Goal: Task Accomplishment & Management: Use online tool/utility

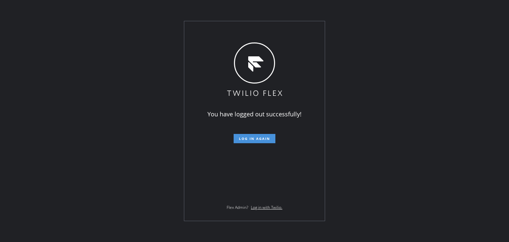
click at [258, 142] on button "Log in again" at bounding box center [255, 138] width 42 height 9
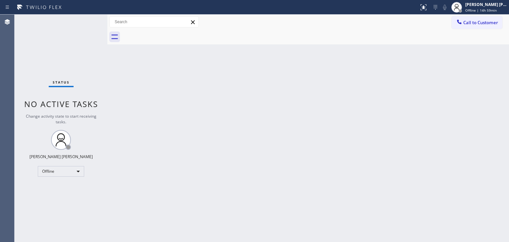
drag, startPoint x: 375, startPoint y: 76, endPoint x: 391, endPoint y: 73, distance: 16.2
click at [375, 76] on div "Back to Dashboard Change Sender ID Customers Technicians Select a contact Outbo…" at bounding box center [307, 128] width 401 height 227
click at [490, 3] on div "[PERSON_NAME] [PERSON_NAME]" at bounding box center [486, 5] width 42 height 6
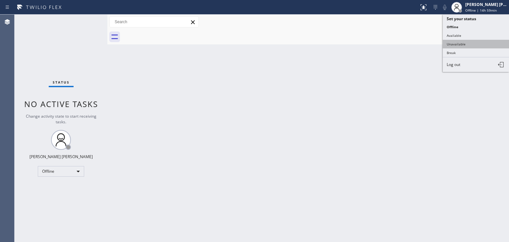
click at [475, 43] on button "Unavailable" at bounding box center [476, 44] width 66 height 9
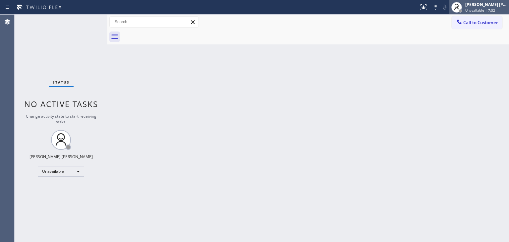
click at [487, 8] on span "Unavailable | 7:32" at bounding box center [480, 10] width 30 height 5
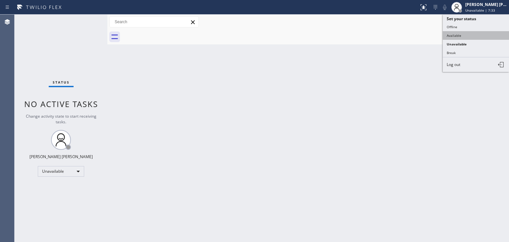
click at [456, 36] on button "Available" at bounding box center [476, 35] width 66 height 9
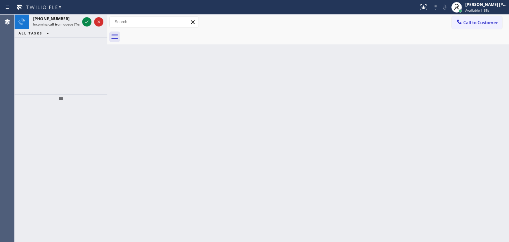
drag, startPoint x: 86, startPoint y: 20, endPoint x: 86, endPoint y: 29, distance: 9.3
click at [86, 20] on icon at bounding box center [87, 22] width 8 height 8
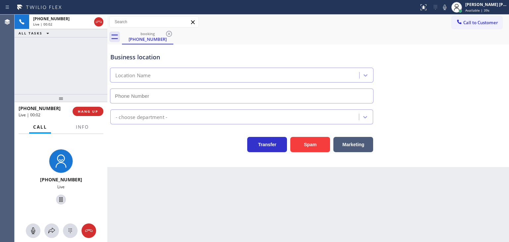
type input "[PHONE_NUMBER]"
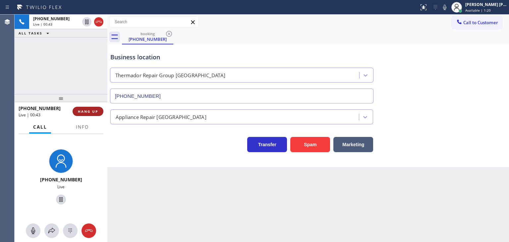
click at [95, 112] on span "HANG UP" at bounding box center [88, 111] width 20 height 5
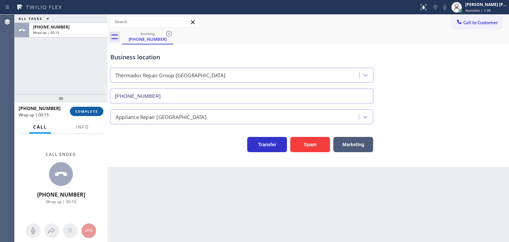
click at [81, 114] on button "COMPLETE" at bounding box center [86, 111] width 33 height 9
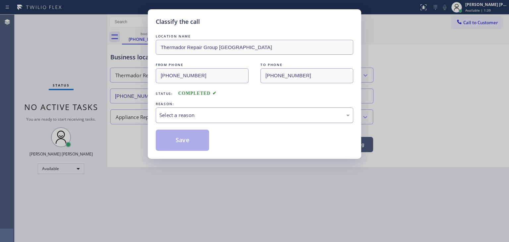
click at [203, 121] on div "Select a reason" at bounding box center [254, 115] width 197 height 16
click at [186, 144] on button "Save" at bounding box center [182, 140] width 53 height 21
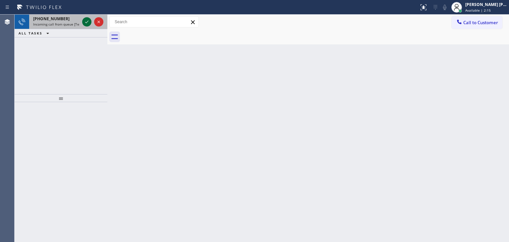
click at [84, 22] on icon at bounding box center [87, 22] width 8 height 8
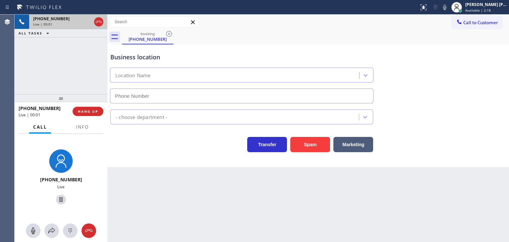
type input "[PHONE_NUMBER]"
click at [448, 9] on icon at bounding box center [445, 7] width 8 height 8
click at [448, 8] on icon at bounding box center [445, 7] width 8 height 8
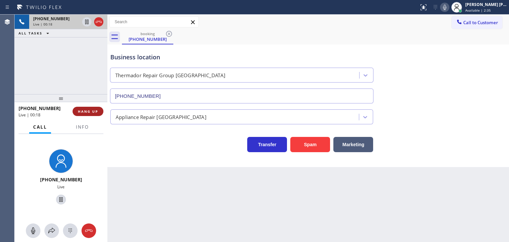
click at [90, 112] on span "HANG UP" at bounding box center [88, 111] width 20 height 5
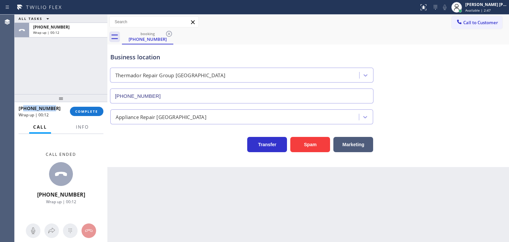
drag, startPoint x: 55, startPoint y: 108, endPoint x: 25, endPoint y: 111, distance: 30.9
click at [25, 111] on div "[PHONE_NUMBER]" at bounding box center [42, 108] width 47 height 6
copy span "4792875794"
click at [77, 111] on span "COMPLETE" at bounding box center [86, 111] width 23 height 5
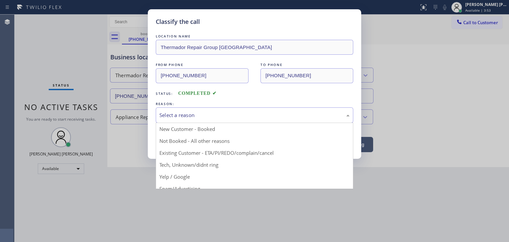
click at [191, 111] on div "Select a reason" at bounding box center [254, 115] width 190 height 8
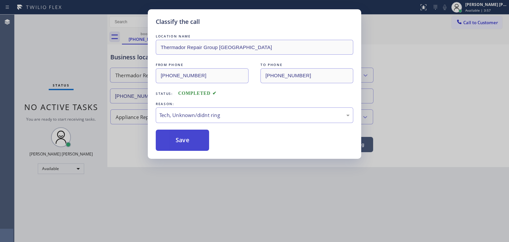
click at [185, 141] on button "Save" at bounding box center [182, 140] width 53 height 21
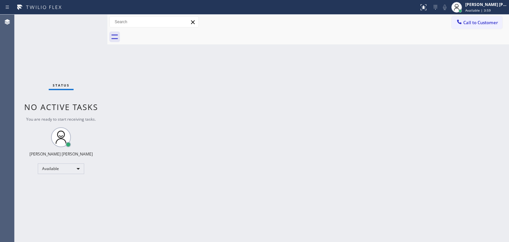
click at [85, 19] on div "Status No active tasks You are ready to start receiving tasks. [PERSON_NAME] [P…" at bounding box center [61, 128] width 93 height 227
click at [88, 19] on div "Status No active tasks You are ready to start receiving tasks. [PERSON_NAME] [P…" at bounding box center [61, 128] width 93 height 227
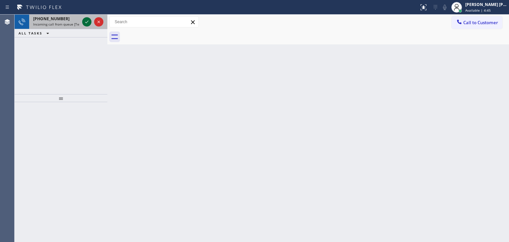
click at [87, 24] on icon at bounding box center [87, 22] width 8 height 8
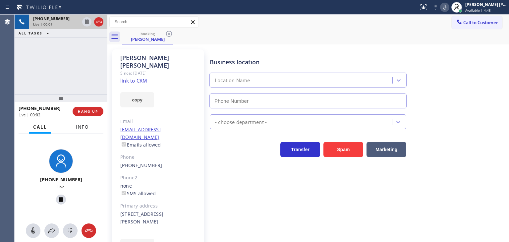
click at [85, 126] on span "Info" at bounding box center [82, 127] width 13 height 6
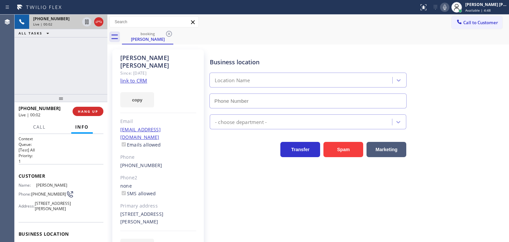
type input "[PHONE_NUMBER]"
click at [141, 77] on link "link to CRM" at bounding box center [133, 80] width 27 height 7
click at [448, 6] on icon at bounding box center [445, 7] width 8 height 8
click at [482, 6] on div "[PERSON_NAME] [PERSON_NAME]" at bounding box center [486, 5] width 42 height 6
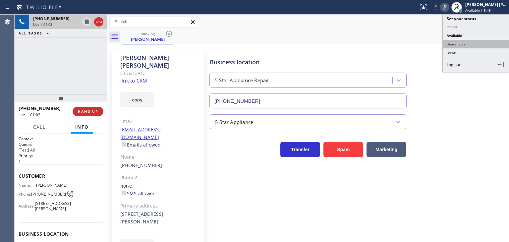
click at [464, 40] on button "Unavailable" at bounding box center [476, 44] width 66 height 9
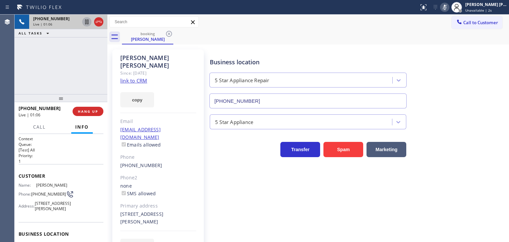
click at [86, 22] on icon at bounding box center [87, 22] width 8 height 8
drag, startPoint x: 455, startPoint y: 6, endPoint x: 419, endPoint y: 2, distance: 35.9
click at [446, 6] on icon at bounding box center [444, 7] width 3 height 5
click at [88, 22] on icon at bounding box center [87, 22] width 8 height 8
click at [84, 56] on div "[PHONE_NUMBER] Live | 04:11 ALL TASKS ALL TASKS ACTIVE TASKS TASKS IN WRAP UP" at bounding box center [61, 54] width 93 height 79
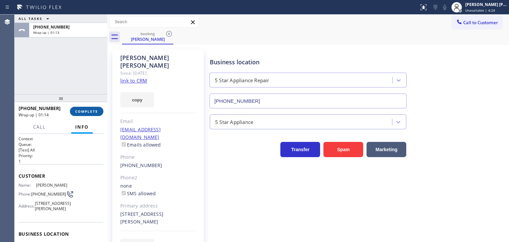
click at [91, 112] on span "COMPLETE" at bounding box center [86, 111] width 23 height 5
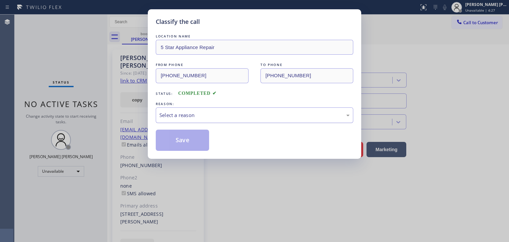
click at [216, 111] on div "Select a reason" at bounding box center [254, 115] width 190 height 8
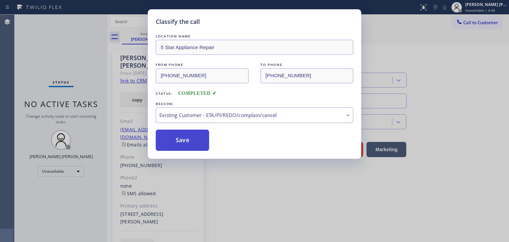
click at [190, 143] on button "Save" at bounding box center [182, 140] width 53 height 21
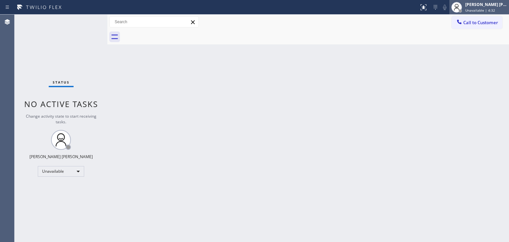
click at [492, 6] on div "[PERSON_NAME] [PERSON_NAME]" at bounding box center [486, 5] width 42 height 6
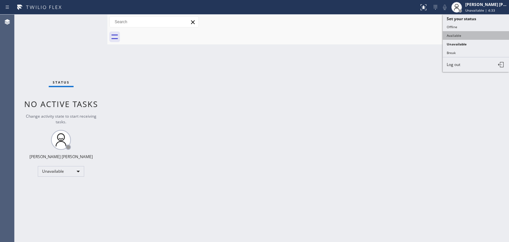
click at [467, 33] on button "Available" at bounding box center [476, 35] width 66 height 9
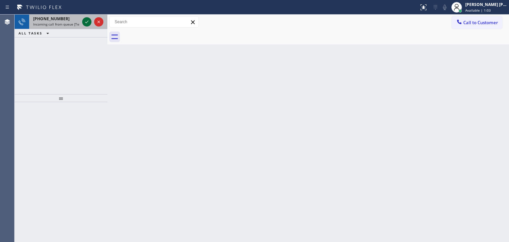
click at [85, 24] on icon at bounding box center [87, 22] width 8 height 8
click at [86, 21] on icon at bounding box center [87, 22] width 8 height 8
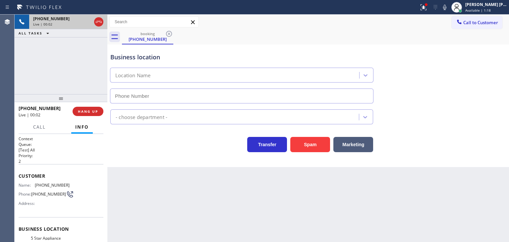
type input "[PHONE_NUMBER]"
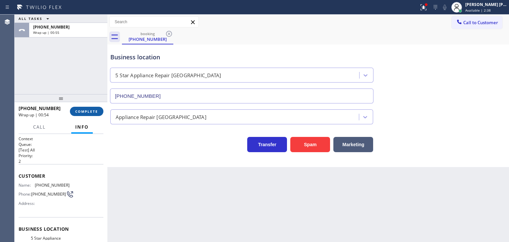
click at [87, 112] on span "COMPLETE" at bounding box center [86, 111] width 23 height 5
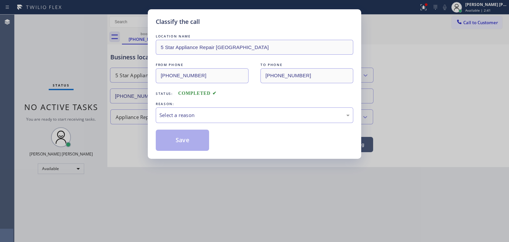
click at [176, 113] on div "Select a reason" at bounding box center [254, 115] width 190 height 8
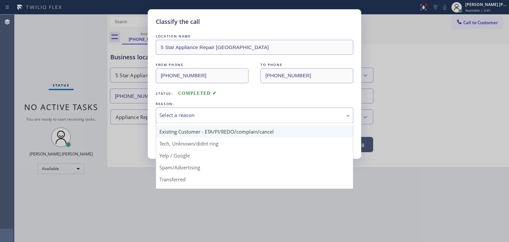
scroll to position [41, 0]
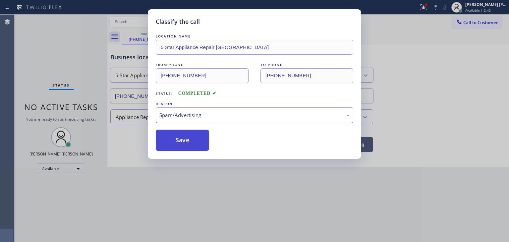
click at [178, 144] on button "Save" at bounding box center [182, 140] width 53 height 21
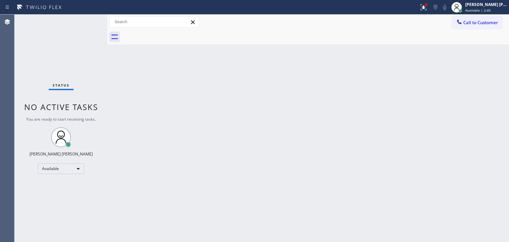
click at [88, 18] on div "Status No active tasks You are ready to start receiving tasks. [PERSON_NAME] [P…" at bounding box center [61, 128] width 93 height 227
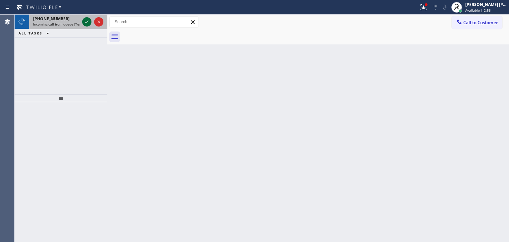
click at [88, 22] on icon at bounding box center [87, 22] width 8 height 8
click at [89, 23] on icon at bounding box center [87, 22] width 8 height 8
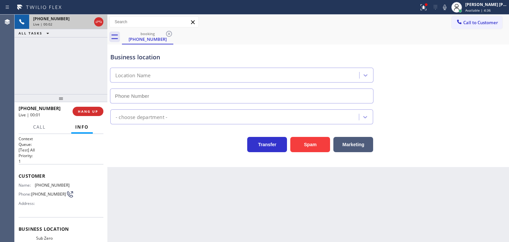
type input "[PHONE_NUMBER]"
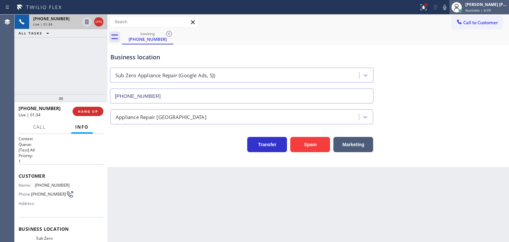
click at [491, 9] on span "Available | 6:09" at bounding box center [478, 10] width 26 height 5
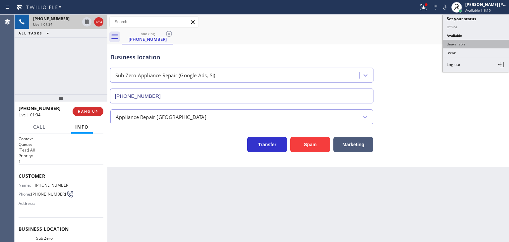
click at [482, 40] on button "Unavailable" at bounding box center [476, 44] width 66 height 9
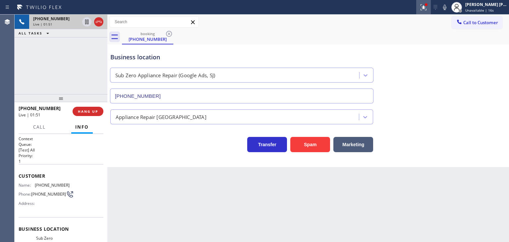
click at [427, 7] on icon at bounding box center [423, 7] width 8 height 8
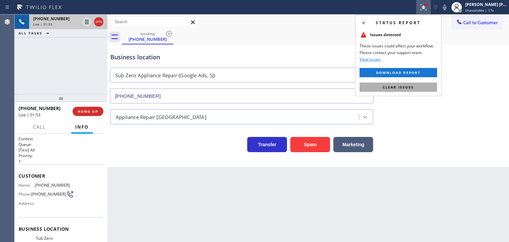
click at [407, 85] on span "Clear issues" at bounding box center [398, 87] width 31 height 5
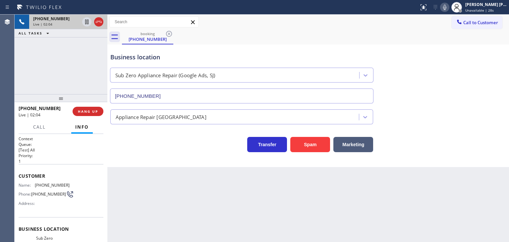
click at [448, 6] on icon at bounding box center [445, 7] width 8 height 8
click at [448, 8] on icon at bounding box center [445, 7] width 8 height 8
drag, startPoint x: 454, startPoint y: 5, endPoint x: 467, endPoint y: 15, distance: 16.0
click at [446, 5] on icon at bounding box center [444, 7] width 3 height 5
drag, startPoint x: 455, startPoint y: 8, endPoint x: 446, endPoint y: 60, distance: 52.9
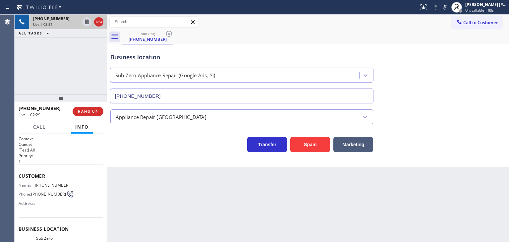
click at [446, 8] on icon at bounding box center [444, 7] width 3 height 5
click at [448, 8] on icon at bounding box center [445, 7] width 8 height 8
click at [448, 7] on icon at bounding box center [445, 7] width 8 height 8
drag, startPoint x: 59, startPoint y: 109, endPoint x: 25, endPoint y: 109, distance: 33.5
click at [25, 109] on div "[PHONE_NUMBER]" at bounding box center [43, 108] width 49 height 6
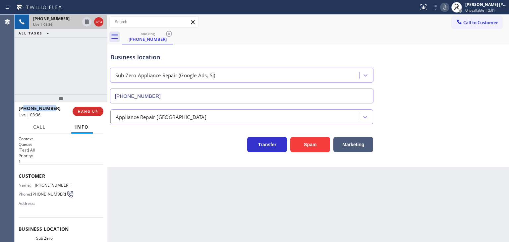
copy span "6502796425"
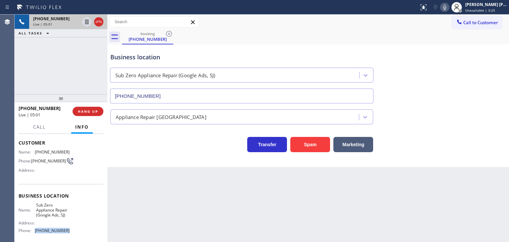
drag, startPoint x: 69, startPoint y: 230, endPoint x: 34, endPoint y: 229, distance: 34.8
click at [34, 229] on div "Name: Sub Zero Appliance Repair (Google Ads, SJ) Address: Phone: [PHONE_NUMBER]" at bounding box center [61, 218] width 85 height 33
copy div "[PHONE_NUMBER]"
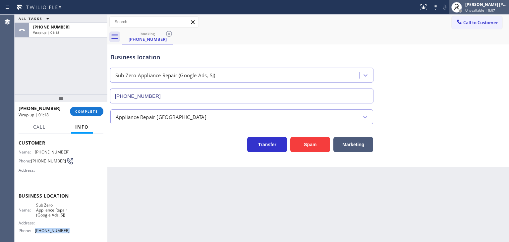
click at [485, 5] on div "[PERSON_NAME] [PERSON_NAME]" at bounding box center [486, 5] width 42 height 6
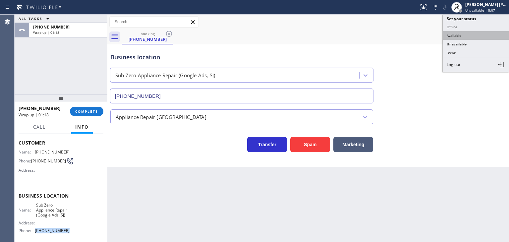
click at [467, 33] on button "Available" at bounding box center [476, 35] width 66 height 9
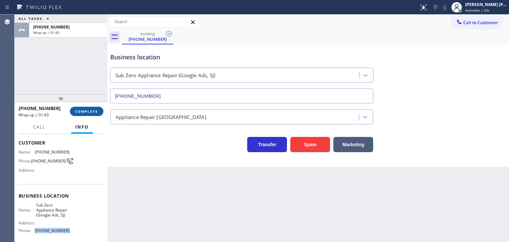
click at [93, 112] on span "COMPLETE" at bounding box center [86, 111] width 23 height 5
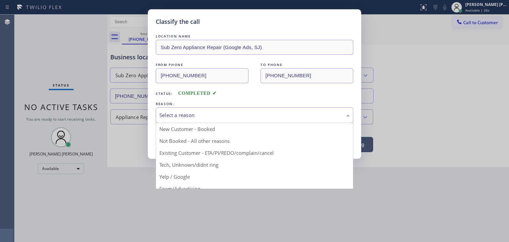
click at [175, 116] on div "Select a reason" at bounding box center [254, 115] width 190 height 8
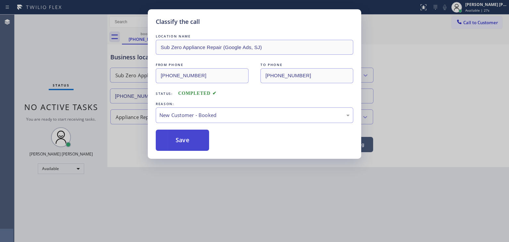
click at [183, 142] on button "Save" at bounding box center [182, 140] width 53 height 21
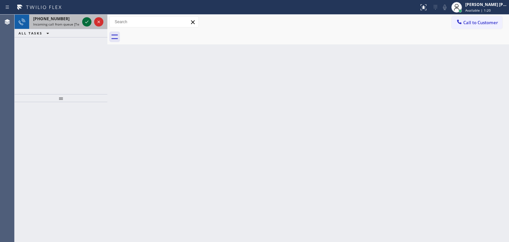
click at [84, 18] on icon at bounding box center [87, 22] width 8 height 8
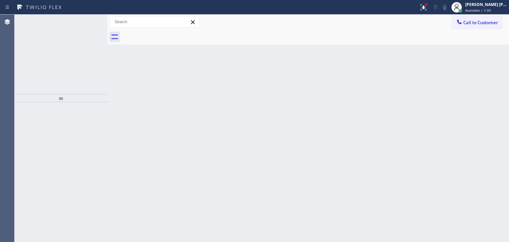
click at [86, 19] on icon at bounding box center [87, 22] width 8 height 8
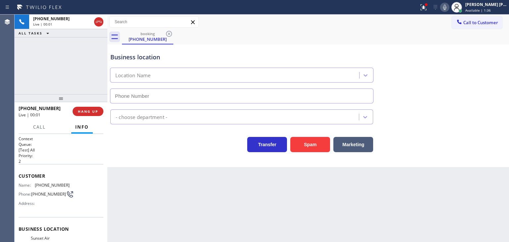
type input "[PHONE_NUMBER]"
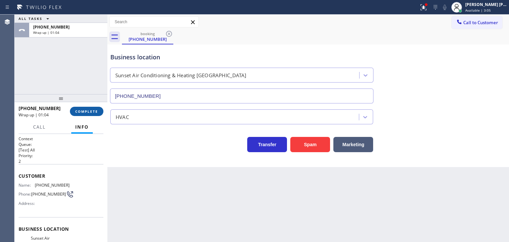
click at [99, 111] on button "COMPLETE" at bounding box center [86, 111] width 33 height 9
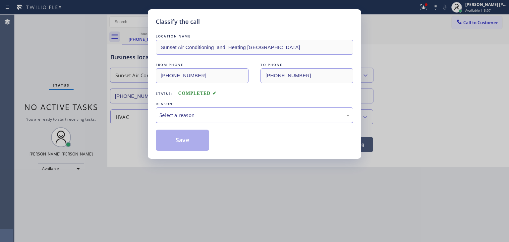
click at [188, 121] on div "Select a reason" at bounding box center [254, 115] width 197 height 16
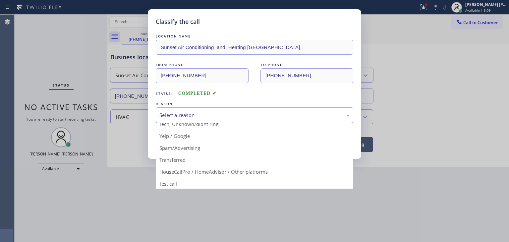
scroll to position [41, 0]
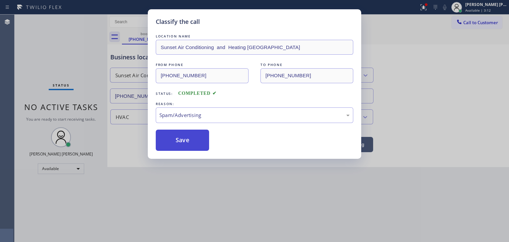
click at [179, 138] on button "Save" at bounding box center [182, 140] width 53 height 21
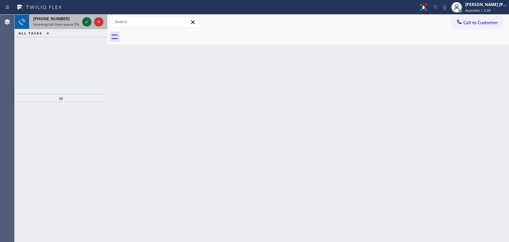
click at [86, 18] on icon at bounding box center [87, 22] width 8 height 8
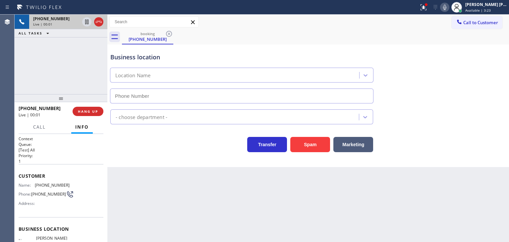
type input "[PHONE_NUMBER]"
click at [446, 7] on icon at bounding box center [444, 7] width 3 height 5
click at [99, 23] on icon at bounding box center [99, 22] width 8 height 8
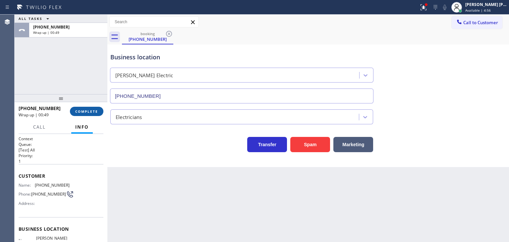
click at [82, 110] on span "COMPLETE" at bounding box center [86, 111] width 23 height 5
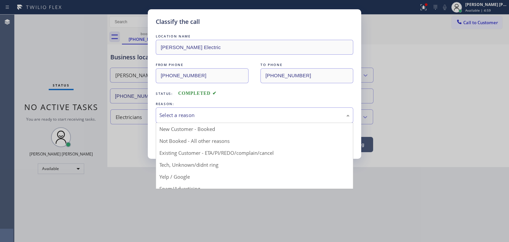
click at [200, 121] on div "Select a reason" at bounding box center [254, 115] width 197 height 16
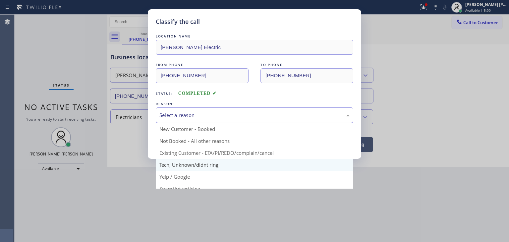
scroll to position [33, 0]
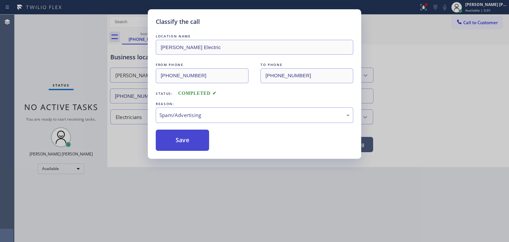
click at [185, 148] on button "Save" at bounding box center [182, 140] width 53 height 21
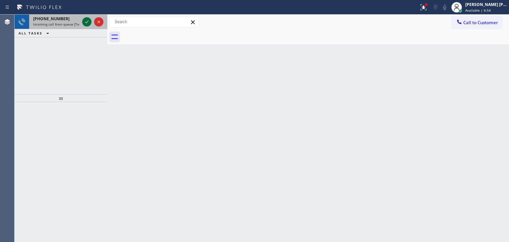
click at [87, 19] on icon at bounding box center [87, 22] width 8 height 8
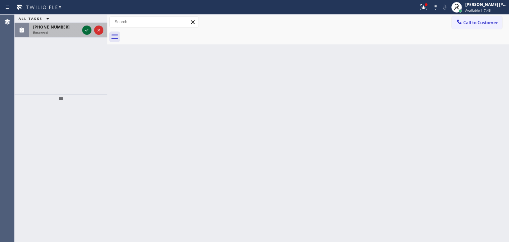
click at [88, 31] on icon at bounding box center [87, 30] width 8 height 8
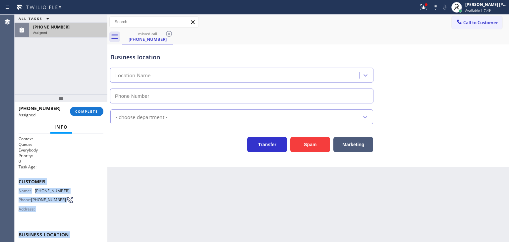
drag, startPoint x: 57, startPoint y: 198, endPoint x: 19, endPoint y: 179, distance: 42.7
click at [19, 179] on div "Context Queue: Everybody Priority: 0 Task Age: Customer Name: [PHONE_NUMBER] Ph…" at bounding box center [61, 229] width 85 height 187
copy div "Customer Name: [PHONE_NUMBER] Phone: [PHONE_NUMBER] Address: Business location …"
click at [92, 110] on span "COMPLETE" at bounding box center [86, 111] width 23 height 5
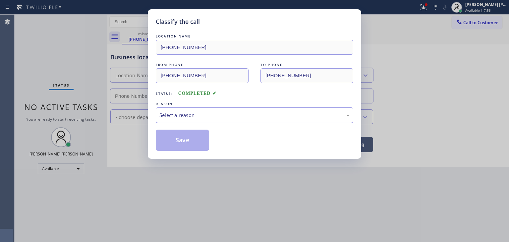
click at [187, 113] on div "Select a reason" at bounding box center [254, 115] width 190 height 8
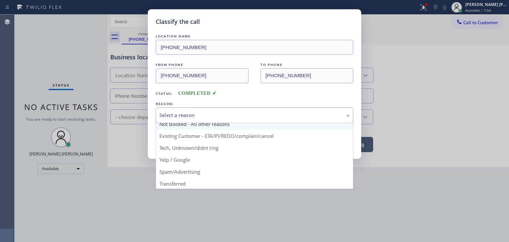
scroll to position [33, 0]
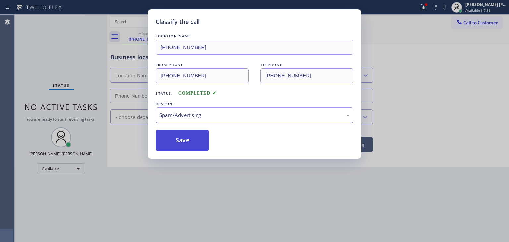
click at [188, 138] on button "Save" at bounding box center [182, 140] width 53 height 21
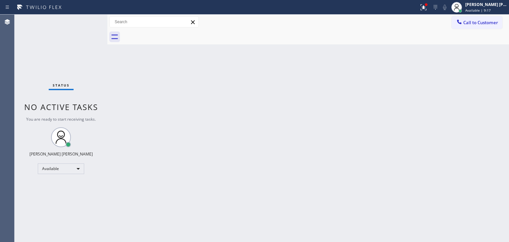
click at [86, 18] on div "Status No active tasks You are ready to start receiving tasks. [PERSON_NAME] [P…" at bounding box center [61, 128] width 93 height 227
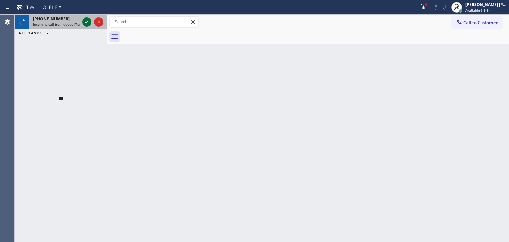
click at [86, 18] on button at bounding box center [86, 21] width 9 height 9
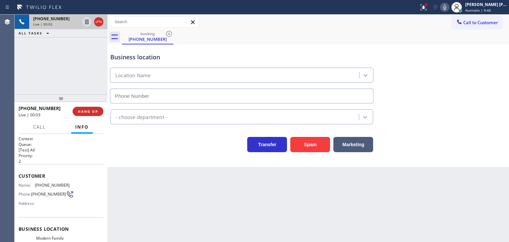
scroll to position [33, 0]
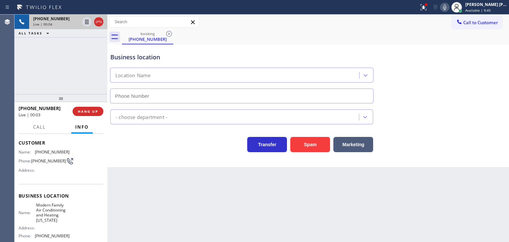
type input "[PHONE_NUMBER]"
click at [446, 7] on icon at bounding box center [444, 7] width 3 height 5
click at [429, 9] on div at bounding box center [423, 7] width 15 height 8
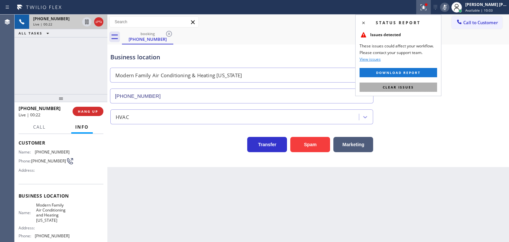
click at [394, 90] on button "Clear issues" at bounding box center [398, 86] width 78 height 9
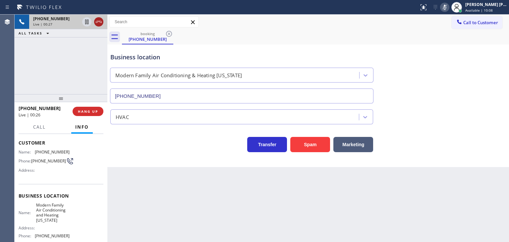
click at [96, 23] on icon at bounding box center [99, 22] width 8 height 8
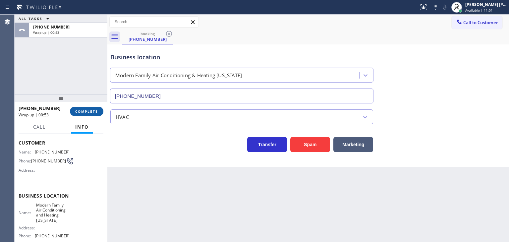
click at [81, 113] on span "COMPLETE" at bounding box center [86, 111] width 23 height 5
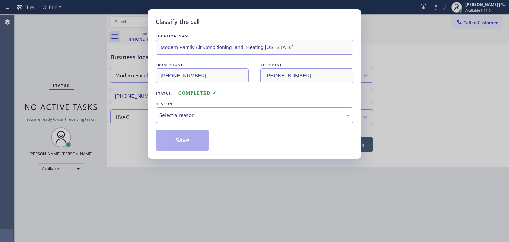
click at [175, 114] on div "Select a reason" at bounding box center [254, 115] width 190 height 8
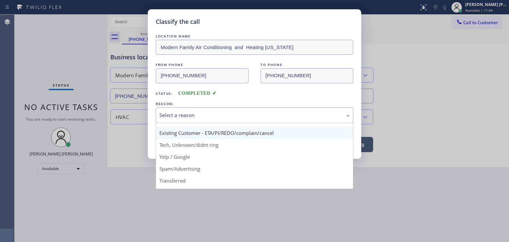
scroll to position [41, 0]
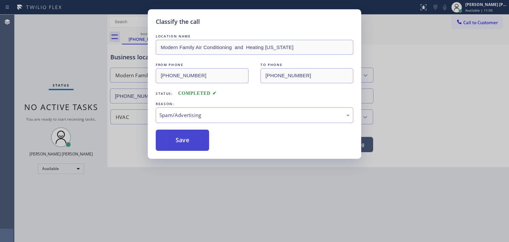
click at [179, 143] on button "Save" at bounding box center [182, 140] width 53 height 21
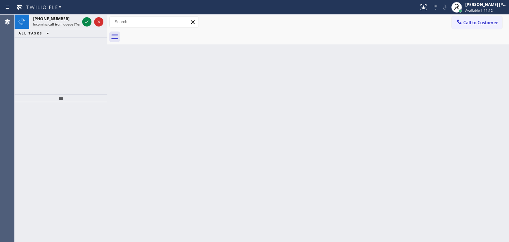
click at [85, 17] on div at bounding box center [93, 22] width 24 height 15
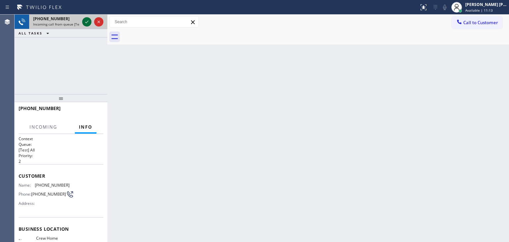
click at [87, 22] on icon at bounding box center [87, 22] width 8 height 8
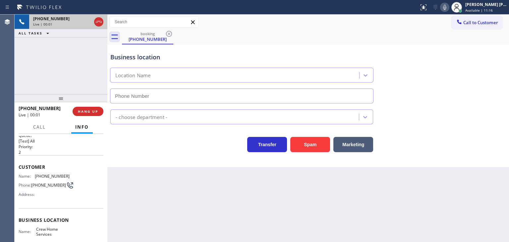
scroll to position [66, 0]
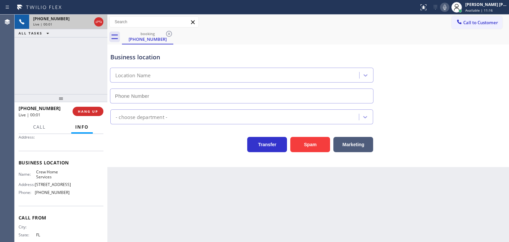
type input "[PHONE_NUMBER]"
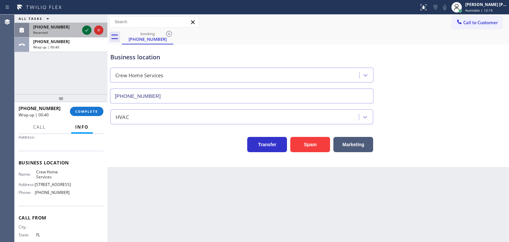
click at [88, 28] on icon at bounding box center [87, 30] width 8 height 8
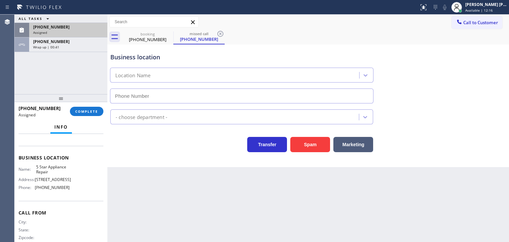
scroll to position [72, 0]
type input "[PHONE_NUMBER]"
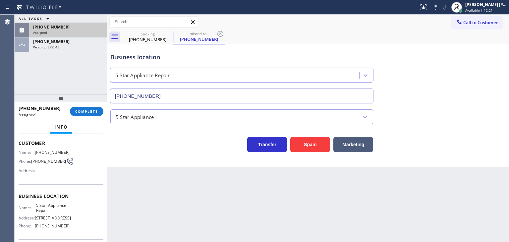
scroll to position [38, 0]
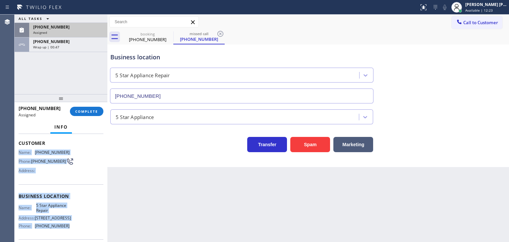
drag, startPoint x: 68, startPoint y: 225, endPoint x: 19, endPoint y: 151, distance: 88.2
click at [19, 151] on div "Context Queue: 5 Star Appliance Priority: 0 Task Age: Customer Name: [PHONE_NUM…" at bounding box center [61, 193] width 85 height 192
copy div "Name: [PHONE_NUMBER] Phone: [PHONE_NUMBER] Address: Business location Name: 5 S…"
click at [80, 108] on button "COMPLETE" at bounding box center [86, 111] width 33 height 9
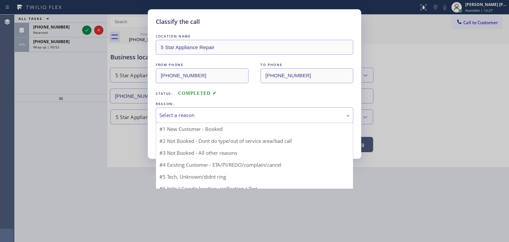
click at [203, 108] on div "Select a reason" at bounding box center [254, 115] width 197 height 16
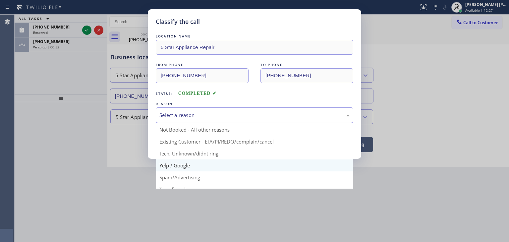
scroll to position [18, 0]
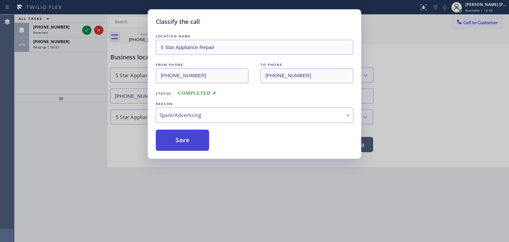
drag, startPoint x: 187, startPoint y: 138, endPoint x: 133, endPoint y: 72, distance: 84.8
click at [186, 138] on button "Save" at bounding box center [182, 140] width 53 height 21
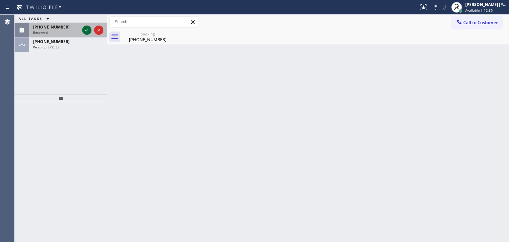
click at [87, 30] on icon at bounding box center [87, 30] width 8 height 8
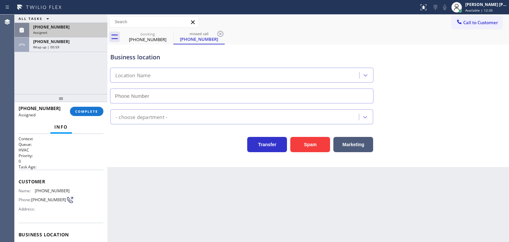
type input "[PHONE_NUMBER]"
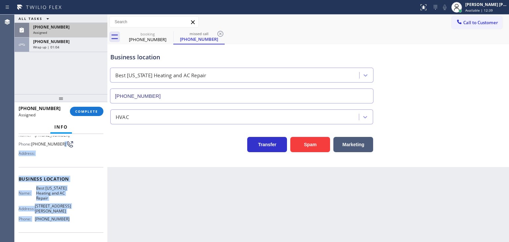
scroll to position [27, 0]
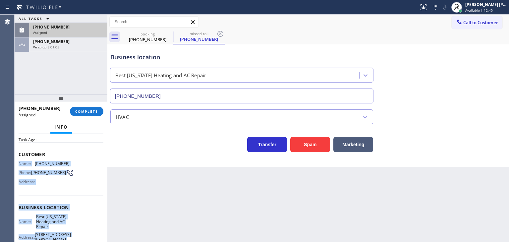
drag, startPoint x: 74, startPoint y: 179, endPoint x: 18, endPoint y: 162, distance: 58.4
click at [18, 162] on div "Context Queue: HVAC Priority: 0 Task Age: Customer Name: [PHONE_NUMBER] Phone: …" at bounding box center [61, 188] width 93 height 108
copy div "Name: [PHONE_NUMBER] Phone: [PHONE_NUMBER] Address: Business location Name: Bes…"
click at [87, 112] on span "COMPLETE" at bounding box center [86, 111] width 23 height 5
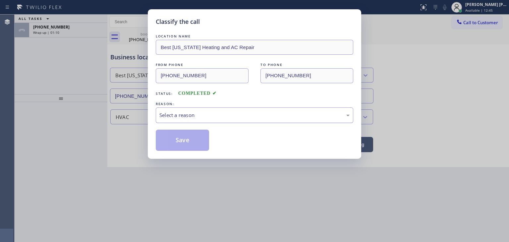
click at [207, 114] on div "Select a reason" at bounding box center [254, 115] width 190 height 8
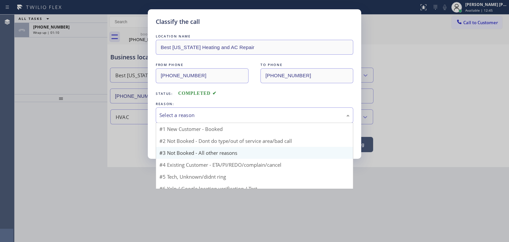
scroll to position [6, 0]
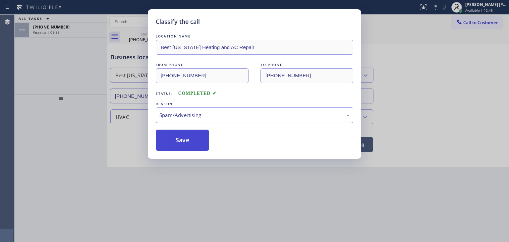
click at [184, 138] on button "Save" at bounding box center [182, 140] width 53 height 21
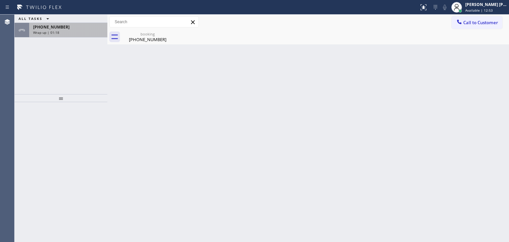
click at [57, 30] on span "Wrap up | 01:18" at bounding box center [46, 32] width 26 height 5
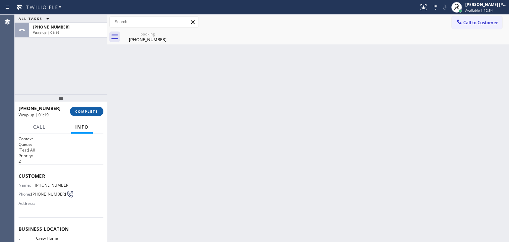
click at [88, 107] on button "COMPLETE" at bounding box center [86, 111] width 33 height 9
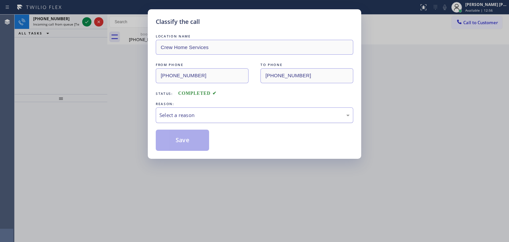
click at [200, 113] on div "Select a reason" at bounding box center [254, 115] width 190 height 8
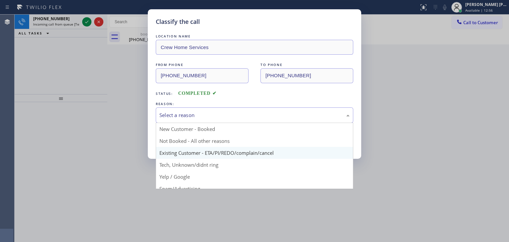
scroll to position [18, 0]
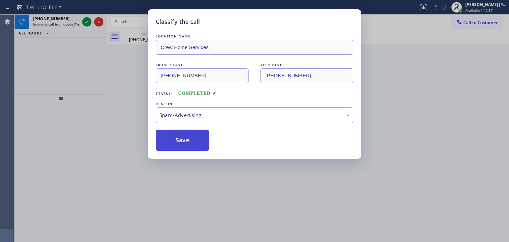
click at [182, 138] on button "Save" at bounding box center [182, 140] width 53 height 21
click at [88, 19] on div "Classify the call LOCATION NAME Crew Home Services FROM PHONE [PHONE_NUMBER] TO…" at bounding box center [254, 121] width 509 height 242
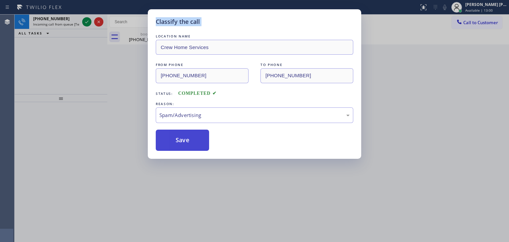
click at [181, 144] on div "Classify the call LOCATION NAME Thermador Repair Group [GEOGRAPHIC_DATA] FROM P…" at bounding box center [262, 128] width 494 height 227
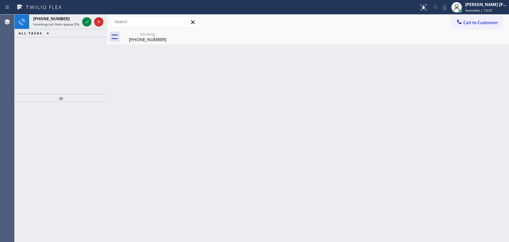
click at [181, 144] on div "Back to Dashboard Change Sender ID Customers Technicians Select a contact Outbo…" at bounding box center [307, 128] width 401 height 227
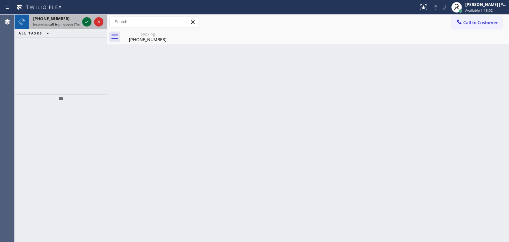
click at [89, 24] on icon at bounding box center [87, 22] width 8 height 8
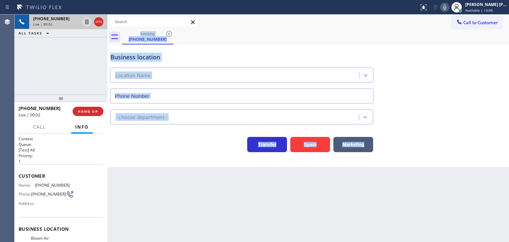
type input "[PHONE_NUMBER]"
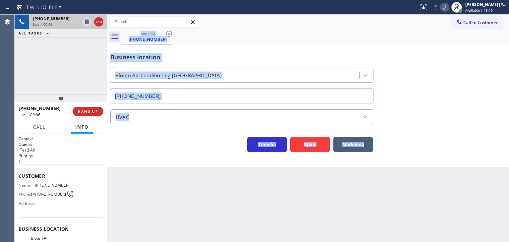
click at [448, 10] on icon at bounding box center [445, 7] width 8 height 8
click at [100, 20] on icon at bounding box center [99, 22] width 8 height 8
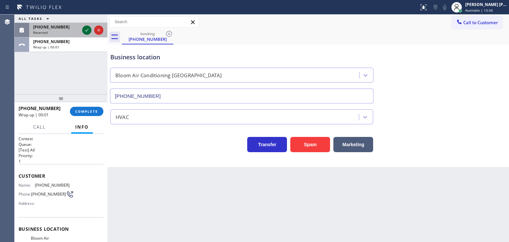
click at [87, 45] on div "ALL TASKS ALL TASKS ACTIVE TASKS TASKS IN WRAP UP [PHONE_NUMBER] Reserved [PHON…" at bounding box center [61, 33] width 93 height 37
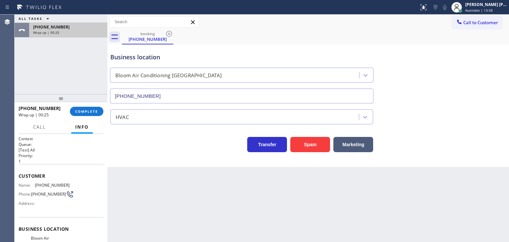
click at [84, 30] on div "Wrap up | 00:25" at bounding box center [68, 32] width 70 height 5
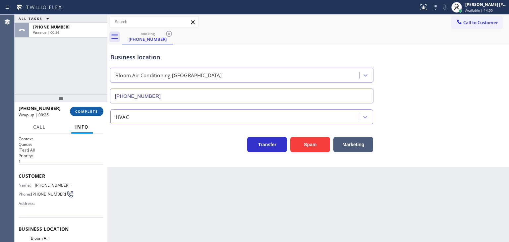
click at [87, 114] on button "COMPLETE" at bounding box center [86, 111] width 33 height 9
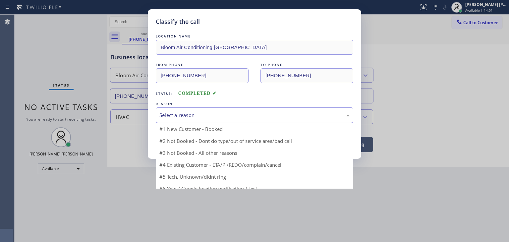
click at [181, 113] on div "Select a reason" at bounding box center [254, 115] width 190 height 8
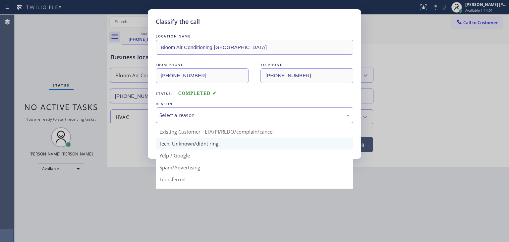
scroll to position [41, 0]
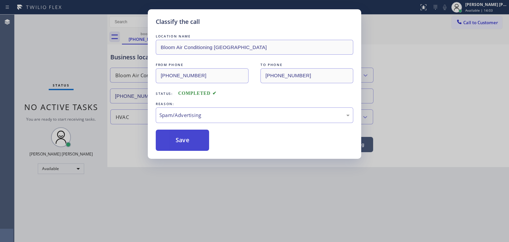
click at [181, 139] on button "Save" at bounding box center [182, 140] width 53 height 21
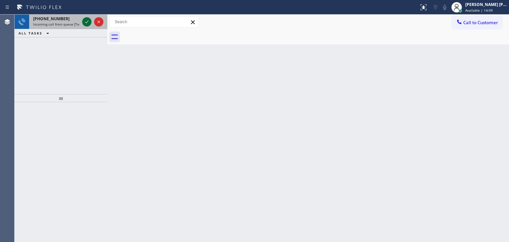
click at [86, 17] on button at bounding box center [86, 21] width 9 height 9
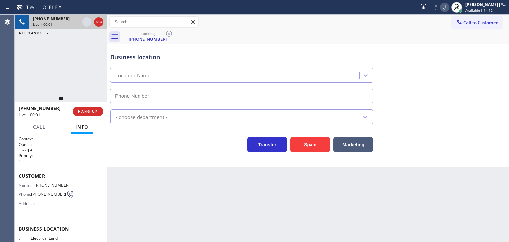
type input "[PHONE_NUMBER]"
click at [448, 6] on icon at bounding box center [445, 7] width 8 height 8
click at [99, 21] on icon at bounding box center [99, 22] width 8 height 8
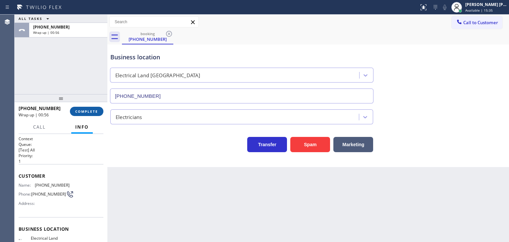
click at [94, 113] on span "COMPLETE" at bounding box center [86, 111] width 23 height 5
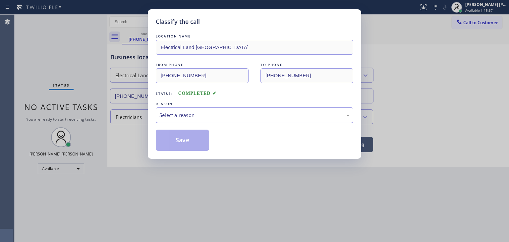
click at [179, 118] on div "Select a reason" at bounding box center [254, 115] width 190 height 8
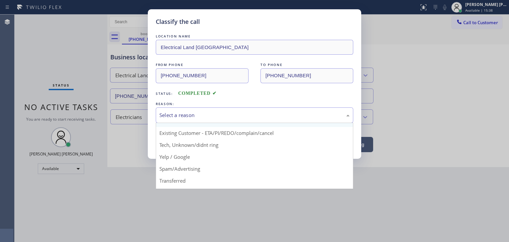
scroll to position [41, 0]
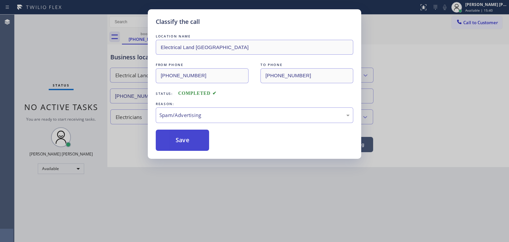
click at [180, 143] on button "Save" at bounding box center [182, 140] width 53 height 21
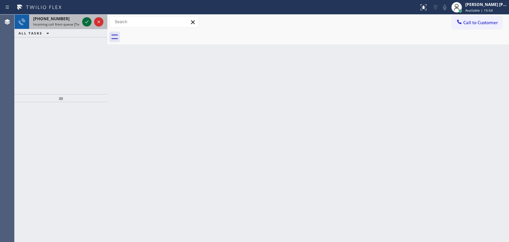
click at [87, 19] on icon at bounding box center [87, 22] width 8 height 8
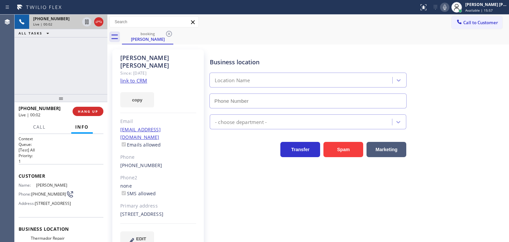
type input "[PHONE_NUMBER]"
click at [131, 77] on link "link to CRM" at bounding box center [133, 80] width 27 height 7
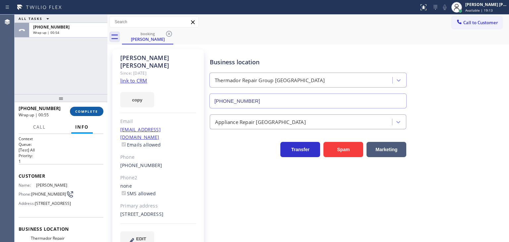
click at [90, 111] on span "COMPLETE" at bounding box center [86, 111] width 23 height 5
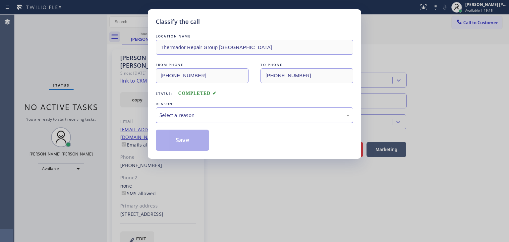
click at [189, 114] on div "Select a reason" at bounding box center [254, 115] width 190 height 8
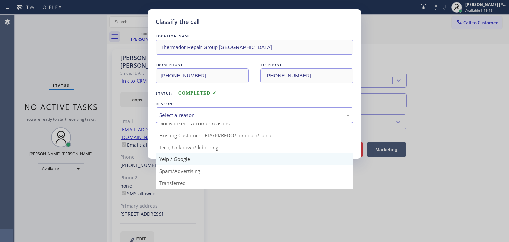
scroll to position [6, 0]
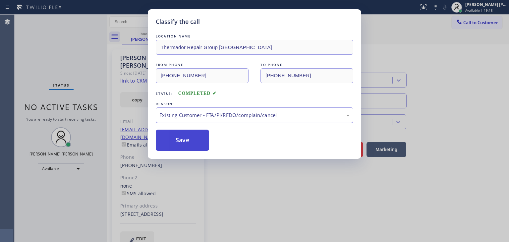
click at [184, 138] on button "Save" at bounding box center [182, 140] width 53 height 21
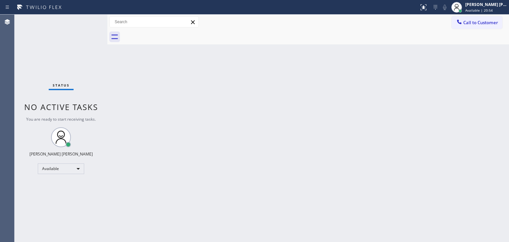
click at [85, 22] on div "Status No active tasks You are ready to start receiving tasks. [PERSON_NAME] [P…" at bounding box center [61, 128] width 93 height 227
click at [84, 22] on div "Status No active tasks You are ready to start receiving tasks. [PERSON_NAME] [P…" at bounding box center [61, 128] width 93 height 227
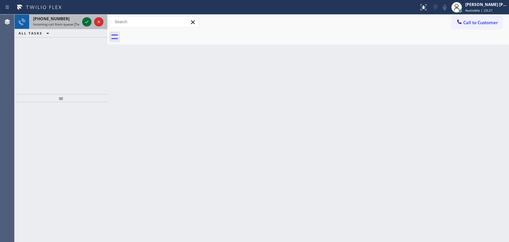
click at [86, 19] on icon at bounding box center [87, 22] width 8 height 8
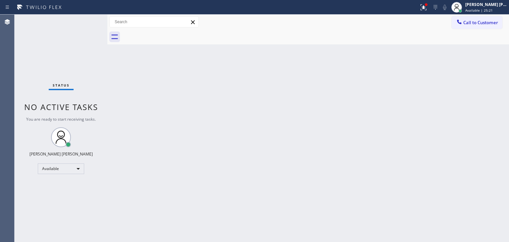
click at [87, 23] on div "Status No active tasks You are ready to start receiving tasks. [PERSON_NAME] [P…" at bounding box center [61, 128] width 93 height 227
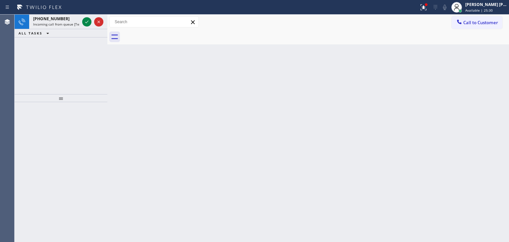
click at [85, 23] on icon at bounding box center [87, 22] width 8 height 8
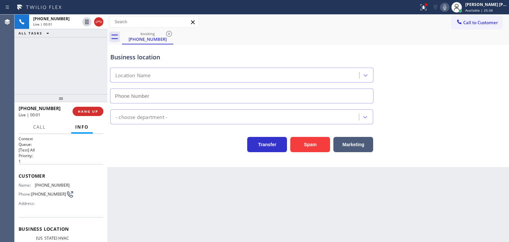
type input "[PHONE_NUMBER]"
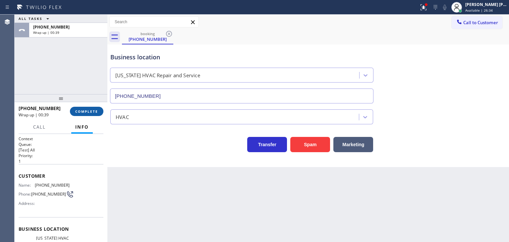
click at [93, 114] on button "COMPLETE" at bounding box center [86, 111] width 33 height 9
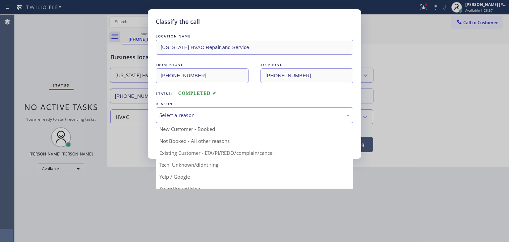
click at [178, 121] on div "Select a reason" at bounding box center [254, 115] width 197 height 16
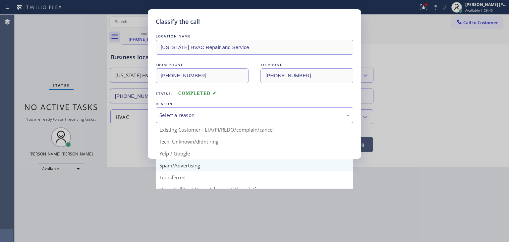
scroll to position [8, 0]
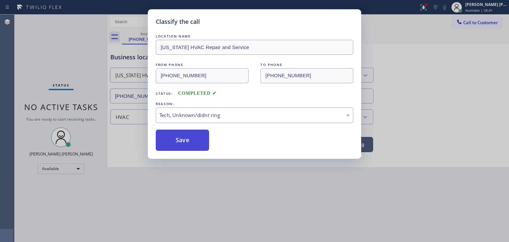
click at [184, 141] on button "Save" at bounding box center [182, 140] width 53 height 21
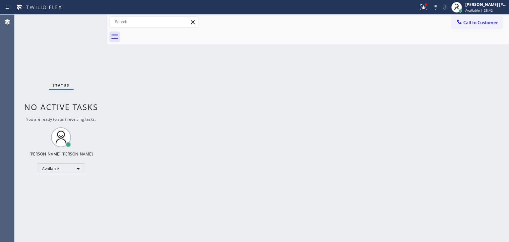
click at [86, 20] on div "Status No active tasks You are ready to start receiving tasks. [PERSON_NAME] [P…" at bounding box center [61, 128] width 93 height 227
click at [85, 22] on div "Status No active tasks You are ready to start receiving tasks. [PERSON_NAME] [P…" at bounding box center [61, 128] width 93 height 227
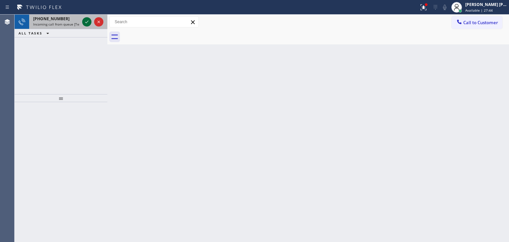
click at [87, 24] on icon at bounding box center [87, 22] width 8 height 8
click at [89, 26] on div at bounding box center [93, 22] width 24 height 15
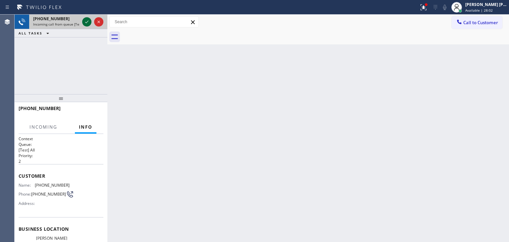
click at [87, 18] on button at bounding box center [86, 21] width 9 height 9
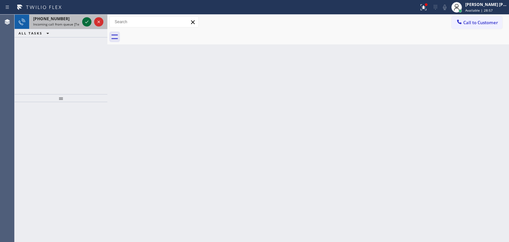
click at [84, 20] on icon at bounding box center [87, 22] width 8 height 8
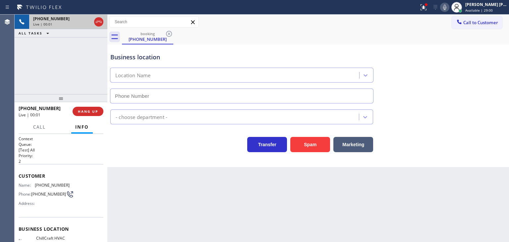
type input "[PHONE_NUMBER]"
click at [448, 8] on icon at bounding box center [445, 7] width 8 height 8
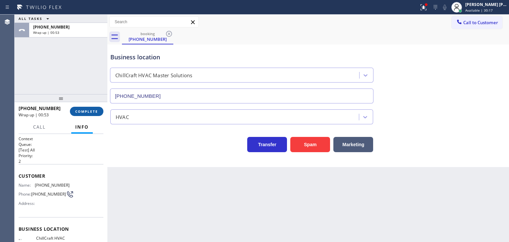
click at [89, 113] on button "COMPLETE" at bounding box center [86, 111] width 33 height 9
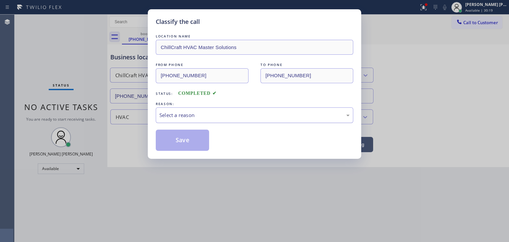
click at [173, 114] on div "Select a reason" at bounding box center [254, 115] width 190 height 8
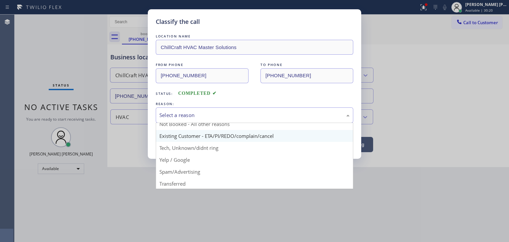
scroll to position [33, 0]
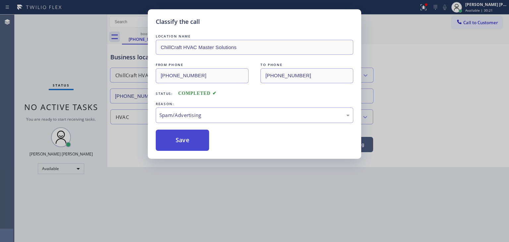
click at [182, 142] on button "Save" at bounding box center [182, 140] width 53 height 21
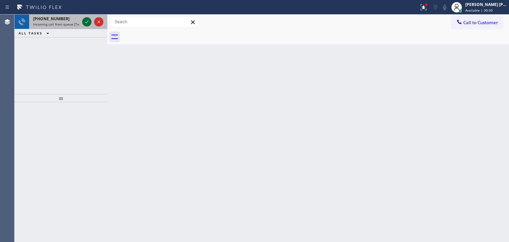
click at [88, 18] on icon at bounding box center [87, 22] width 8 height 8
click at [88, 24] on icon at bounding box center [87, 22] width 8 height 8
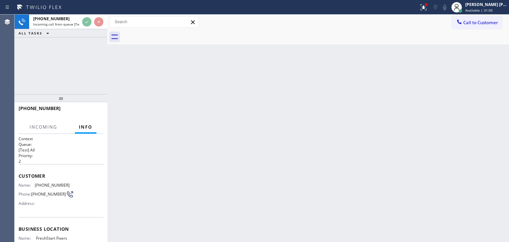
scroll to position [33, 0]
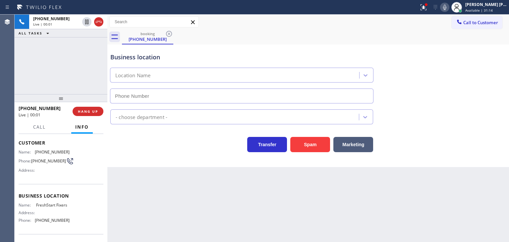
click at [448, 6] on icon at bounding box center [445, 7] width 8 height 8
type input "[PHONE_NUMBER]"
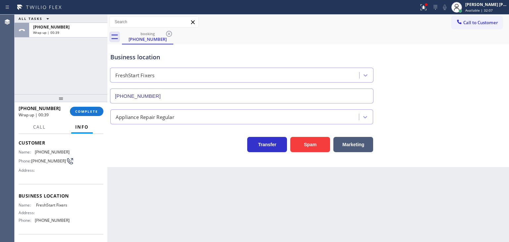
click at [79, 117] on div "[PHONE_NUMBER] Wrap up | 00:39 COMPLETE" at bounding box center [61, 111] width 85 height 17
click at [79, 115] on button "COMPLETE" at bounding box center [86, 111] width 33 height 9
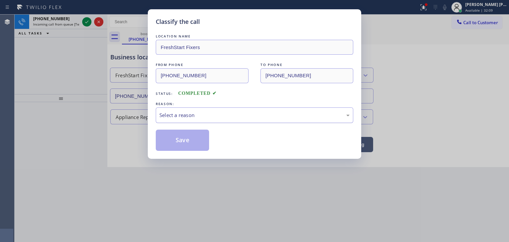
click at [208, 108] on div "Select a reason" at bounding box center [254, 115] width 197 height 16
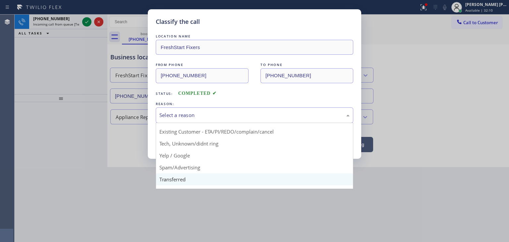
scroll to position [41, 0]
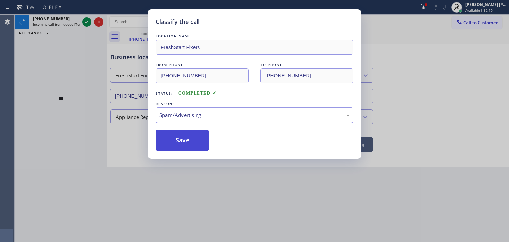
click at [185, 141] on button "Save" at bounding box center [182, 140] width 53 height 21
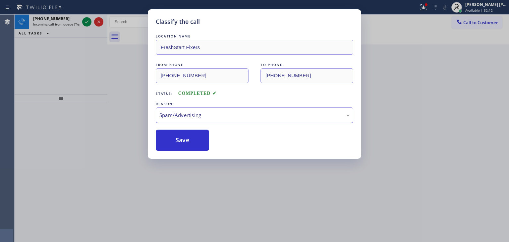
click at [90, 20] on div "Classify the call LOCATION NAME FreshStart Fixers FROM PHONE [PHONE_NUMBER] TO …" at bounding box center [254, 121] width 509 height 242
click at [90, 20] on div "Classify the call LOCATION NAME Thermador Repair Group [GEOGRAPHIC_DATA] FROM P…" at bounding box center [262, 128] width 494 height 227
click at [90, 20] on icon at bounding box center [87, 22] width 8 height 8
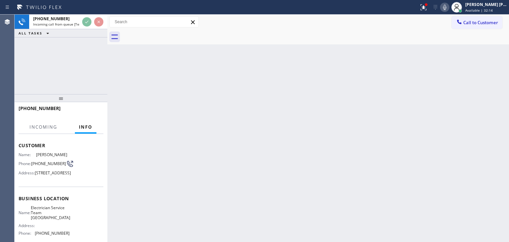
scroll to position [66, 0]
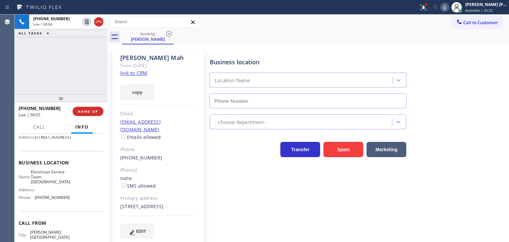
click at [127, 72] on link "link to CRM" at bounding box center [133, 73] width 27 height 7
type input "[PHONE_NUMBER]"
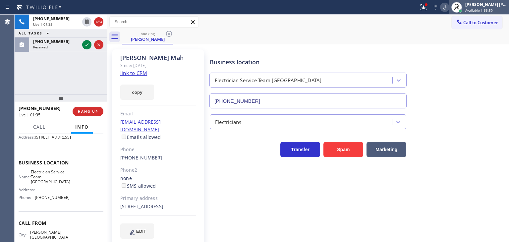
click at [483, 6] on div "[PERSON_NAME] [PERSON_NAME]" at bounding box center [486, 5] width 42 height 6
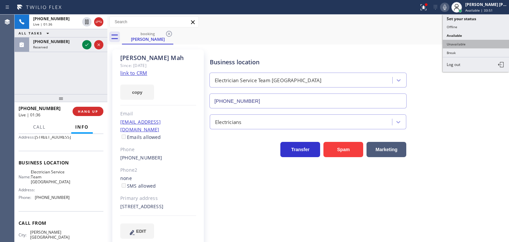
click at [469, 44] on button "Unavailable" at bounding box center [476, 44] width 66 height 9
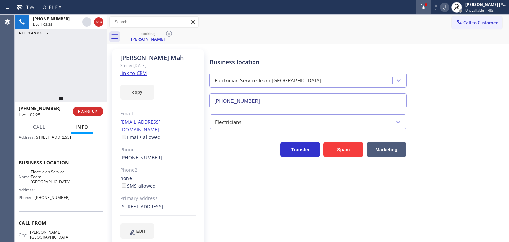
click at [427, 10] on icon at bounding box center [423, 7] width 8 height 8
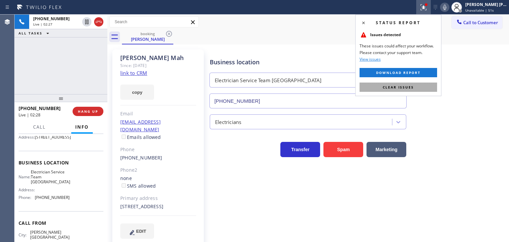
click at [405, 88] on span "Clear issues" at bounding box center [398, 87] width 31 height 5
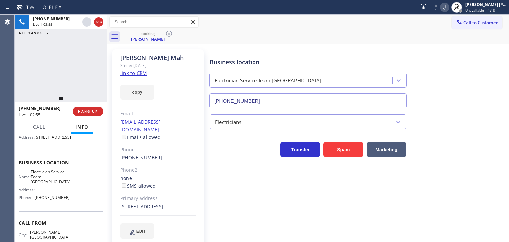
drag, startPoint x: 485, startPoint y: 69, endPoint x: 414, endPoint y: 23, distance: 84.7
click at [485, 69] on div "Business location Electrician Service Team [GEOGRAPHIC_DATA] [PHONE_NUMBER]" at bounding box center [357, 78] width 299 height 60
click at [448, 6] on icon at bounding box center [445, 7] width 8 height 8
click at [453, 2] on div "Status report No issues detected If you experience an issue, please download th…" at bounding box center [462, 7] width 93 height 15
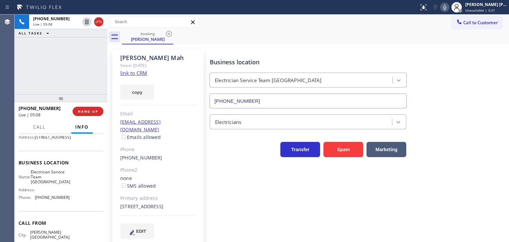
click at [448, 6] on icon at bounding box center [445, 7] width 8 height 8
click at [448, 9] on icon at bounding box center [445, 7] width 8 height 8
click at [446, 8] on icon at bounding box center [444, 7] width 3 height 5
drag, startPoint x: 56, startPoint y: 106, endPoint x: 24, endPoint y: 108, distance: 31.5
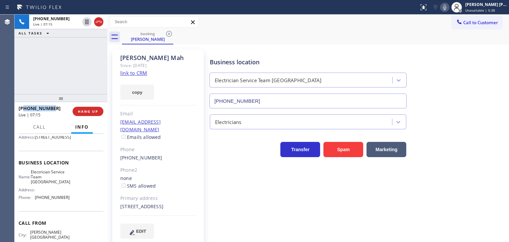
click at [24, 108] on div "[PHONE_NUMBER]" at bounding box center [43, 108] width 49 height 6
copy span "3109945643"
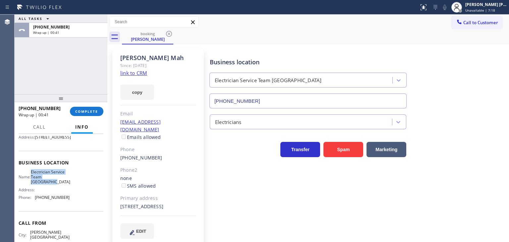
drag, startPoint x: 59, startPoint y: 194, endPoint x: 35, endPoint y: 180, distance: 26.9
click at [35, 180] on span "Electrician Service Team [GEOGRAPHIC_DATA]" at bounding box center [50, 176] width 39 height 15
copy span "Electrician Service Team [GEOGRAPHIC_DATA]"
drag, startPoint x: 70, startPoint y: 206, endPoint x: 36, endPoint y: 209, distance: 34.2
click at [36, 203] on div "Name: Electrician Service Team Culver City Address: Phone: [PHONE_NUMBER]" at bounding box center [61, 185] width 85 height 33
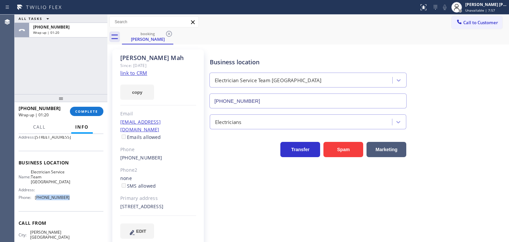
copy span "562) 600-6145"
click at [498, 7] on div "[PERSON_NAME] [PERSON_NAME]" at bounding box center [486, 5] width 42 height 6
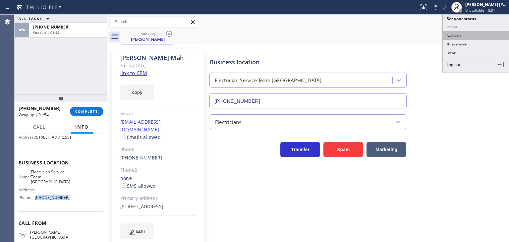
click at [460, 36] on button "Available" at bounding box center [476, 35] width 66 height 9
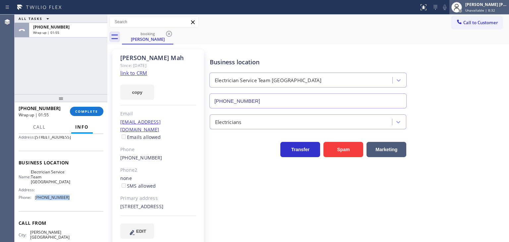
click at [495, 4] on div "[PERSON_NAME] [PERSON_NAME]" at bounding box center [486, 5] width 42 height 6
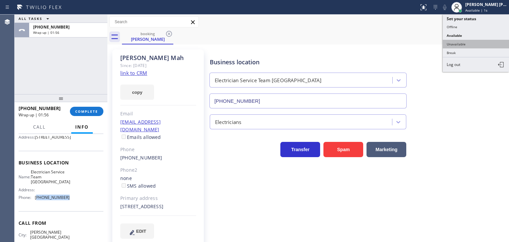
click at [468, 43] on button "Unavailable" at bounding box center [476, 44] width 66 height 9
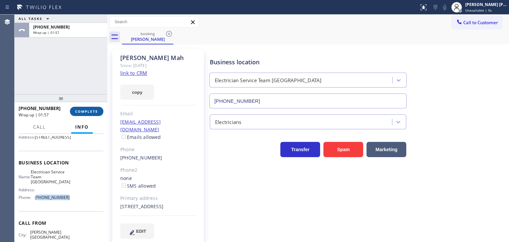
click at [85, 113] on span "COMPLETE" at bounding box center [86, 111] width 23 height 5
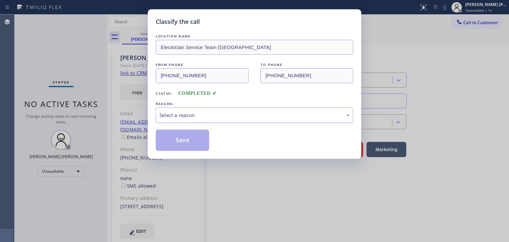
click at [184, 114] on div "Select a reason" at bounding box center [254, 115] width 190 height 8
click at [184, 136] on button "Save" at bounding box center [182, 140] width 53 height 21
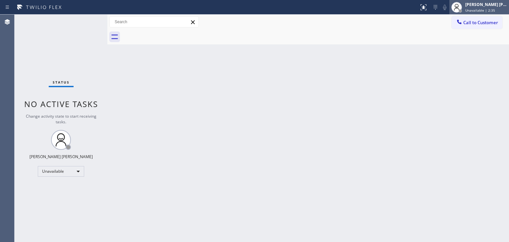
click at [491, 10] on span "Unavailable | 2:35" at bounding box center [480, 10] width 30 height 5
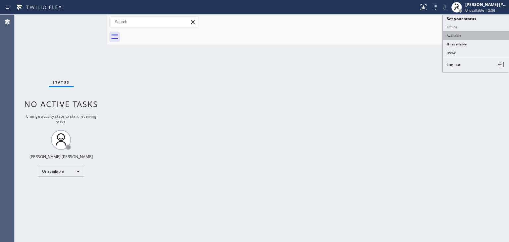
click at [480, 33] on button "Available" at bounding box center [476, 35] width 66 height 9
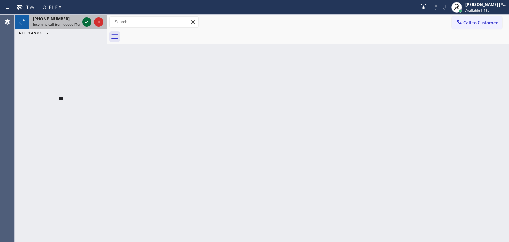
click at [83, 23] on icon at bounding box center [87, 22] width 8 height 8
click at [88, 22] on icon at bounding box center [87, 22] width 8 height 8
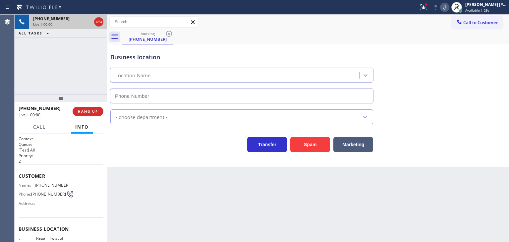
type input "[PHONE_NUMBER]"
click at [431, 6] on div at bounding box center [423, 7] width 15 height 8
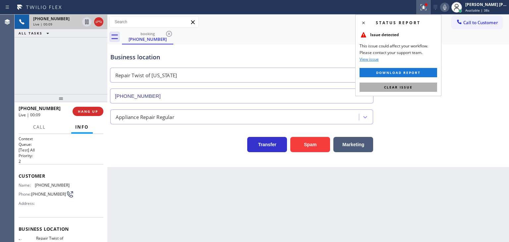
click at [396, 89] on span "Clear issue" at bounding box center [398, 87] width 28 height 5
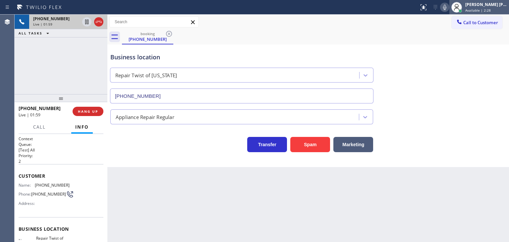
click at [491, 9] on span "Available | 2:28" at bounding box center [478, 10] width 26 height 5
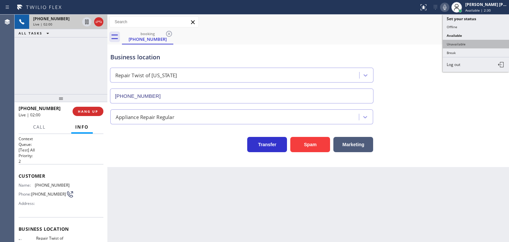
click at [462, 44] on button "Unavailable" at bounding box center [476, 44] width 66 height 9
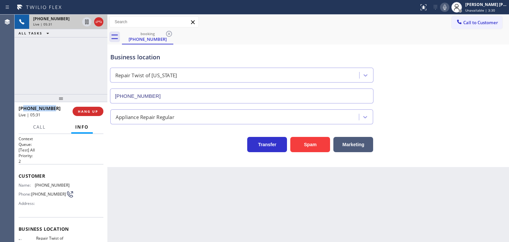
drag, startPoint x: 54, startPoint y: 110, endPoint x: 24, endPoint y: 108, distance: 30.2
click at [24, 108] on div "[PHONE_NUMBER]" at bounding box center [43, 108] width 49 height 6
copy span "9293965748"
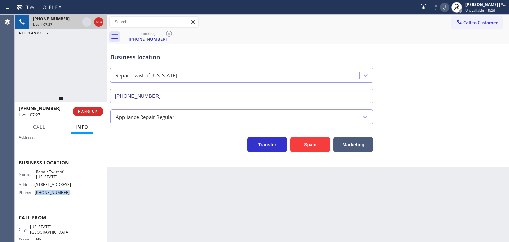
drag, startPoint x: 66, startPoint y: 202, endPoint x: 35, endPoint y: 206, distance: 31.7
click at [35, 198] on div "Name: Repair Twist of [US_STATE] Address: [STREET_ADDRESS] Phone: [PHONE_NUMBER]" at bounding box center [61, 183] width 85 height 28
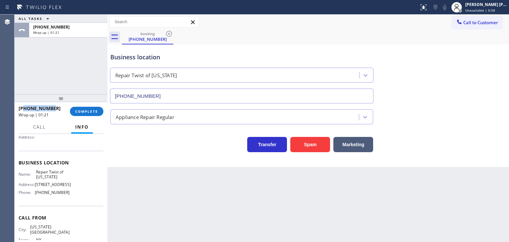
drag, startPoint x: 61, startPoint y: 108, endPoint x: 24, endPoint y: 107, distance: 37.4
click at [24, 107] on div "[PHONE_NUMBER]" at bounding box center [42, 108] width 47 height 6
click at [495, 7] on div "[PERSON_NAME] [PERSON_NAME] Unavailable | 7:24" at bounding box center [486, 7] width 45 height 12
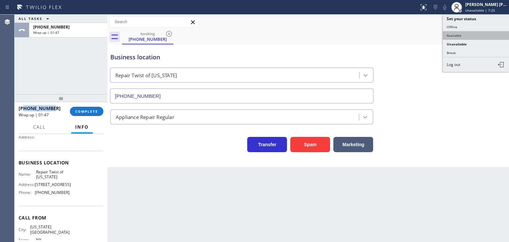
click at [469, 36] on button "Available" at bounding box center [476, 35] width 66 height 9
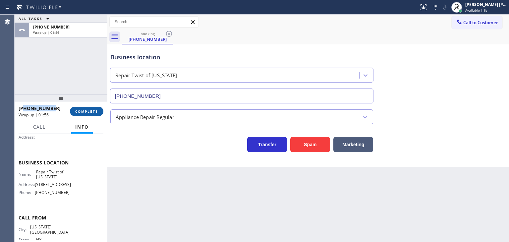
click at [85, 109] on span "COMPLETE" at bounding box center [86, 111] width 23 height 5
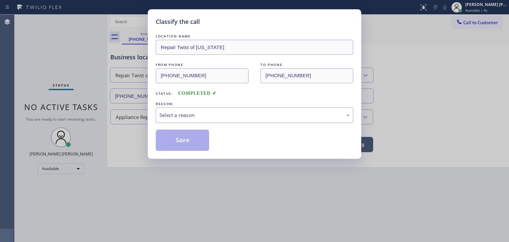
click at [168, 115] on div "Select a reason" at bounding box center [254, 115] width 190 height 8
click at [186, 139] on button "Save" at bounding box center [182, 140] width 53 height 21
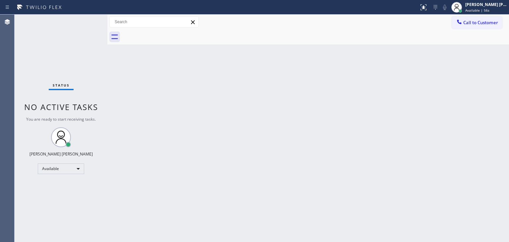
click at [86, 19] on div "Status No active tasks You are ready to start receiving tasks. [PERSON_NAME] [P…" at bounding box center [61, 128] width 93 height 227
click at [491, 11] on span "Available | 2:22" at bounding box center [478, 10] width 26 height 5
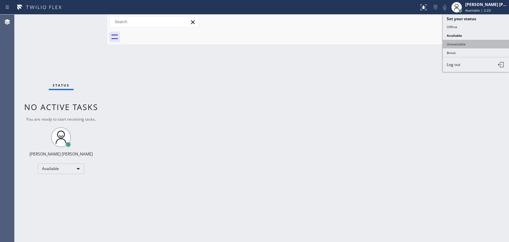
click at [466, 43] on button "Unavailable" at bounding box center [476, 44] width 66 height 9
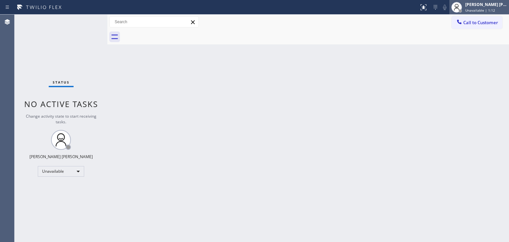
click at [486, 5] on div "[PERSON_NAME] [PERSON_NAME]" at bounding box center [486, 5] width 42 height 6
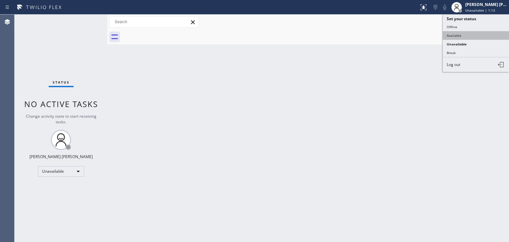
click at [475, 35] on button "Available" at bounding box center [476, 35] width 66 height 9
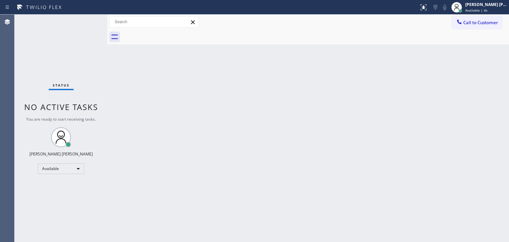
click at [88, 23] on div "Status No active tasks You are ready to start receiving tasks. [PERSON_NAME] [P…" at bounding box center [61, 128] width 93 height 227
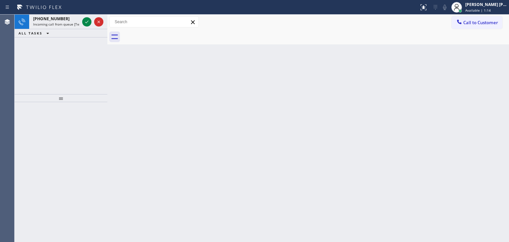
click at [85, 18] on icon at bounding box center [87, 22] width 8 height 8
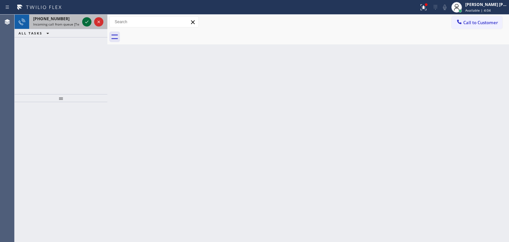
click at [86, 18] on icon at bounding box center [87, 22] width 8 height 8
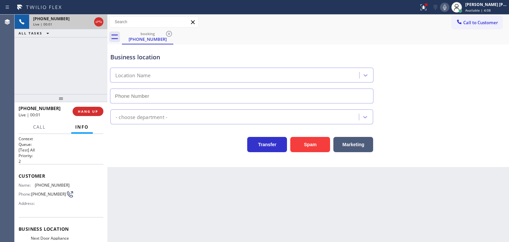
type input "[PHONE_NUMBER]"
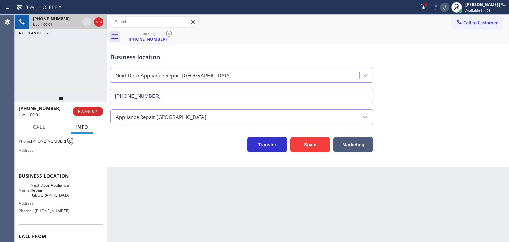
scroll to position [66, 0]
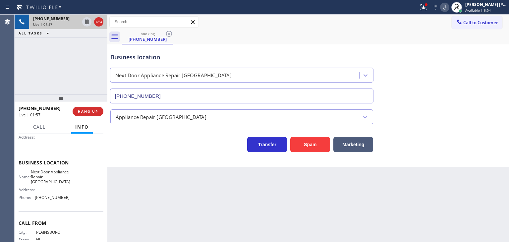
click at [446, 5] on icon at bounding box center [444, 7] width 3 height 5
click at [85, 20] on icon at bounding box center [86, 22] width 3 height 5
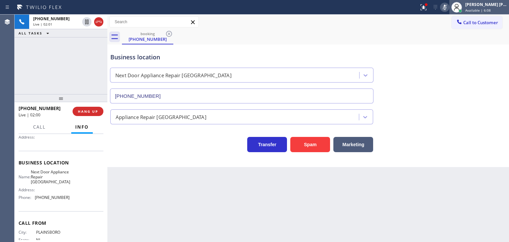
click at [491, 11] on span "Available | 6:08" at bounding box center [478, 10] width 26 height 5
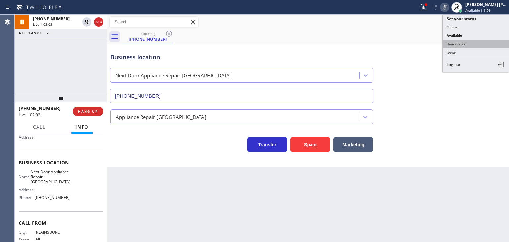
click at [473, 43] on button "Unavailable" at bounding box center [476, 44] width 66 height 9
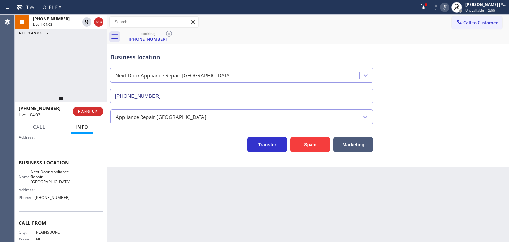
click at [490, 62] on div "Business location Next Door Appliance Repair [GEOGRAPHIC_DATA] [PHONE_NUMBER]" at bounding box center [308, 73] width 398 height 60
click at [448, 8] on icon at bounding box center [445, 7] width 8 height 8
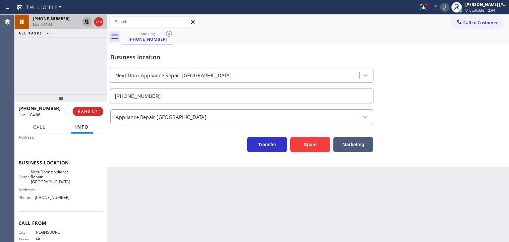
click at [85, 23] on icon at bounding box center [87, 22] width 8 height 8
click at [448, 6] on icon at bounding box center [445, 7] width 8 height 8
drag, startPoint x: 454, startPoint y: 6, endPoint x: 472, endPoint y: 6, distance: 17.9
click at [448, 6] on icon at bounding box center [445, 7] width 8 height 8
click at [488, 6] on div "[PERSON_NAME] [PERSON_NAME]" at bounding box center [486, 5] width 42 height 6
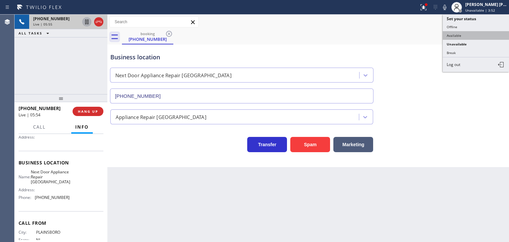
click at [474, 38] on button "Available" at bounding box center [476, 35] width 66 height 9
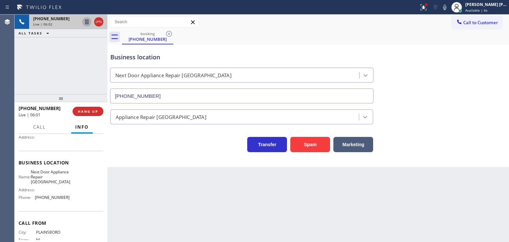
drag, startPoint x: 492, startPoint y: 6, endPoint x: 475, endPoint y: 31, distance: 30.1
click at [491, 6] on div "[PERSON_NAME] [PERSON_NAME]" at bounding box center [486, 5] width 42 height 6
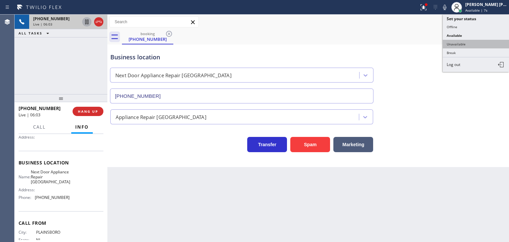
click at [464, 43] on button "Unavailable" at bounding box center [476, 44] width 66 height 9
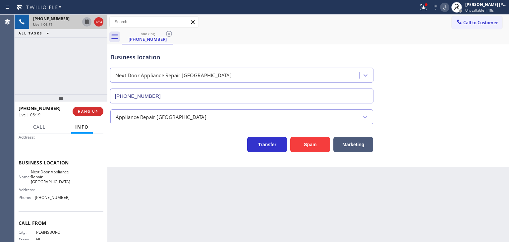
click at [448, 7] on icon at bounding box center [445, 7] width 8 height 8
click at [98, 24] on icon at bounding box center [99, 22] width 8 height 8
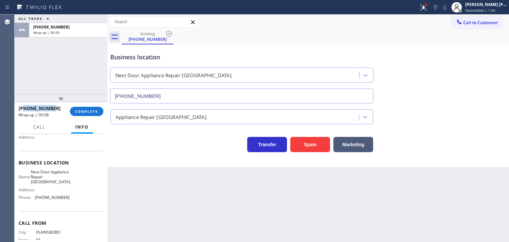
drag, startPoint x: 58, startPoint y: 107, endPoint x: 25, endPoint y: 107, distance: 33.1
click at [25, 107] on div "[PHONE_NUMBER]" at bounding box center [42, 108] width 47 height 6
drag, startPoint x: 68, startPoint y: 199, endPoint x: 35, endPoint y: 196, distance: 32.9
click at [35, 196] on div "Name: Next Door Appliance Repair Trenton Address: Phone: [PHONE_NUMBER]" at bounding box center [61, 185] width 85 height 33
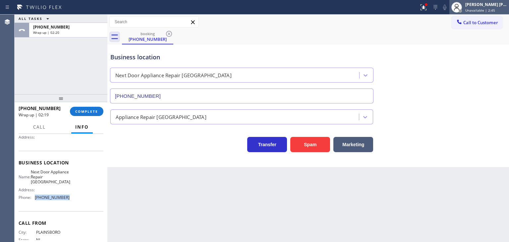
click at [489, 5] on div "[PERSON_NAME] [PERSON_NAME]" at bounding box center [486, 5] width 42 height 6
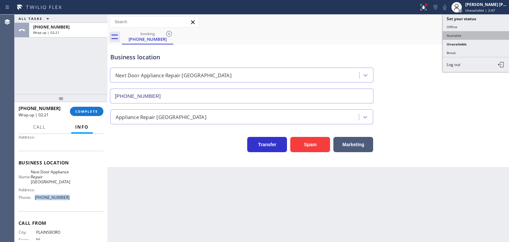
click at [483, 34] on button "Available" at bounding box center [476, 35] width 66 height 9
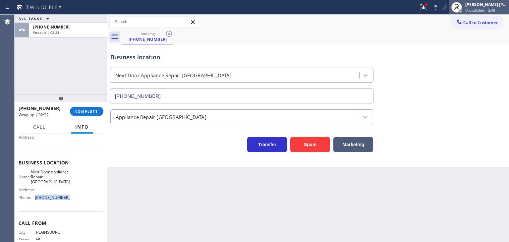
click at [488, 7] on div "[PERSON_NAME] [PERSON_NAME] Unavailable | 2:48" at bounding box center [486, 7] width 45 height 12
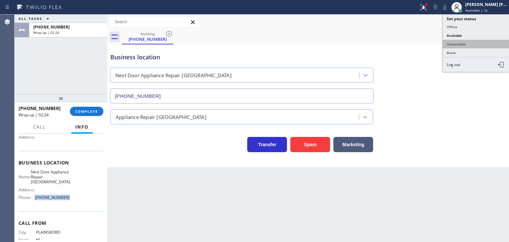
click at [470, 40] on button "Unavailable" at bounding box center [476, 44] width 66 height 9
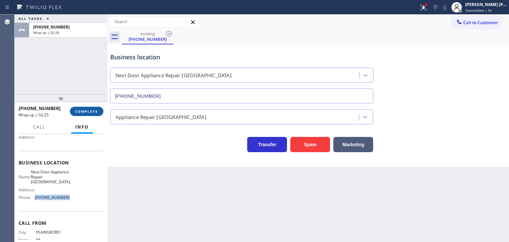
click at [85, 109] on button "COMPLETE" at bounding box center [86, 111] width 33 height 9
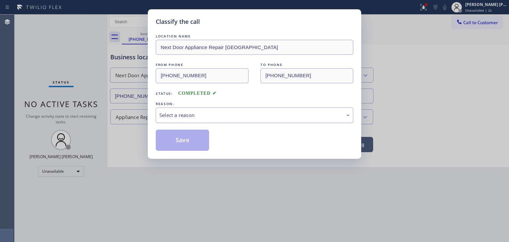
click at [175, 115] on div "Select a reason" at bounding box center [254, 115] width 190 height 8
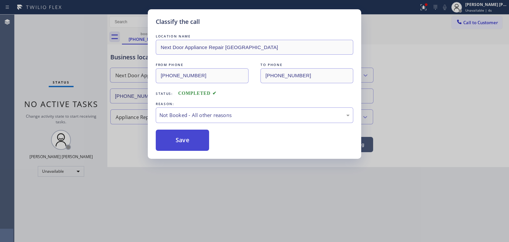
click at [180, 139] on button "Save" at bounding box center [182, 140] width 53 height 21
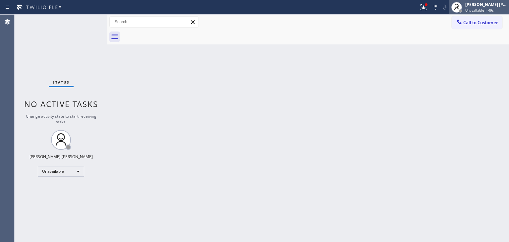
click at [498, 7] on div "[PERSON_NAME] [PERSON_NAME] Unavailable | 49s" at bounding box center [486, 7] width 45 height 12
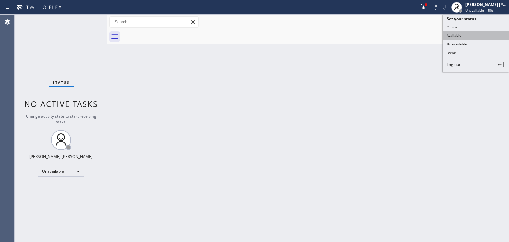
click at [459, 34] on button "Available" at bounding box center [476, 35] width 66 height 9
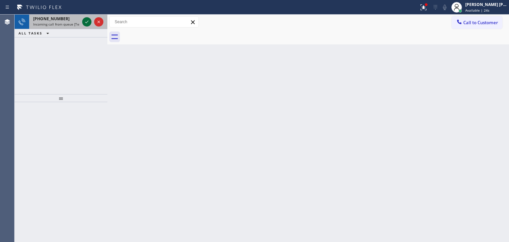
click at [88, 19] on icon at bounding box center [87, 22] width 8 height 8
click at [86, 20] on icon at bounding box center [87, 22] width 8 height 8
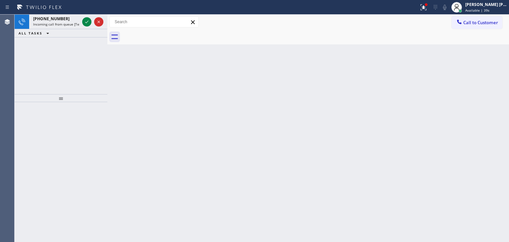
click at [86, 20] on icon at bounding box center [87, 22] width 8 height 8
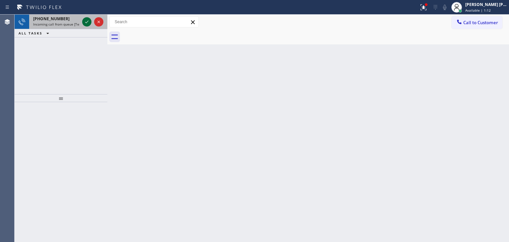
click at [86, 22] on icon at bounding box center [87, 22] width 8 height 8
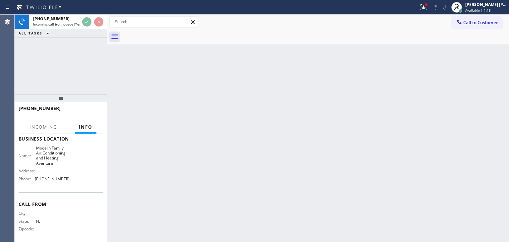
scroll to position [93, 0]
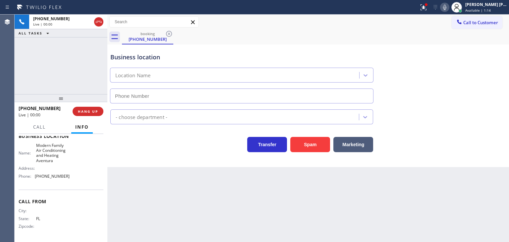
type input "[PHONE_NUMBER]"
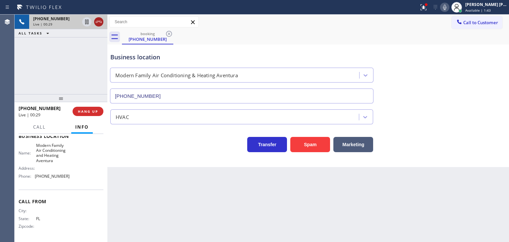
click at [98, 20] on icon at bounding box center [99, 22] width 8 height 8
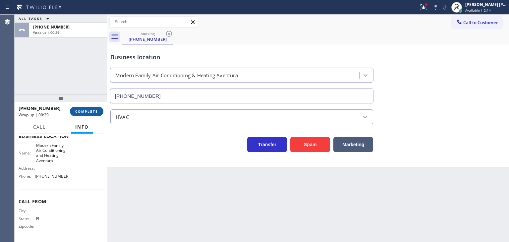
click at [90, 111] on span "COMPLETE" at bounding box center [86, 111] width 23 height 5
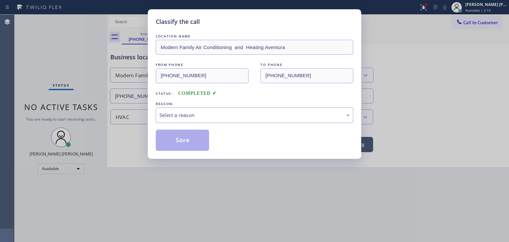
click at [181, 118] on div "Select a reason" at bounding box center [254, 115] width 190 height 8
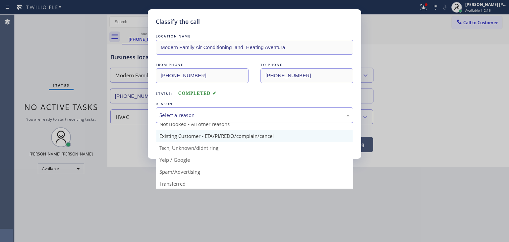
scroll to position [33, 0]
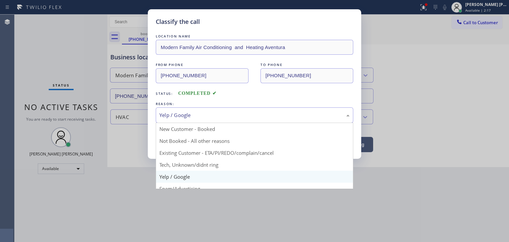
click at [196, 112] on div "Yelp / Google" at bounding box center [254, 115] width 190 height 8
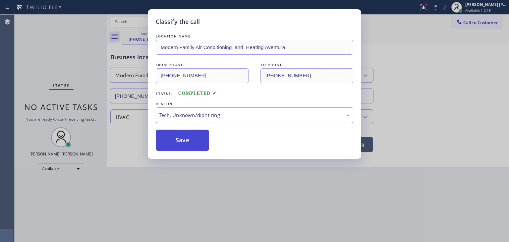
click at [185, 142] on button "Save" at bounding box center [182, 140] width 53 height 21
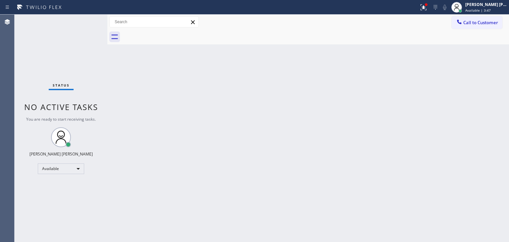
click at [89, 19] on div "Status No active tasks You are ready to start receiving tasks. [PERSON_NAME] [P…" at bounding box center [61, 128] width 93 height 227
click at [86, 19] on div "Status No active tasks You are ready to start receiving tasks. [PERSON_NAME] [P…" at bounding box center [61, 128] width 93 height 227
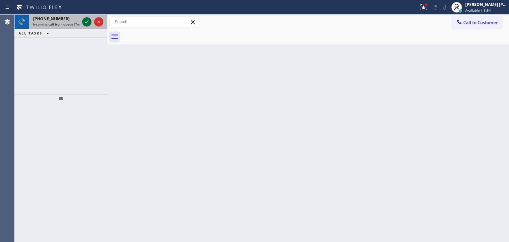
click at [86, 19] on icon at bounding box center [87, 22] width 8 height 8
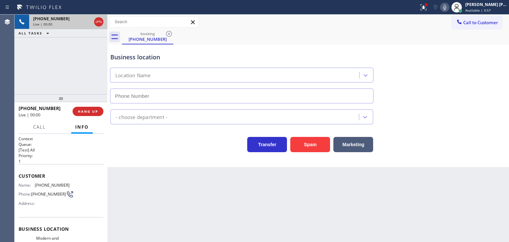
type input "[PHONE_NUMBER]"
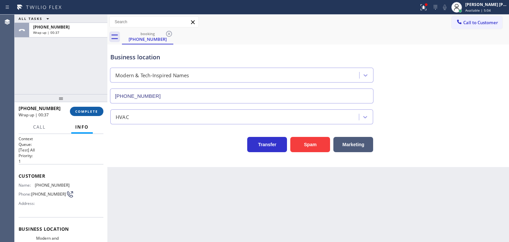
click at [85, 109] on span "COMPLETE" at bounding box center [86, 111] width 23 height 5
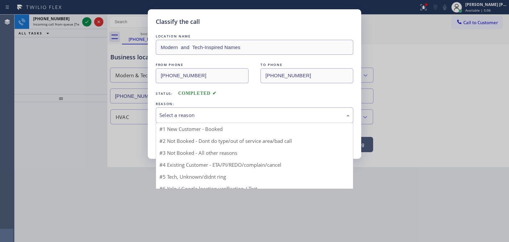
click at [195, 112] on div "Select a reason" at bounding box center [254, 115] width 190 height 8
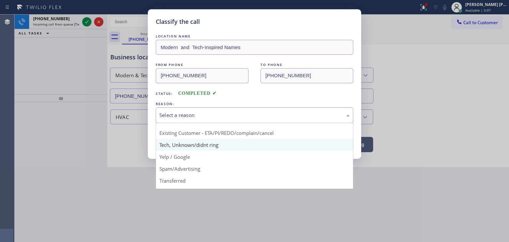
scroll to position [41, 0]
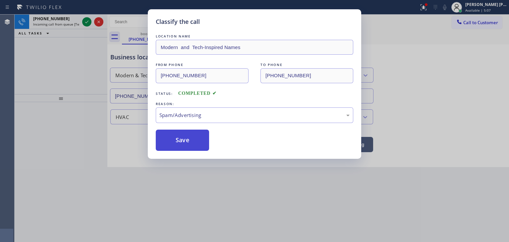
click at [184, 139] on button "Save" at bounding box center [182, 140] width 53 height 21
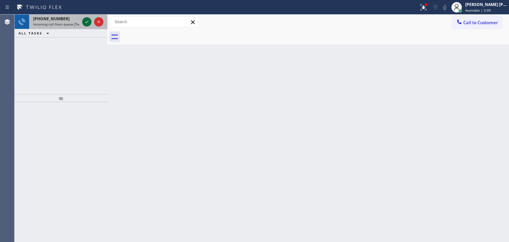
click at [85, 23] on icon at bounding box center [87, 22] width 8 height 8
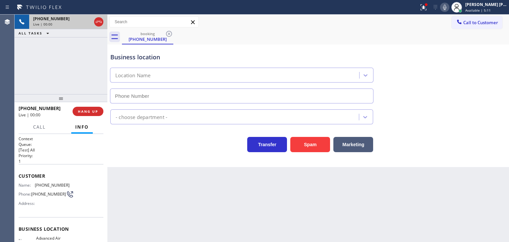
scroll to position [33, 0]
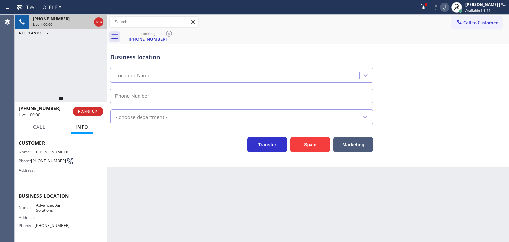
type input "[PHONE_NUMBER]"
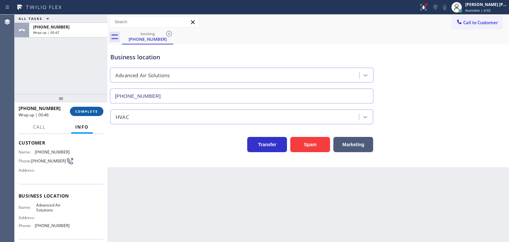
click at [86, 112] on span "COMPLETE" at bounding box center [86, 111] width 23 height 5
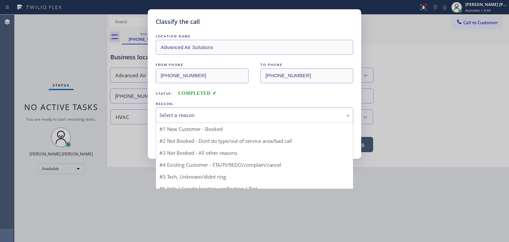
click at [177, 114] on div "Select a reason" at bounding box center [254, 115] width 190 height 8
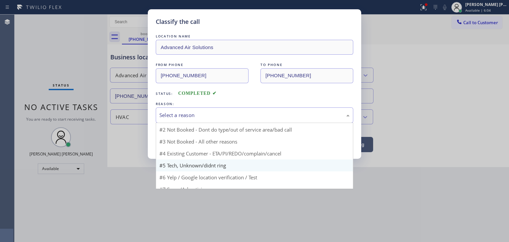
scroll to position [6, 0]
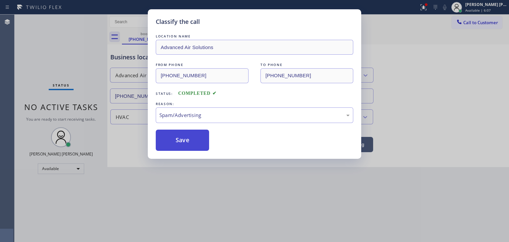
click at [190, 141] on button "Save" at bounding box center [182, 140] width 53 height 21
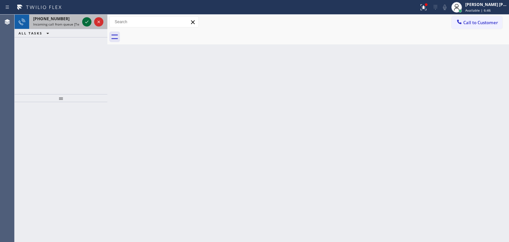
click at [87, 20] on icon at bounding box center [87, 22] width 8 height 8
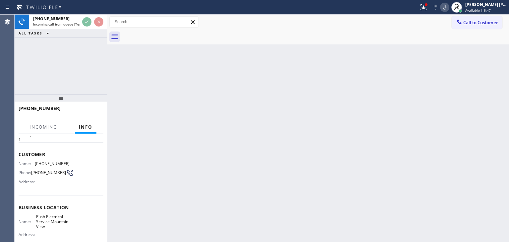
scroll to position [33, 0]
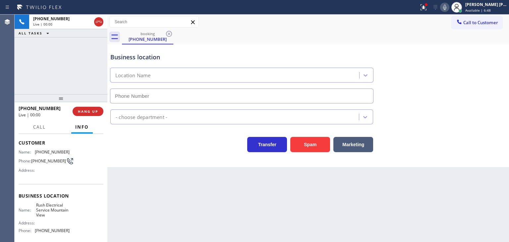
type input "[PHONE_NUMBER]"
click at [448, 9] on icon at bounding box center [445, 7] width 8 height 8
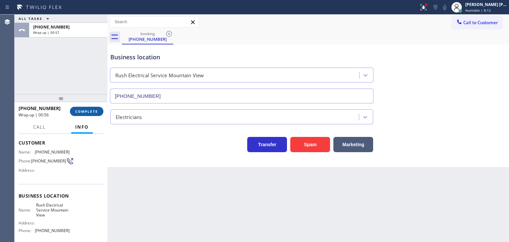
click at [86, 112] on span "COMPLETE" at bounding box center [86, 111] width 23 height 5
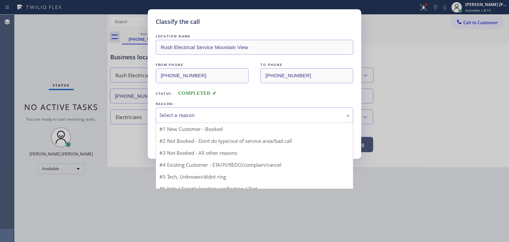
click at [219, 118] on div "Select a reason" at bounding box center [254, 115] width 190 height 8
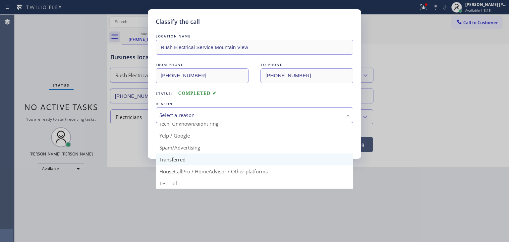
scroll to position [41, 0]
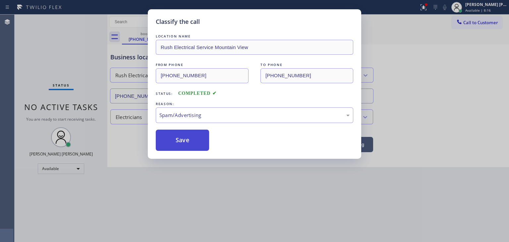
click at [188, 142] on button "Save" at bounding box center [182, 140] width 53 height 21
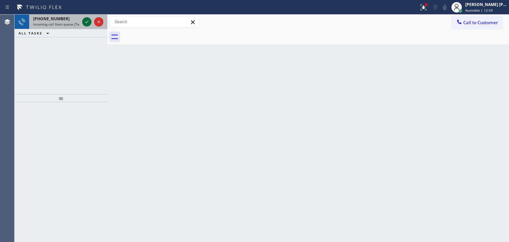
click at [87, 22] on icon at bounding box center [86, 22] width 3 height 3
click at [87, 23] on icon at bounding box center [87, 22] width 8 height 8
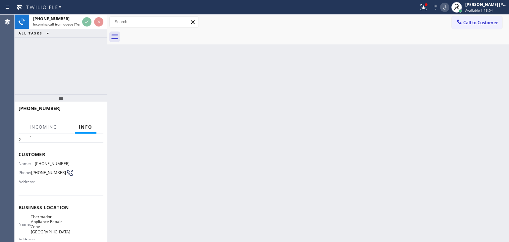
scroll to position [33, 0]
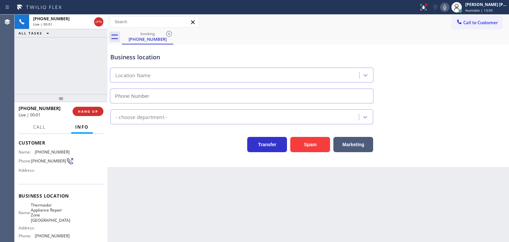
type input "[PHONE_NUMBER]"
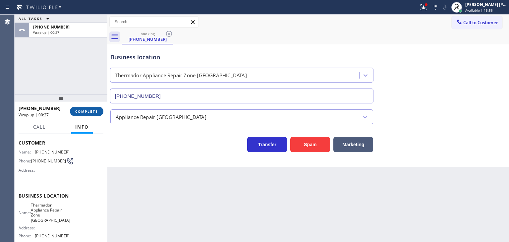
click at [86, 108] on button "COMPLETE" at bounding box center [86, 111] width 33 height 9
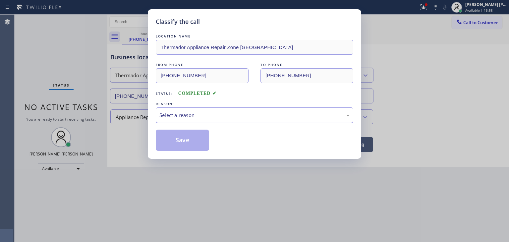
click at [202, 114] on div "Select a reason" at bounding box center [254, 115] width 190 height 8
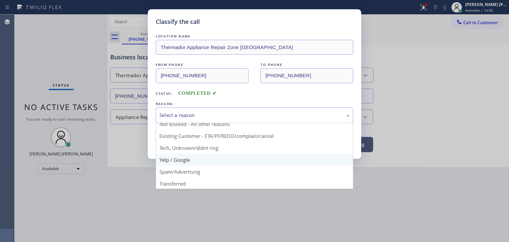
scroll to position [33, 0]
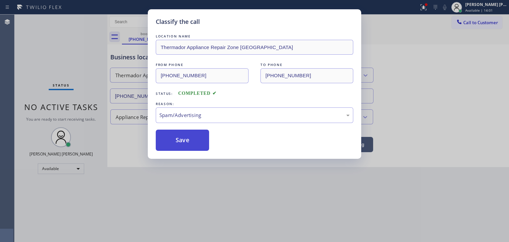
click at [180, 138] on button "Save" at bounding box center [182, 140] width 53 height 21
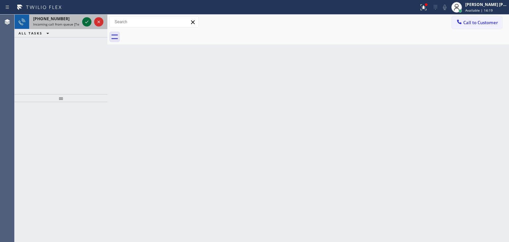
click at [87, 22] on icon at bounding box center [86, 22] width 3 height 3
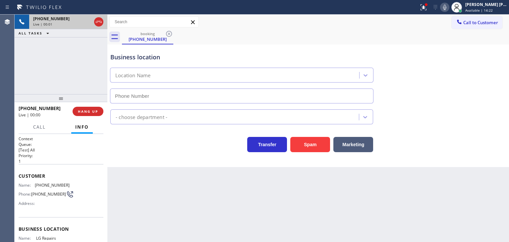
type input "[PHONE_NUMBER]"
drag, startPoint x: 57, startPoint y: 107, endPoint x: 25, endPoint y: 107, distance: 32.1
click at [25, 107] on div "[PHONE_NUMBER]" at bounding box center [43, 108] width 49 height 6
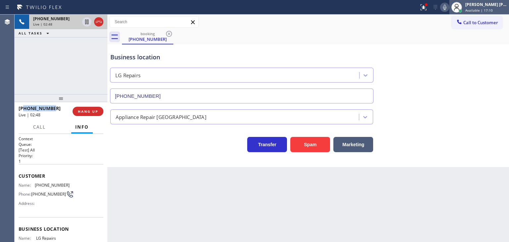
click at [486, 4] on div "[PERSON_NAME] [PERSON_NAME]" at bounding box center [486, 5] width 42 height 6
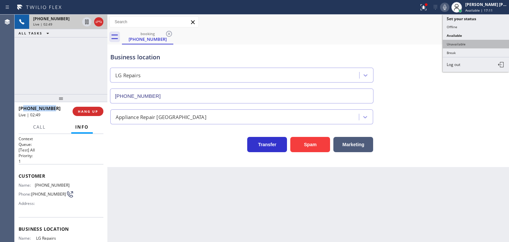
click at [473, 43] on button "Unavailable" at bounding box center [476, 44] width 66 height 9
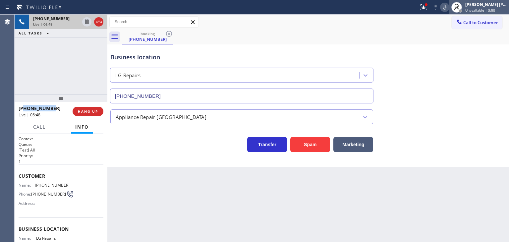
click at [493, 7] on div "[PERSON_NAME] [PERSON_NAME] Unavailable | 3:58" at bounding box center [486, 7] width 45 height 12
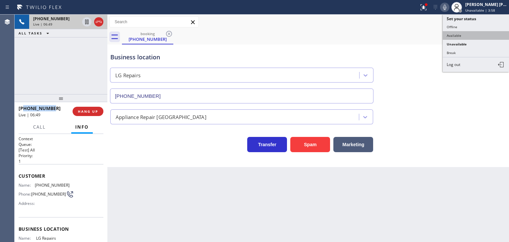
click at [472, 34] on button "Available" at bounding box center [476, 35] width 66 height 9
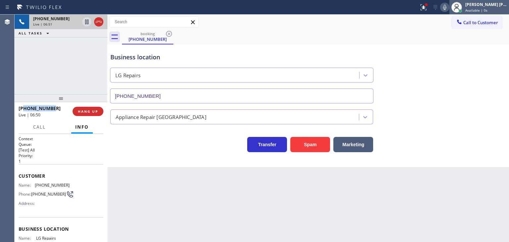
click at [496, 6] on div "[PERSON_NAME] [PERSON_NAME]" at bounding box center [486, 5] width 42 height 6
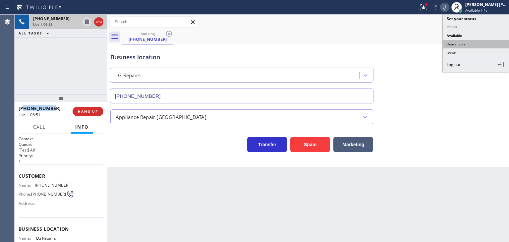
click at [472, 44] on button "Unavailable" at bounding box center [476, 44] width 66 height 9
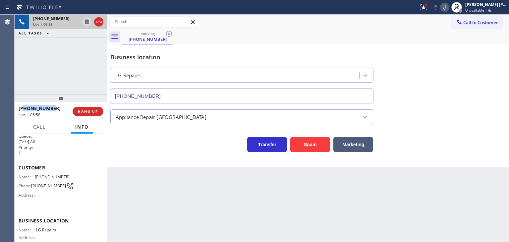
scroll to position [33, 0]
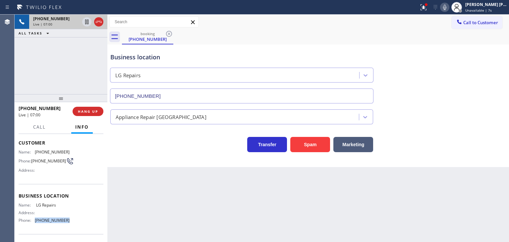
drag, startPoint x: 72, startPoint y: 223, endPoint x: 33, endPoint y: 222, distance: 38.4
click at [33, 222] on div "Name: LG Repairs Address: Phone: [PHONE_NUMBER]" at bounding box center [61, 213] width 85 height 23
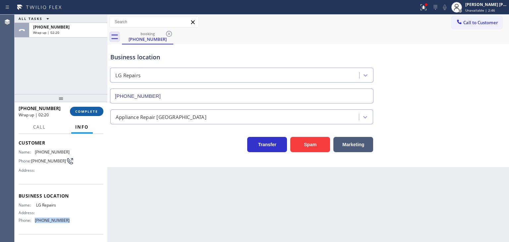
click at [85, 111] on span "COMPLETE" at bounding box center [86, 111] width 23 height 5
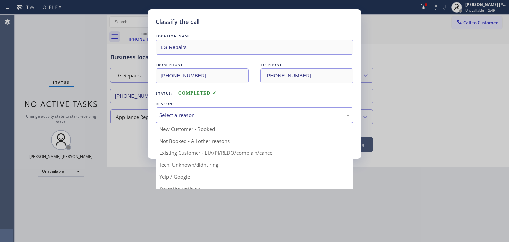
click at [215, 110] on div "Select a reason" at bounding box center [254, 115] width 197 height 16
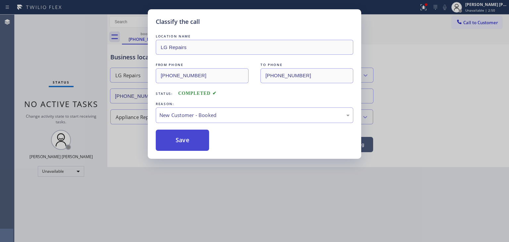
click at [180, 139] on button "Save" at bounding box center [182, 140] width 53 height 21
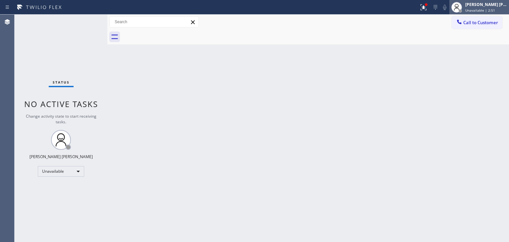
click at [498, 6] on div "[PERSON_NAME] [PERSON_NAME]" at bounding box center [486, 5] width 42 height 6
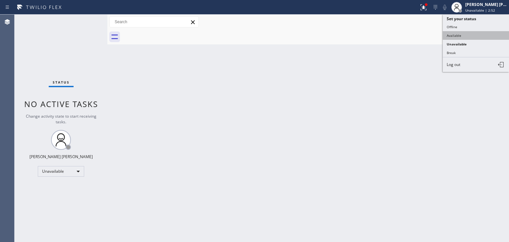
click at [467, 36] on button "Available" at bounding box center [476, 35] width 66 height 9
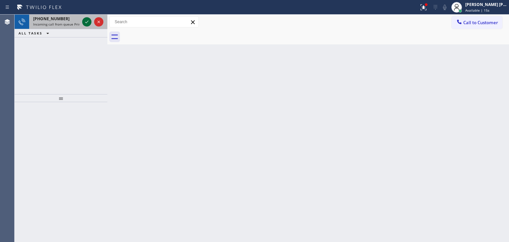
click at [84, 20] on icon at bounding box center [87, 22] width 8 height 8
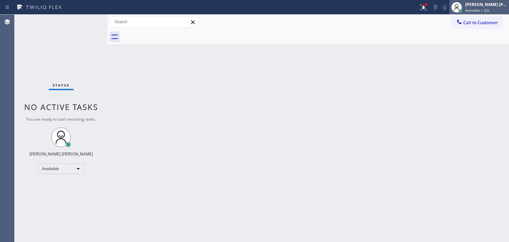
click at [487, 12] on span "Available | 22s" at bounding box center [477, 10] width 24 height 5
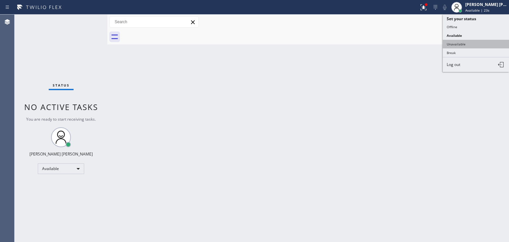
click at [475, 44] on button "Unavailable" at bounding box center [476, 44] width 66 height 9
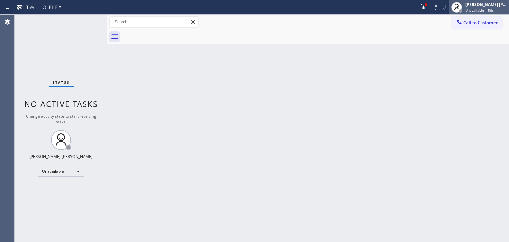
click at [486, 12] on span "Unavailable | 56s" at bounding box center [479, 10] width 28 height 5
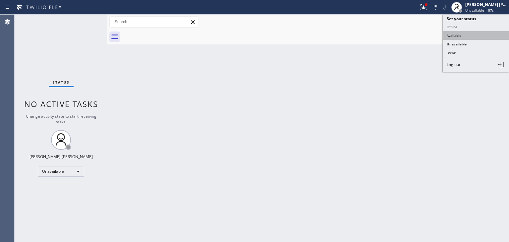
click at [465, 35] on button "Available" at bounding box center [476, 35] width 66 height 9
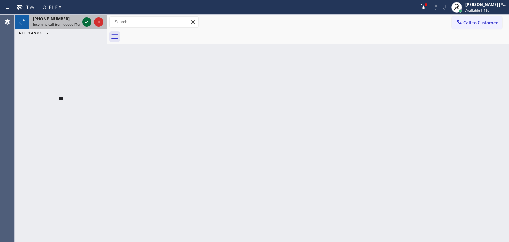
click at [89, 21] on icon at bounding box center [87, 22] width 8 height 8
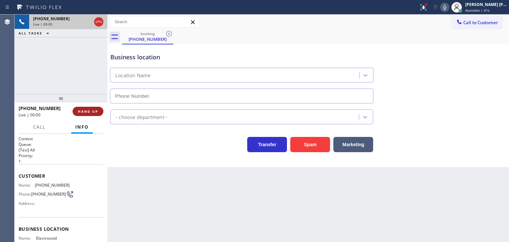
type input "[PHONE_NUMBER]"
click at [448, 9] on icon at bounding box center [445, 7] width 8 height 8
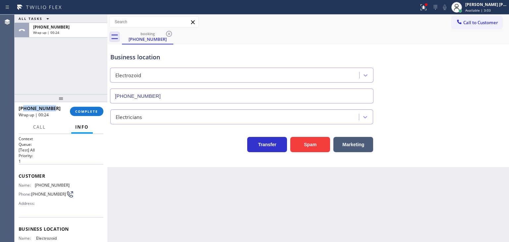
drag, startPoint x: 55, startPoint y: 108, endPoint x: 23, endPoint y: 110, distance: 32.2
click at [23, 110] on div "[PHONE_NUMBER]" at bounding box center [42, 108] width 47 height 6
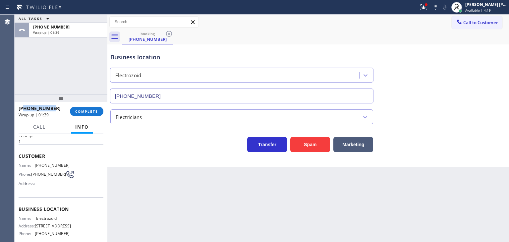
scroll to position [33, 0]
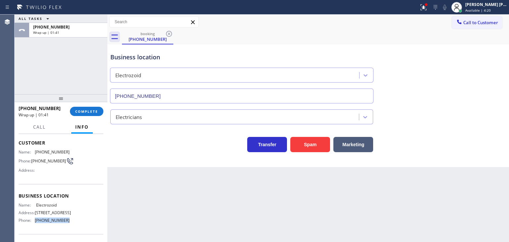
drag, startPoint x: 64, startPoint y: 225, endPoint x: 35, endPoint y: 230, distance: 29.1
click at [35, 226] on div "Name: Electrozoid Address: [STREET_ADDRESS] Phone: [PHONE_NUMBER]" at bounding box center [44, 213] width 51 height 23
click at [93, 111] on span "COMPLETE" at bounding box center [86, 111] width 23 height 5
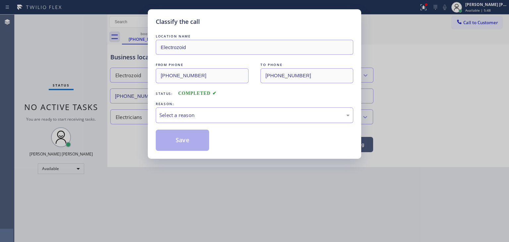
click at [181, 110] on div "Select a reason" at bounding box center [254, 115] width 197 height 16
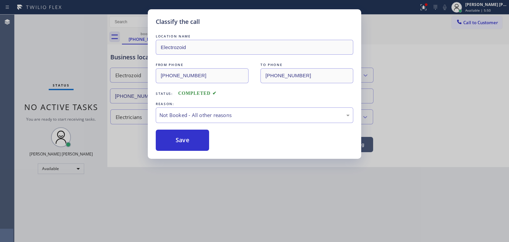
click at [185, 140] on button "Save" at bounding box center [182, 140] width 53 height 21
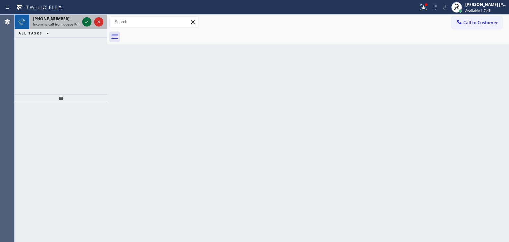
click at [87, 21] on icon at bounding box center [87, 22] width 8 height 8
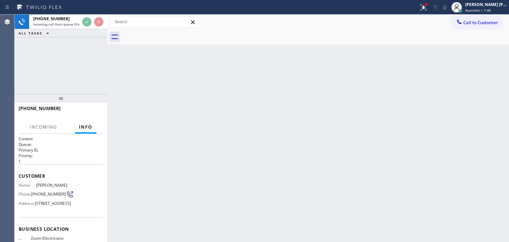
scroll to position [33, 0]
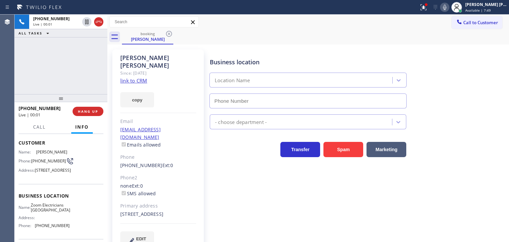
type input "[PHONE_NUMBER]"
click at [132, 77] on link "link to CRM" at bounding box center [133, 80] width 27 height 7
click at [448, 5] on icon at bounding box center [445, 7] width 8 height 8
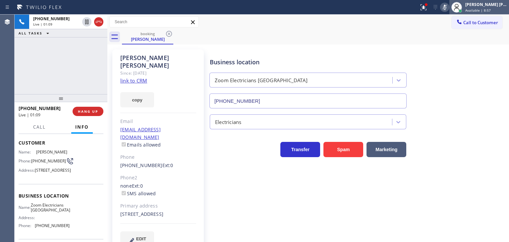
click at [491, 10] on span "Available | 8:57" at bounding box center [478, 10] width 26 height 5
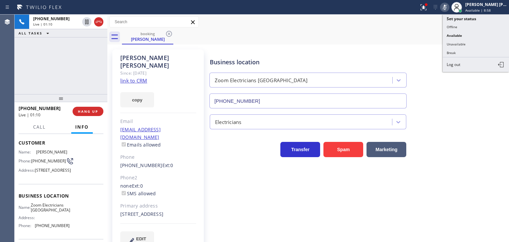
drag, startPoint x: 473, startPoint y: 45, endPoint x: 448, endPoint y: 45, distance: 25.2
click at [472, 45] on button "Unavailable" at bounding box center [476, 44] width 66 height 9
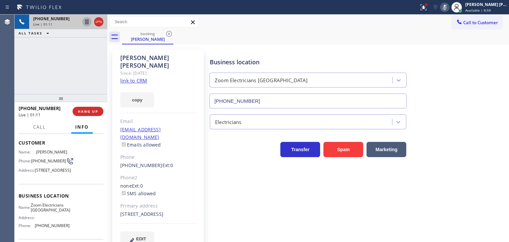
click at [88, 22] on icon at bounding box center [87, 22] width 8 height 8
drag, startPoint x: 455, startPoint y: 6, endPoint x: 422, endPoint y: 9, distance: 33.7
click at [446, 6] on icon at bounding box center [444, 7] width 3 height 5
click at [89, 22] on icon at bounding box center [87, 22] width 8 height 8
click at [494, 7] on div "[PERSON_NAME] [PERSON_NAME]" at bounding box center [486, 5] width 42 height 6
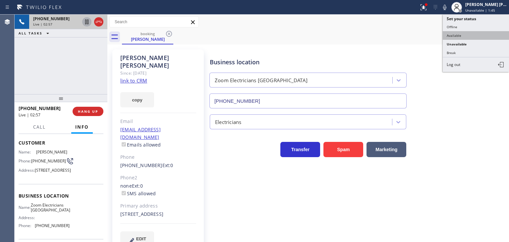
click at [478, 37] on button "Available" at bounding box center [476, 35] width 66 height 9
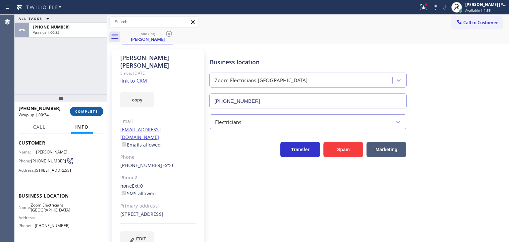
click at [93, 113] on span "COMPLETE" at bounding box center [86, 111] width 23 height 5
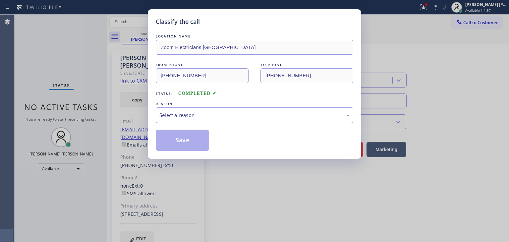
click at [183, 114] on div "Select a reason" at bounding box center [254, 115] width 190 height 8
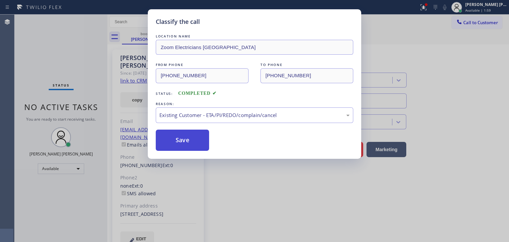
click at [186, 140] on button "Save" at bounding box center [182, 140] width 53 height 21
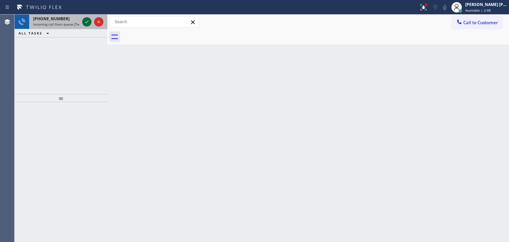
click at [85, 24] on icon at bounding box center [87, 22] width 8 height 8
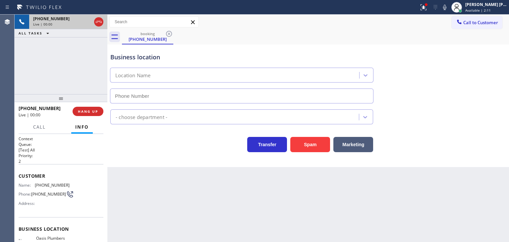
type input "[PHONE_NUMBER]"
click at [448, 6] on icon at bounding box center [445, 7] width 8 height 8
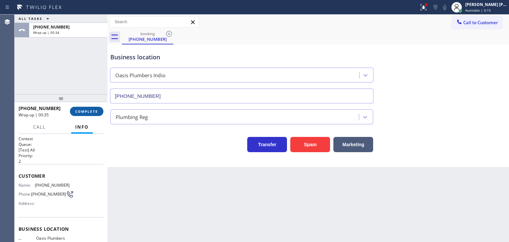
click at [90, 110] on span "COMPLETE" at bounding box center [86, 111] width 23 height 5
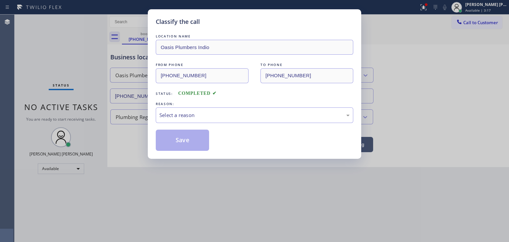
click at [187, 112] on div "Select a reason" at bounding box center [254, 115] width 190 height 8
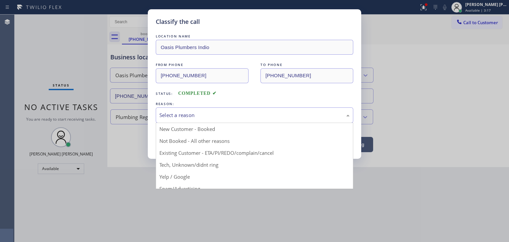
scroll to position [18, 0]
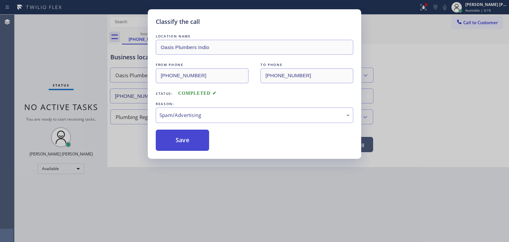
click at [176, 142] on button "Save" at bounding box center [182, 140] width 53 height 21
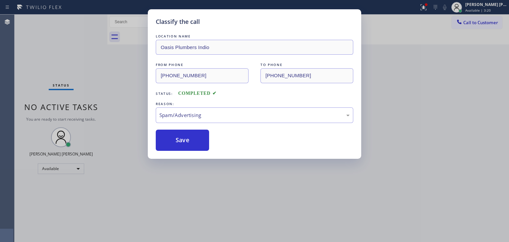
click at [87, 22] on div "Classify the call LOCATION NAME Thermador Repair Group [GEOGRAPHIC_DATA] FROM P…" at bounding box center [262, 128] width 494 height 227
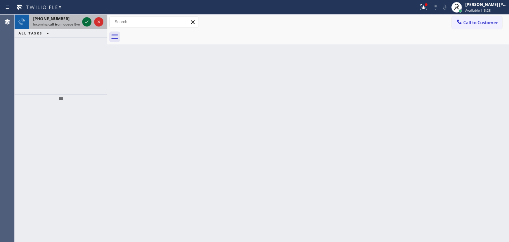
click at [86, 22] on icon at bounding box center [87, 22] width 8 height 8
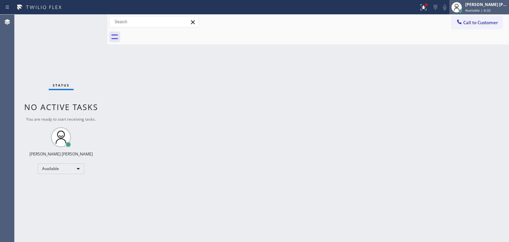
click at [487, 12] on span "Available | 6:32" at bounding box center [478, 10] width 26 height 5
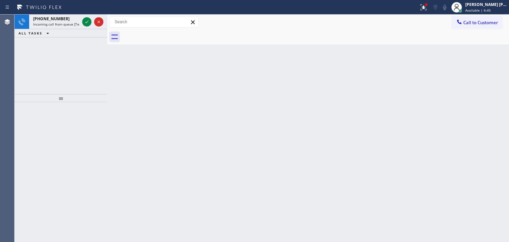
drag, startPoint x: 85, startPoint y: 20, endPoint x: 86, endPoint y: 50, distance: 30.2
click at [85, 20] on icon at bounding box center [87, 22] width 8 height 8
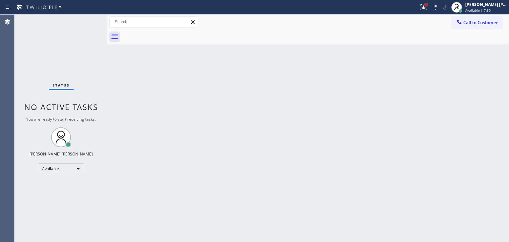
click at [427, 4] on div at bounding box center [426, 4] width 3 height 3
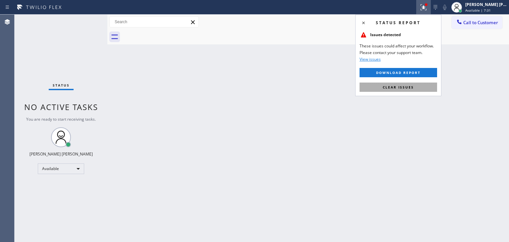
click at [392, 89] on button "Clear issues" at bounding box center [398, 86] width 78 height 9
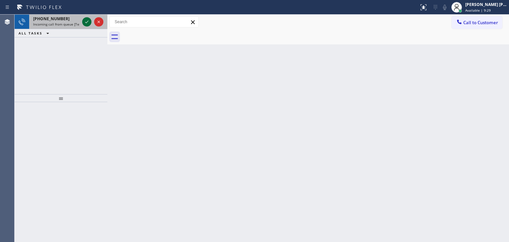
click at [88, 18] on button at bounding box center [86, 21] width 9 height 9
click at [90, 22] on icon at bounding box center [87, 22] width 8 height 8
click at [85, 20] on icon at bounding box center [87, 22] width 8 height 8
click at [87, 21] on icon at bounding box center [87, 22] width 8 height 8
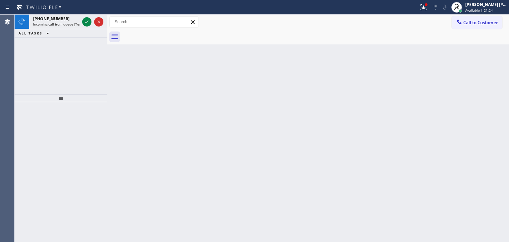
click at [85, 20] on icon at bounding box center [87, 22] width 8 height 8
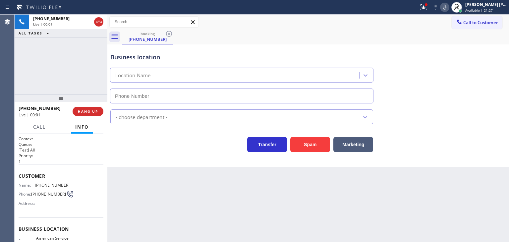
type input "[PHONE_NUMBER]"
click at [448, 8] on icon at bounding box center [445, 7] width 8 height 8
click at [448, 7] on icon at bounding box center [445, 7] width 8 height 8
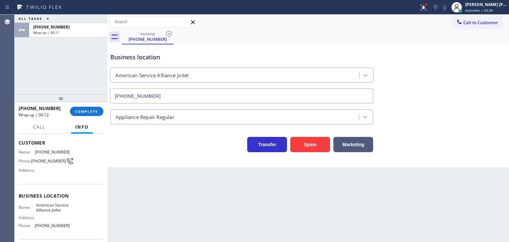
scroll to position [66, 0]
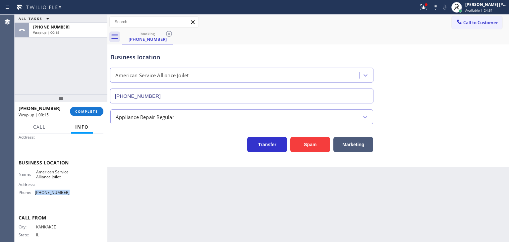
drag, startPoint x: 65, startPoint y: 197, endPoint x: 35, endPoint y: 202, distance: 29.5
click at [35, 198] on div "Name: American Service Alliance Joilet Address: Phone: [PHONE_NUMBER]" at bounding box center [44, 183] width 51 height 28
click at [484, 23] on span "Call to Customer" at bounding box center [480, 23] width 35 height 6
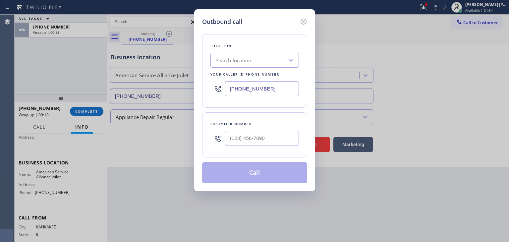
drag, startPoint x: 272, startPoint y: 91, endPoint x: 206, endPoint y: 91, distance: 66.6
click at [207, 91] on div "Location Search location Your caller id phone number [PHONE_NUMBER]" at bounding box center [254, 71] width 105 height 74
paste input "779) 212-7220"
type input "[PHONE_NUMBER]"
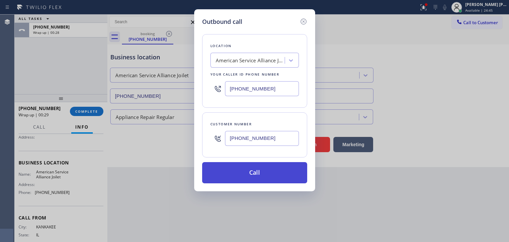
type input "[PHONE_NUMBER]"
click at [266, 178] on button "Call" at bounding box center [254, 172] width 105 height 21
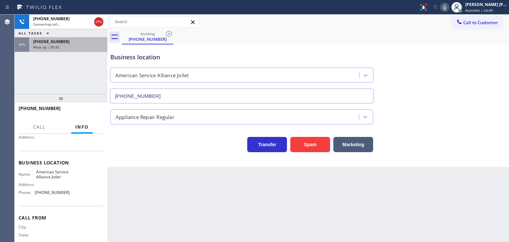
click at [61, 39] on div "[PHONE_NUMBER]" at bounding box center [68, 42] width 70 height 6
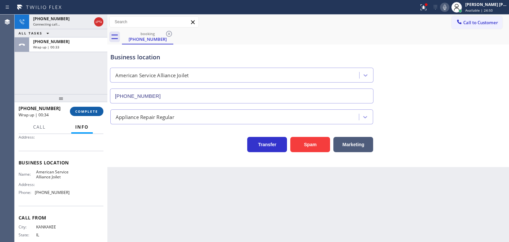
click at [85, 111] on span "COMPLETE" at bounding box center [86, 111] width 23 height 5
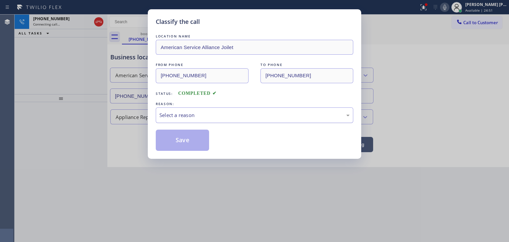
click at [196, 111] on div "Select a reason" at bounding box center [254, 115] width 190 height 8
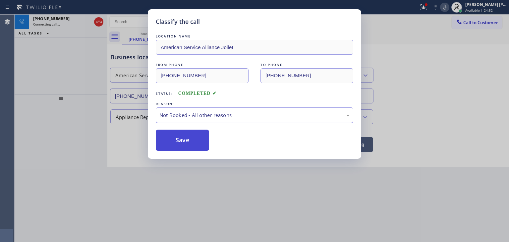
click at [185, 140] on button "Save" at bounding box center [182, 140] width 53 height 21
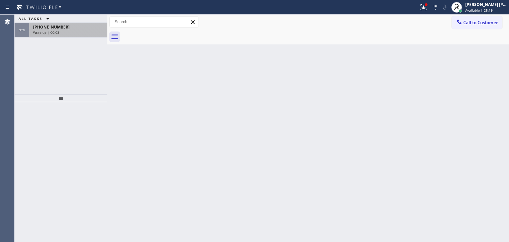
click at [94, 36] on div "[PHONE_NUMBER] Wrap up | 00:03" at bounding box center [67, 30] width 76 height 15
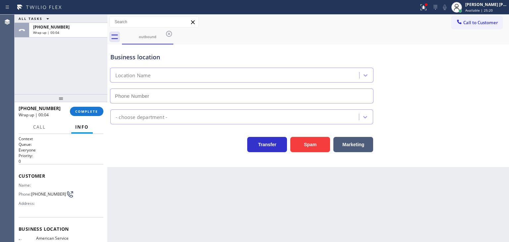
type input "[PHONE_NUMBER]"
click at [468, 23] on span "Call to Customer" at bounding box center [480, 23] width 35 height 6
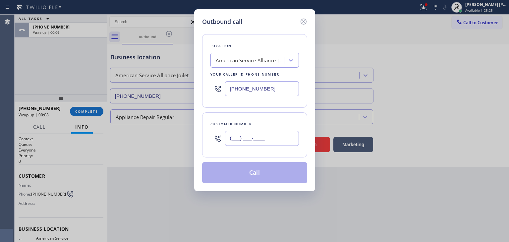
click at [246, 137] on input "(___) ___-____" at bounding box center [262, 138] width 74 height 15
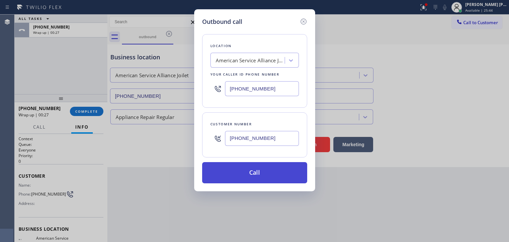
type input "[PHONE_NUMBER]"
click at [265, 168] on button "Call" at bounding box center [254, 172] width 105 height 21
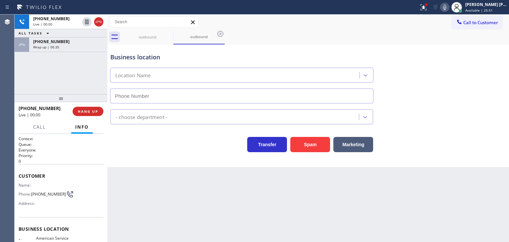
type input "[PHONE_NUMBER]"
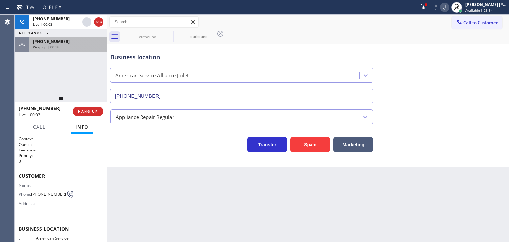
click at [87, 51] on div "[PHONE_NUMBER] Wrap up | 00:38" at bounding box center [67, 44] width 76 height 15
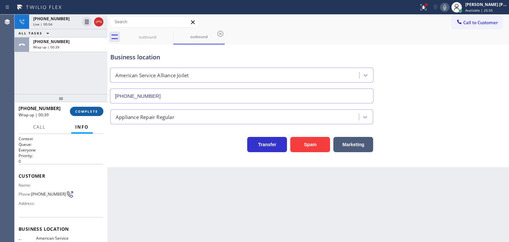
click at [97, 111] on span "COMPLETE" at bounding box center [86, 111] width 23 height 5
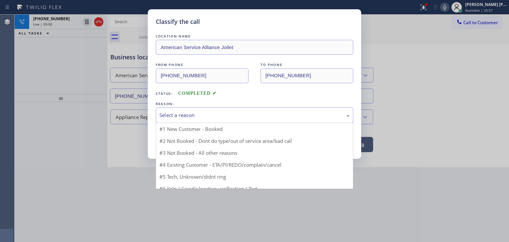
click at [200, 116] on div "Select a reason" at bounding box center [254, 115] width 190 height 8
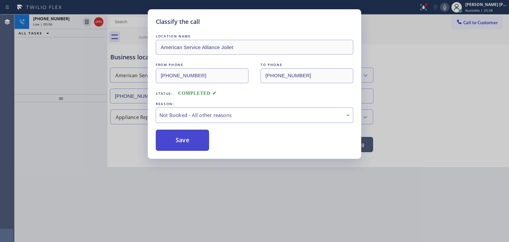
click at [187, 142] on button "Save" at bounding box center [182, 140] width 53 height 21
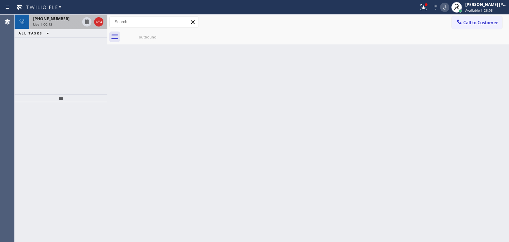
click at [48, 18] on span "[PHONE_NUMBER]" at bounding box center [51, 19] width 36 height 6
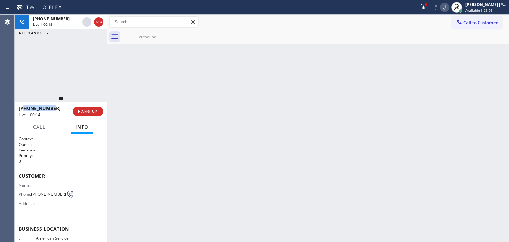
drag, startPoint x: 58, startPoint y: 109, endPoint x: 23, endPoint y: 109, distance: 35.4
click at [23, 109] on div "[PHONE_NUMBER]" at bounding box center [43, 108] width 49 height 6
click at [448, 7] on icon at bounding box center [445, 7] width 8 height 8
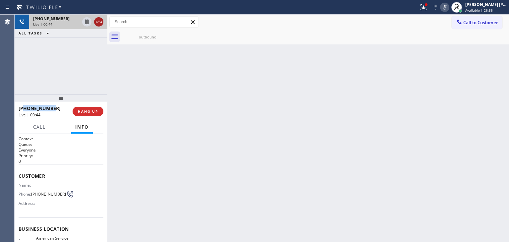
click at [102, 21] on icon at bounding box center [99, 22] width 8 height 8
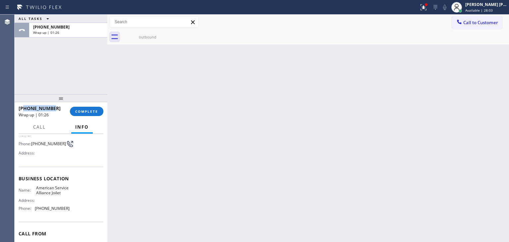
scroll to position [66, 0]
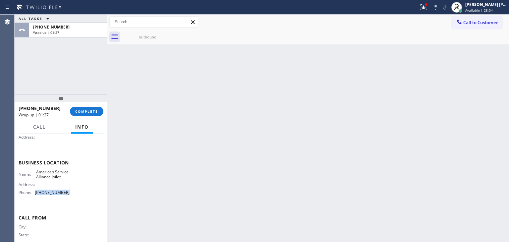
drag, startPoint x: 67, startPoint y: 199, endPoint x: 34, endPoint y: 198, distance: 33.1
click at [34, 198] on div "Name: American Service Alliance Joilet Address: Phone: [PHONE_NUMBER]" at bounding box center [61, 183] width 85 height 28
click at [90, 112] on span "COMPLETE" at bounding box center [86, 111] width 23 height 5
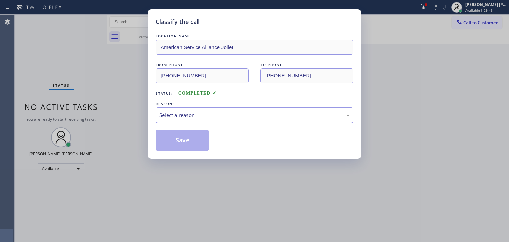
click at [204, 115] on div "Select a reason" at bounding box center [254, 115] width 190 height 8
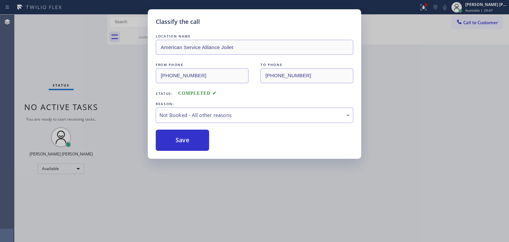
click at [187, 140] on button "Save" at bounding box center [182, 140] width 53 height 21
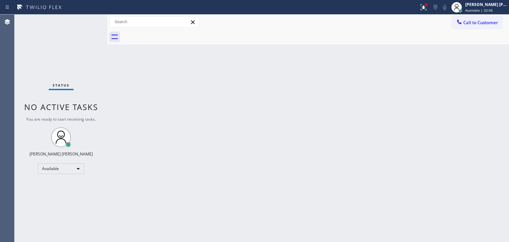
click at [86, 20] on div "Status No active tasks You are ready to start receiving tasks. [PERSON_NAME] [P…" at bounding box center [61, 128] width 93 height 227
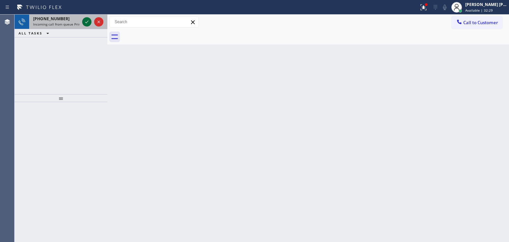
click at [86, 19] on icon at bounding box center [87, 22] width 8 height 8
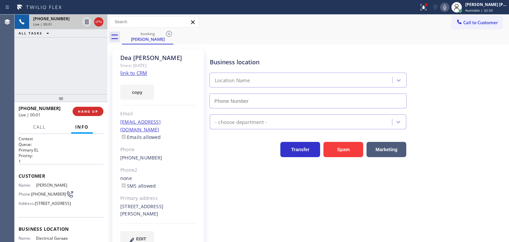
type input "[PHONE_NUMBER]"
click at [137, 73] on link "link to CRM" at bounding box center [133, 73] width 27 height 7
click at [448, 7] on icon at bounding box center [445, 7] width 8 height 8
click at [478, 11] on span "Available | 34:46" at bounding box center [478, 10] width 27 height 5
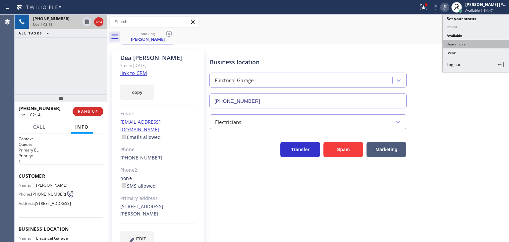
click at [476, 40] on button "Unavailable" at bounding box center [476, 44] width 66 height 9
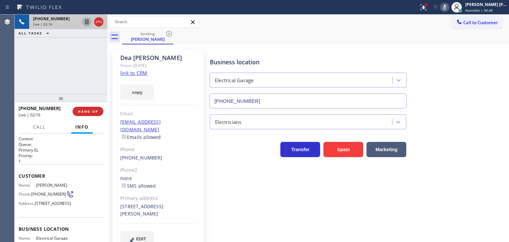
drag, startPoint x: 85, startPoint y: 21, endPoint x: 89, endPoint y: 26, distance: 6.0
click at [86, 22] on icon at bounding box center [87, 22] width 8 height 8
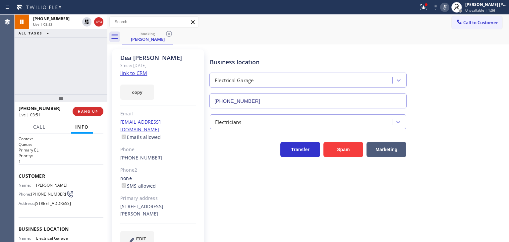
click at [87, 52] on div "[PHONE_NUMBER] Live | 03:52 ALL TASKS ALL TASKS ACTIVE TASKS TASKS IN WRAP UP" at bounding box center [61, 54] width 93 height 79
drag, startPoint x: 457, startPoint y: 6, endPoint x: 429, endPoint y: 1, distance: 28.5
click at [448, 6] on icon at bounding box center [445, 7] width 8 height 8
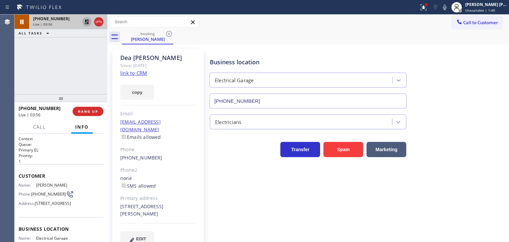
click at [87, 22] on icon at bounding box center [86, 22] width 5 height 5
click at [448, 7] on icon at bounding box center [445, 7] width 8 height 8
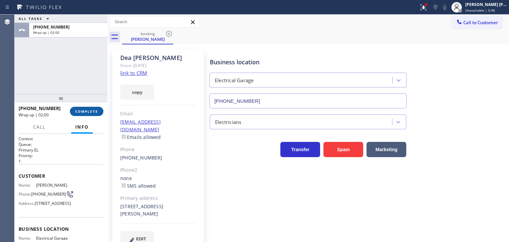
click at [89, 112] on span "COMPLETE" at bounding box center [86, 111] width 23 height 5
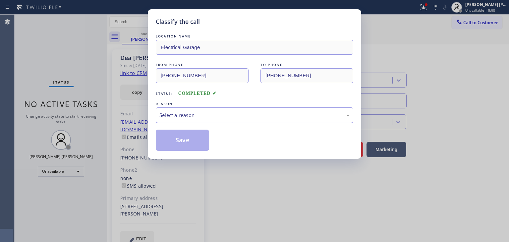
click at [180, 117] on div "Select a reason" at bounding box center [254, 115] width 190 height 8
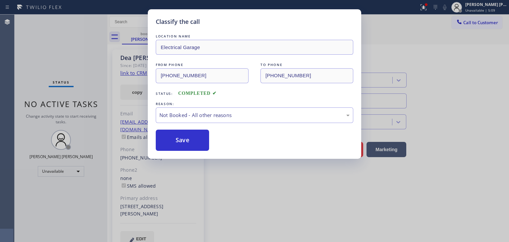
click at [183, 141] on button "Save" at bounding box center [182, 140] width 53 height 21
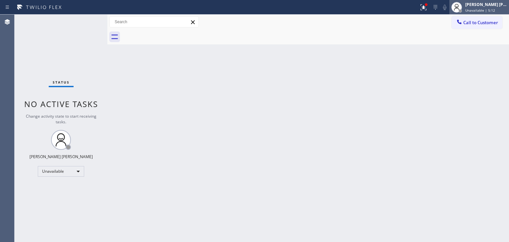
click at [490, 5] on div "[PERSON_NAME] [PERSON_NAME]" at bounding box center [486, 5] width 42 height 6
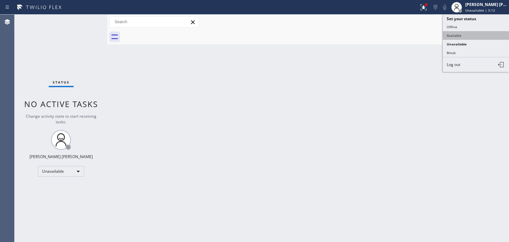
click at [458, 32] on button "Available" at bounding box center [476, 35] width 66 height 9
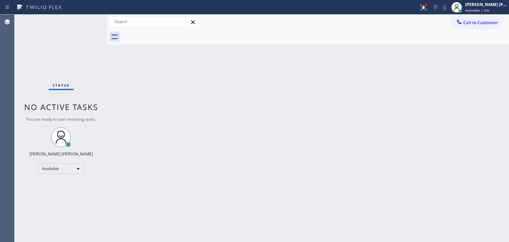
click at [89, 19] on div "Status No active tasks You are ready to start receiving tasks. [PERSON_NAME] [P…" at bounding box center [61, 128] width 93 height 227
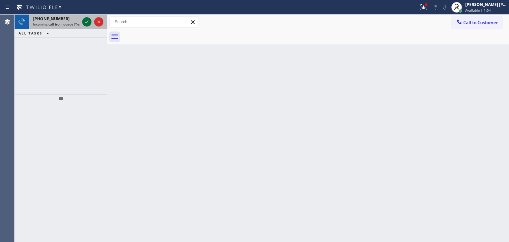
click at [86, 21] on icon at bounding box center [87, 22] width 8 height 8
click at [87, 20] on icon at bounding box center [87, 22] width 8 height 8
click at [88, 20] on icon at bounding box center [87, 22] width 8 height 8
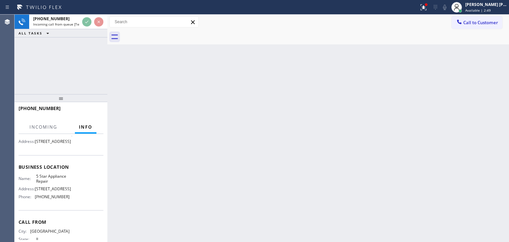
scroll to position [66, 0]
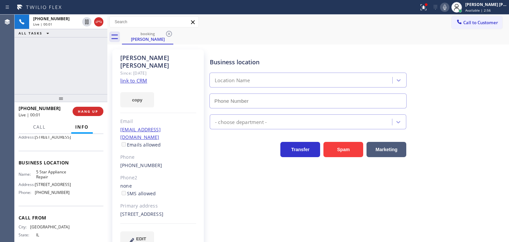
type input "[PHONE_NUMBER]"
click at [137, 77] on link "link to CRM" at bounding box center [133, 80] width 27 height 7
click at [446, 8] on icon at bounding box center [444, 7] width 3 height 5
click at [488, 6] on div "[PERSON_NAME] [PERSON_NAME]" at bounding box center [486, 5] width 42 height 6
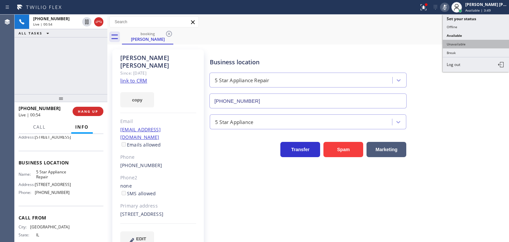
click at [472, 42] on button "Unavailable" at bounding box center [476, 44] width 66 height 9
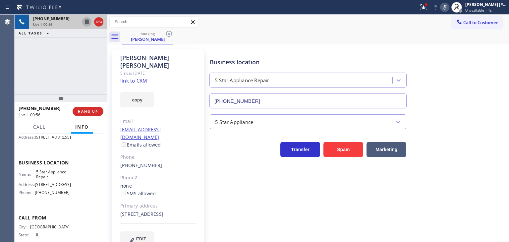
click at [87, 21] on icon at bounding box center [87, 22] width 8 height 8
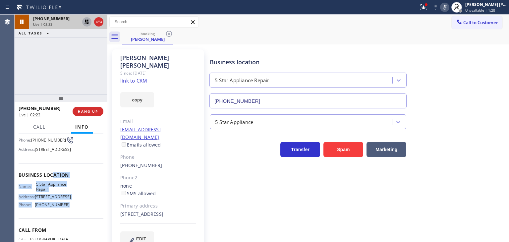
scroll to position [33, 0]
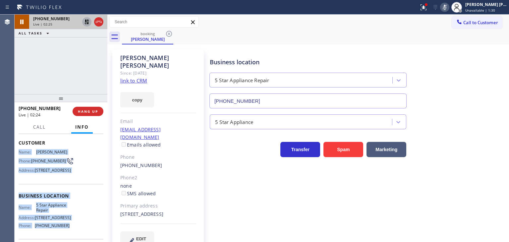
drag, startPoint x: 69, startPoint y: 212, endPoint x: 16, endPoint y: 152, distance: 80.5
click at [16, 152] on div "Context Queue: [Test] All Priority: 1 Customer Name: [PERSON_NAME] Phone: [PHON…" at bounding box center [61, 188] width 93 height 108
click at [448, 7] on icon at bounding box center [445, 7] width 8 height 8
click at [87, 22] on icon at bounding box center [87, 22] width 8 height 8
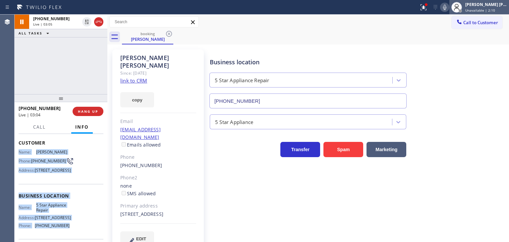
click at [492, 11] on span "Unavailable | 2:10" at bounding box center [480, 10] width 30 height 5
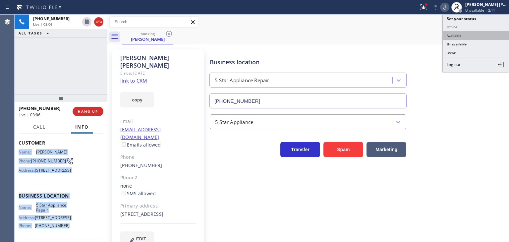
click at [480, 33] on button "Available" at bounding box center [476, 35] width 66 height 9
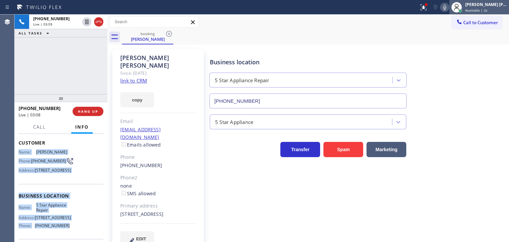
click at [496, 7] on div "[PERSON_NAME] [PERSON_NAME] Available | 2s" at bounding box center [486, 7] width 45 height 12
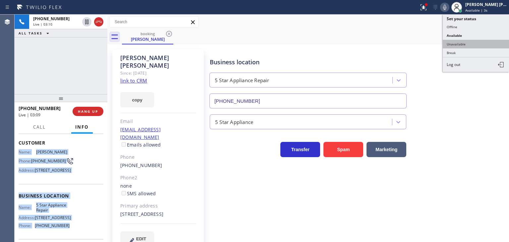
click at [471, 45] on button "Unavailable" at bounding box center [476, 44] width 66 height 9
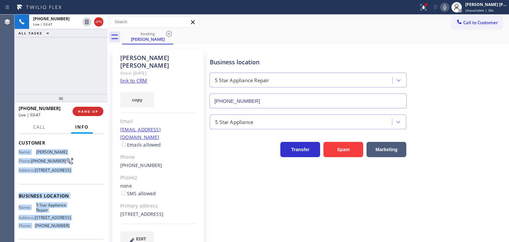
click at [448, 6] on icon at bounding box center [445, 7] width 8 height 8
click at [446, 7] on icon at bounding box center [444, 7] width 3 height 5
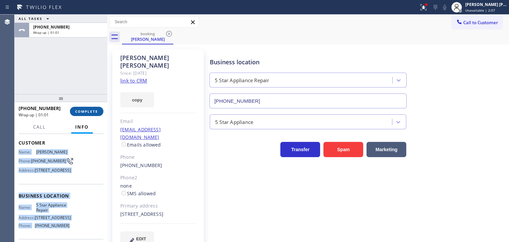
click at [88, 113] on span "COMPLETE" at bounding box center [86, 111] width 23 height 5
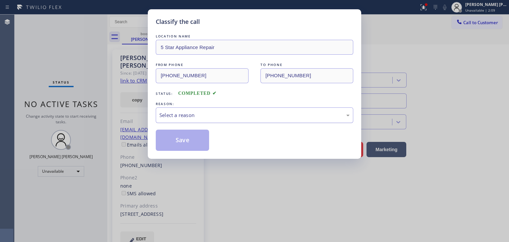
click at [193, 108] on div "Select a reason" at bounding box center [254, 115] width 197 height 16
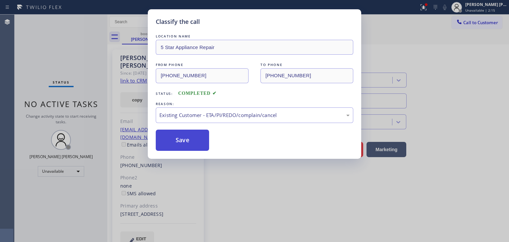
click at [188, 140] on button "Save" at bounding box center [182, 140] width 53 height 21
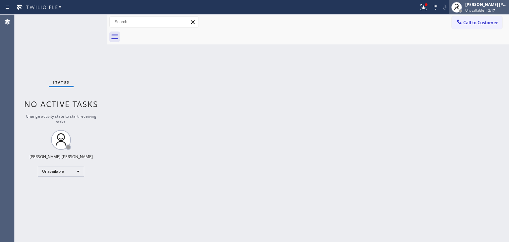
click at [485, 9] on span "Unavailable | 2:17" at bounding box center [480, 10] width 30 height 5
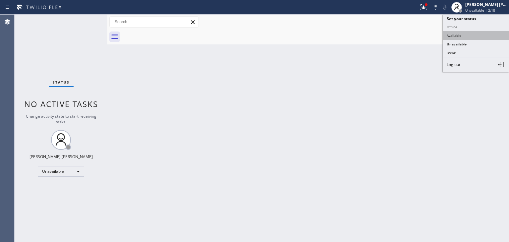
click at [472, 32] on button "Available" at bounding box center [476, 35] width 66 height 9
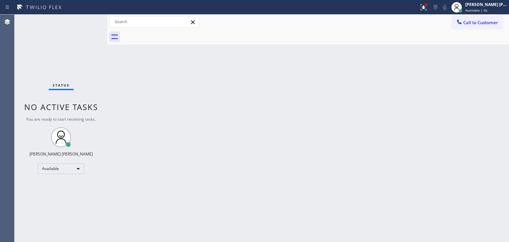
click at [84, 20] on div "Status No active tasks You are ready to start receiving tasks. [PERSON_NAME] [P…" at bounding box center [61, 128] width 93 height 227
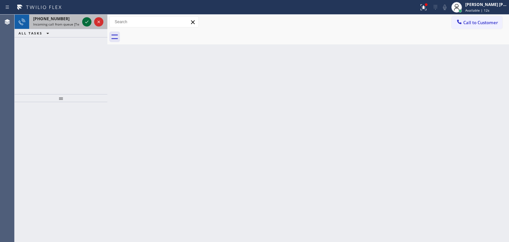
click at [84, 20] on icon at bounding box center [87, 22] width 8 height 8
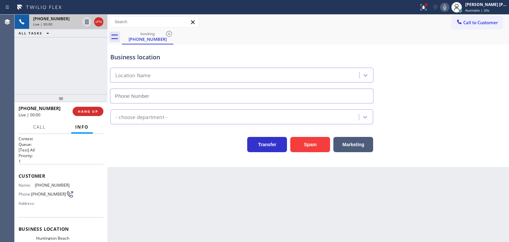
type input "[PHONE_NUMBER]"
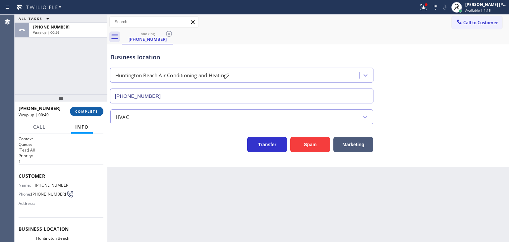
click at [87, 109] on span "COMPLETE" at bounding box center [86, 111] width 23 height 5
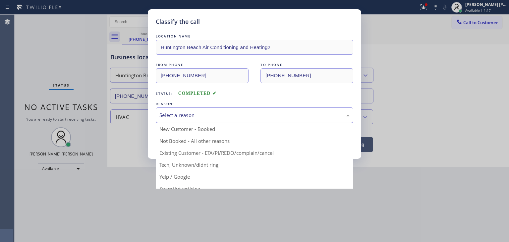
click at [208, 116] on div "Select a reason" at bounding box center [254, 115] width 190 height 8
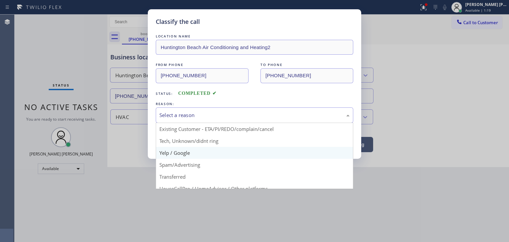
scroll to position [8, 0]
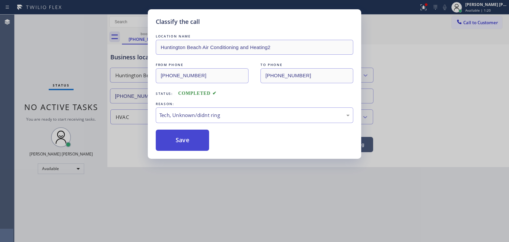
click at [184, 140] on button "Save" at bounding box center [182, 140] width 53 height 21
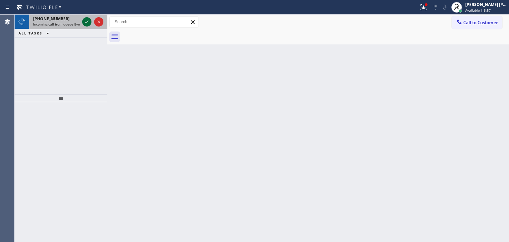
click at [83, 22] on icon at bounding box center [87, 22] width 8 height 8
click at [88, 18] on icon at bounding box center [87, 22] width 8 height 8
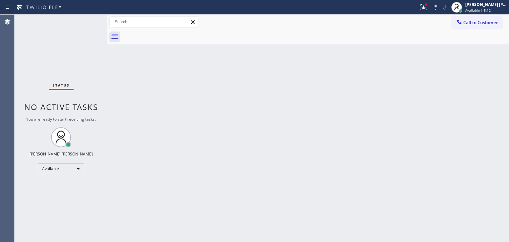
click at [88, 24] on div "Status No active tasks You are ready to start receiving tasks. [PERSON_NAME] [P…" at bounding box center [61, 128] width 93 height 227
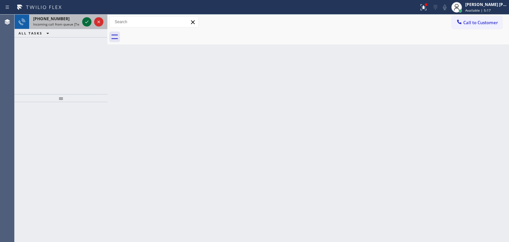
click at [87, 25] on icon at bounding box center [87, 22] width 8 height 8
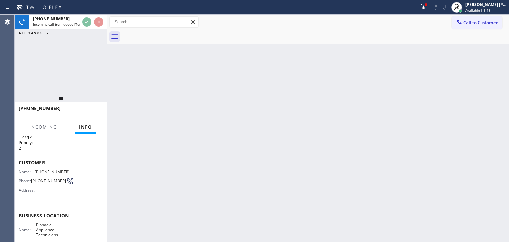
scroll to position [33, 0]
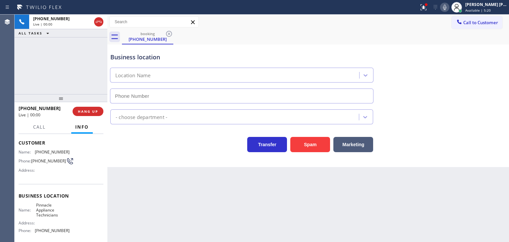
type input "[PHONE_NUMBER]"
click at [366, 198] on div "Back to Dashboard Change Sender ID Customers Technicians Select a contact Outbo…" at bounding box center [307, 128] width 401 height 227
click at [100, 112] on button "HANG UP" at bounding box center [88, 111] width 31 height 9
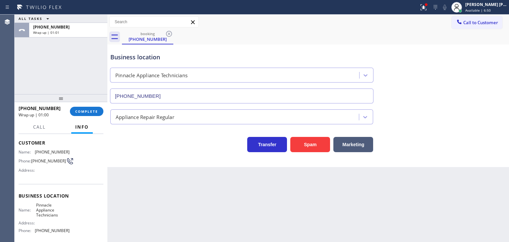
click at [79, 117] on div "[PHONE_NUMBER] Wrap up | 01:00 COMPLETE" at bounding box center [61, 111] width 85 height 17
click at [82, 110] on span "COMPLETE" at bounding box center [86, 111] width 23 height 5
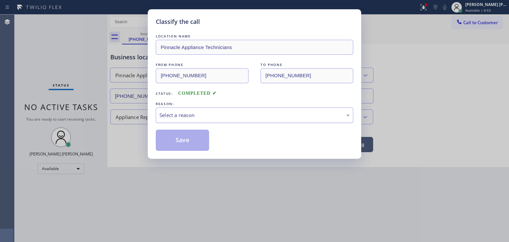
click at [203, 112] on div "Select a reason" at bounding box center [254, 115] width 190 height 8
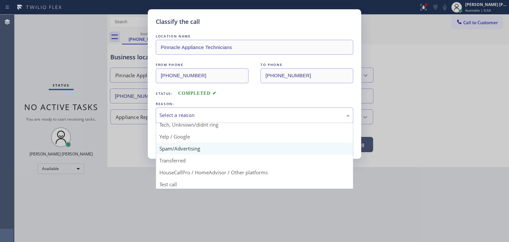
scroll to position [41, 0]
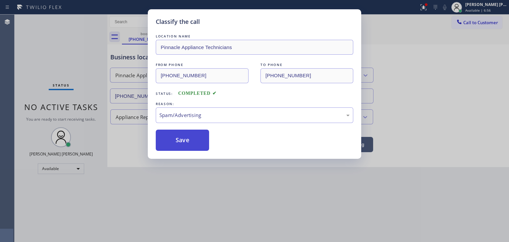
click at [184, 145] on button "Save" at bounding box center [182, 140] width 53 height 21
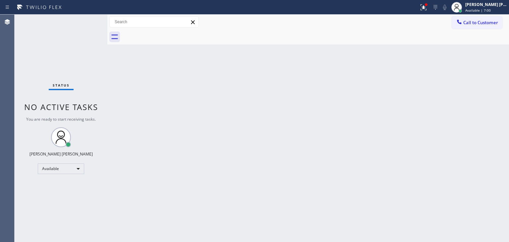
click at [87, 23] on div "Status No active tasks You are ready to start receiving tasks. [PERSON_NAME] [P…" at bounding box center [61, 128] width 93 height 227
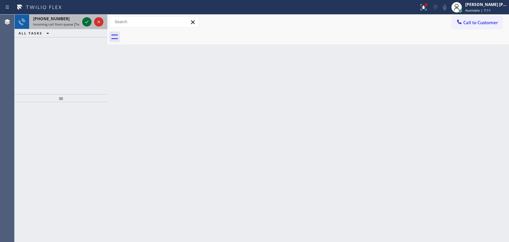
click at [87, 23] on icon at bounding box center [87, 22] width 8 height 8
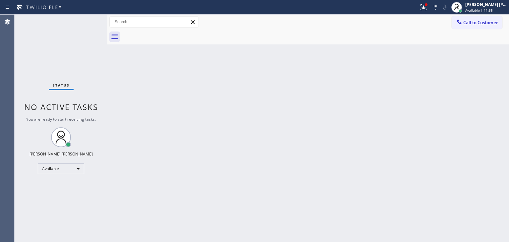
click at [86, 22] on div "Status No active tasks You are ready to start receiving tasks. [PERSON_NAME] [P…" at bounding box center [61, 128] width 93 height 227
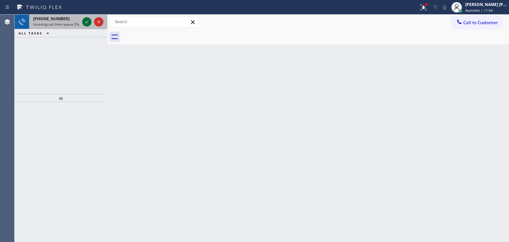
click at [86, 24] on icon at bounding box center [87, 22] width 8 height 8
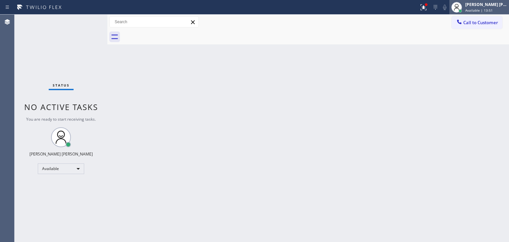
click at [486, 10] on span "Available | 13:51" at bounding box center [478, 10] width 27 height 5
click at [85, 21] on div "Status No active tasks You are ready to start receiving tasks. [PERSON_NAME] [P…" at bounding box center [61, 128] width 93 height 227
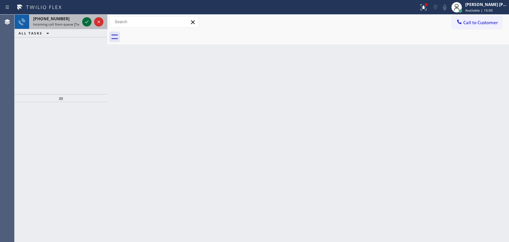
click at [85, 21] on icon at bounding box center [87, 22] width 8 height 8
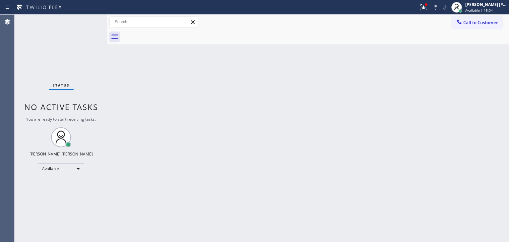
click at [87, 19] on div "Status No active tasks You are ready to start receiving tasks. [PERSON_NAME] [P…" at bounding box center [61, 128] width 93 height 227
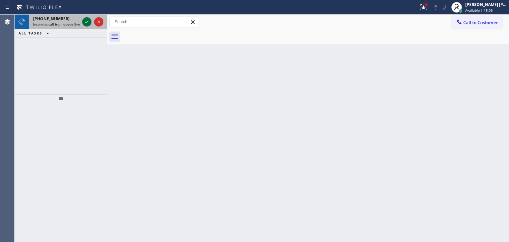
click at [85, 23] on icon at bounding box center [87, 22] width 8 height 8
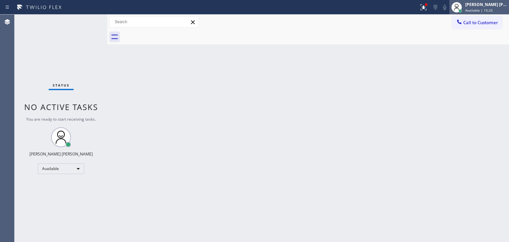
click at [487, 11] on span "Available | 15:25" at bounding box center [478, 10] width 27 height 5
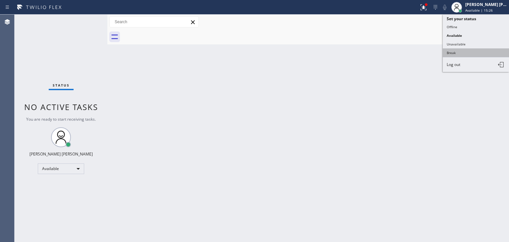
click at [450, 53] on button "Break" at bounding box center [476, 52] width 66 height 9
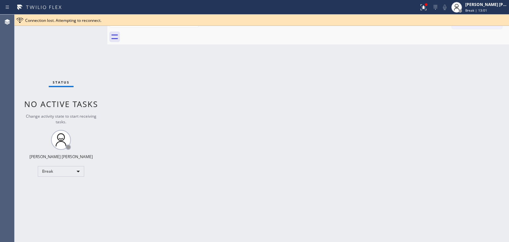
click at [486, 138] on div "Back to Dashboard Change Sender ID Customers Technicians Select a contact Outbo…" at bounding box center [307, 128] width 401 height 227
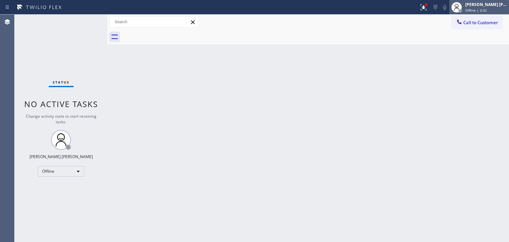
click at [491, 7] on div "[PERSON_NAME] [PERSON_NAME] Offline | 3:32" at bounding box center [486, 7] width 45 height 12
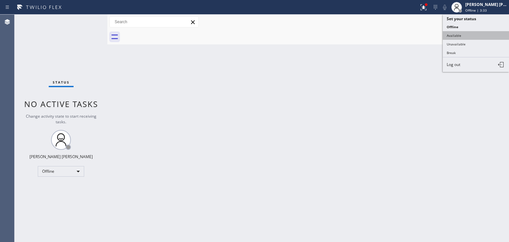
click at [460, 38] on button "Available" at bounding box center [476, 35] width 66 height 9
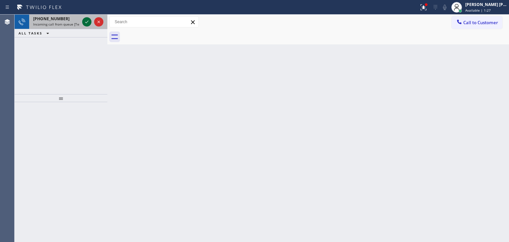
click at [84, 22] on icon at bounding box center [87, 22] width 8 height 8
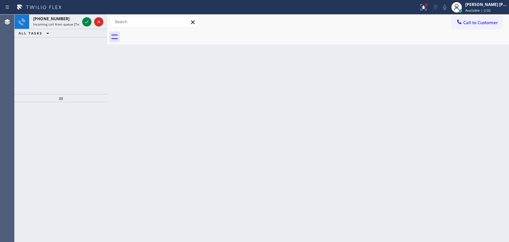
click at [86, 21] on icon at bounding box center [87, 22] width 8 height 8
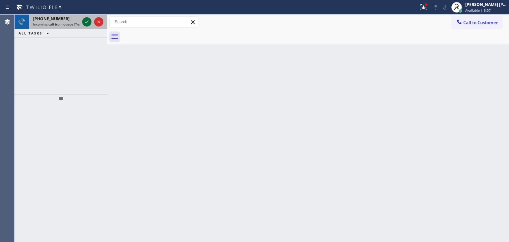
click at [86, 21] on icon at bounding box center [87, 22] width 8 height 8
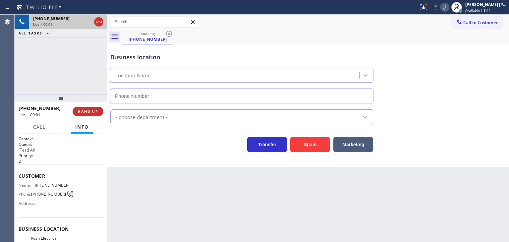
type input "[PHONE_NUMBER]"
click at [448, 10] on icon at bounding box center [445, 7] width 8 height 8
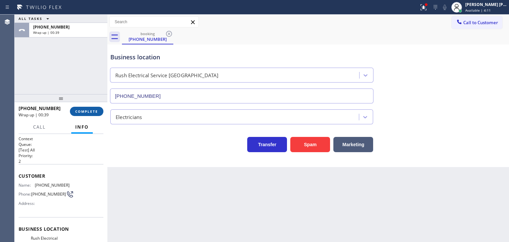
click at [95, 112] on span "COMPLETE" at bounding box center [86, 111] width 23 height 5
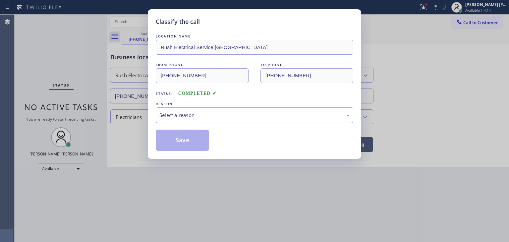
click at [186, 114] on div "Select a reason" at bounding box center [254, 115] width 190 height 8
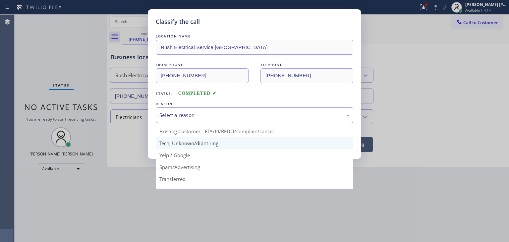
scroll to position [33, 0]
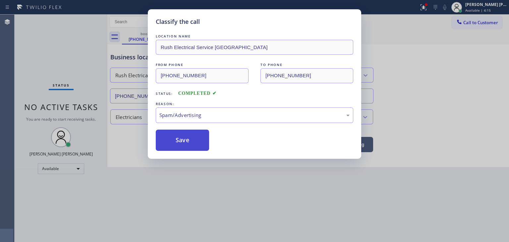
click at [193, 138] on button "Save" at bounding box center [182, 140] width 53 height 21
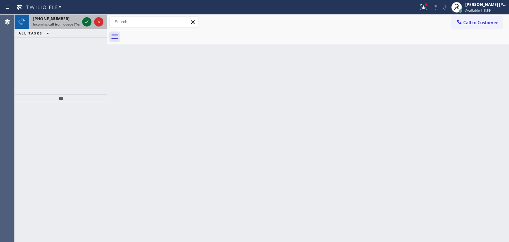
click at [88, 20] on icon at bounding box center [87, 22] width 8 height 8
click at [86, 22] on icon at bounding box center [87, 22] width 8 height 8
click at [84, 19] on icon at bounding box center [87, 22] width 8 height 8
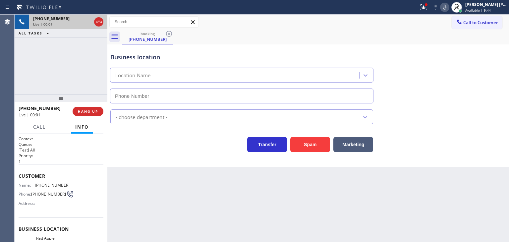
type input "[PHONE_NUMBER]"
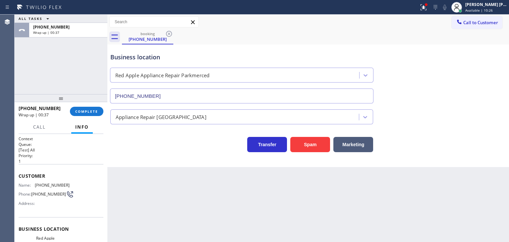
click at [89, 116] on div "[PHONE_NUMBER] Wrap up | 00:37 COMPLETE" at bounding box center [61, 111] width 85 height 17
click at [89, 113] on span "COMPLETE" at bounding box center [86, 111] width 23 height 5
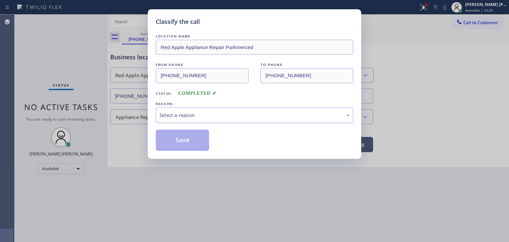
click at [190, 119] on div "Select a reason" at bounding box center [254, 115] width 197 height 16
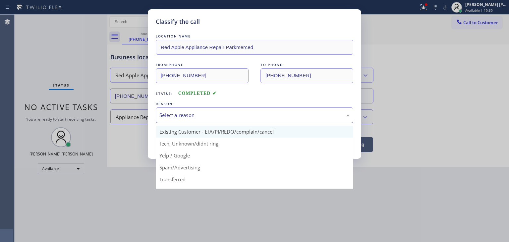
scroll to position [33, 0]
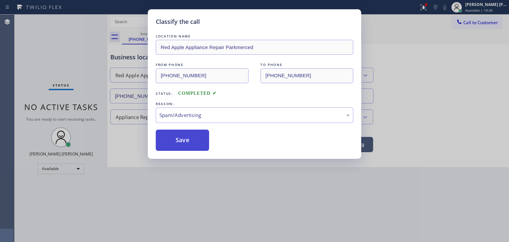
click at [184, 133] on button "Save" at bounding box center [182, 140] width 53 height 21
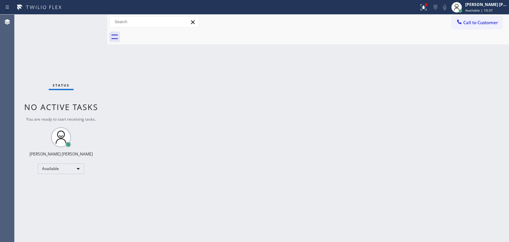
click at [86, 18] on div "Status No active tasks You are ready to start receiving tasks. [PERSON_NAME] [P…" at bounding box center [61, 128] width 93 height 227
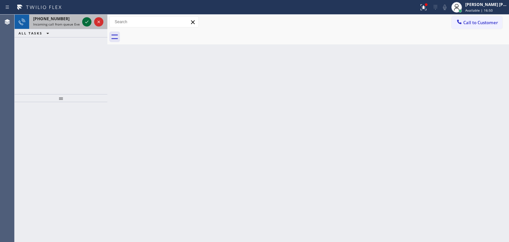
click at [89, 23] on icon at bounding box center [87, 22] width 8 height 8
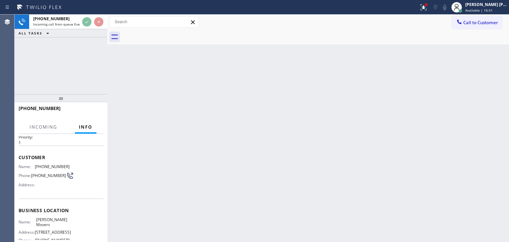
scroll to position [33, 0]
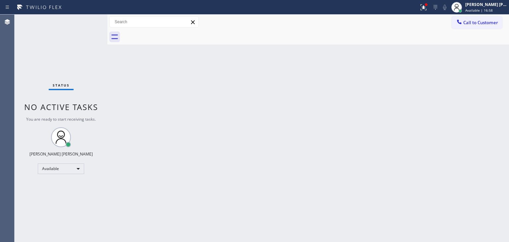
click at [85, 20] on div "Status No active tasks You are ready to start receiving tasks. [PERSON_NAME] [P…" at bounding box center [61, 128] width 93 height 227
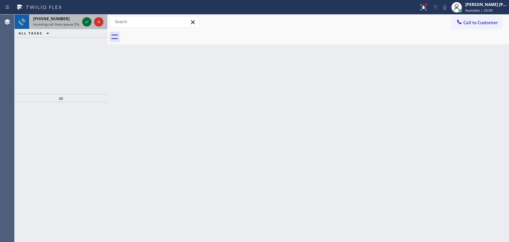
click at [84, 21] on icon at bounding box center [87, 22] width 8 height 8
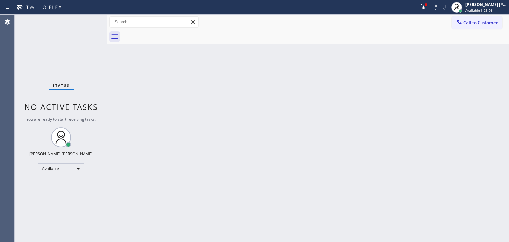
click at [87, 19] on div "Status No active tasks You are ready to start receiving tasks. [PERSON_NAME] [P…" at bounding box center [61, 128] width 93 height 227
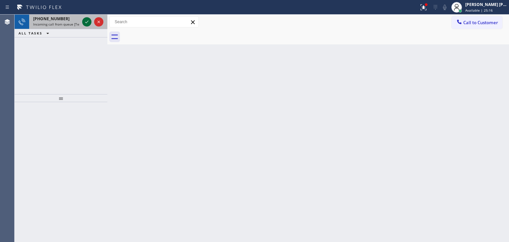
click at [87, 19] on icon at bounding box center [87, 22] width 8 height 8
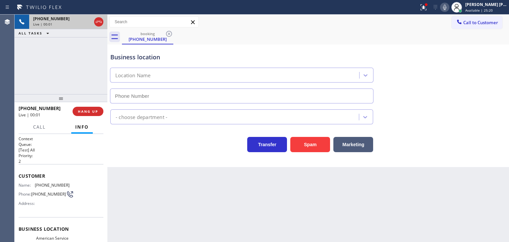
type input "[PHONE_NUMBER]"
click at [446, 6] on icon at bounding box center [444, 7] width 3 height 5
click at [446, 7] on icon at bounding box center [444, 7] width 3 height 5
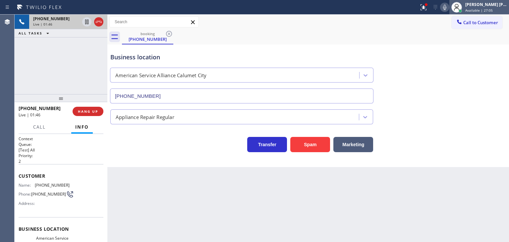
click at [488, 11] on span "Available | 27:05" at bounding box center [478, 10] width 27 height 5
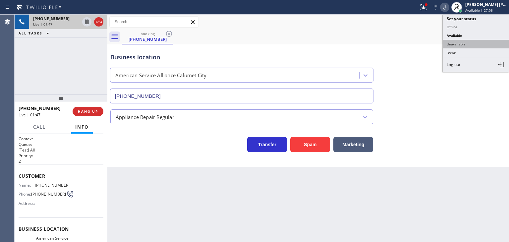
click at [477, 45] on button "Unavailable" at bounding box center [476, 44] width 66 height 9
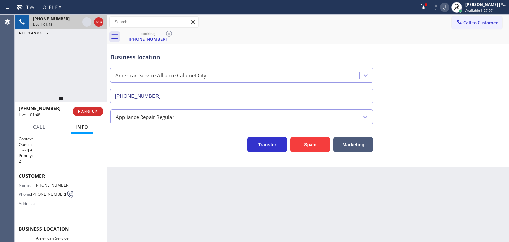
click at [448, 6] on icon at bounding box center [445, 7] width 8 height 8
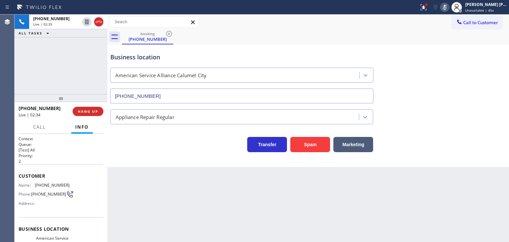
drag, startPoint x: 86, startPoint y: 20, endPoint x: 104, endPoint y: 39, distance: 25.5
click at [86, 21] on icon at bounding box center [86, 22] width 3 height 5
click at [448, 8] on icon at bounding box center [445, 7] width 8 height 8
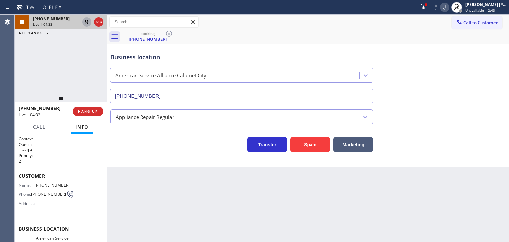
click at [84, 22] on icon at bounding box center [87, 22] width 8 height 8
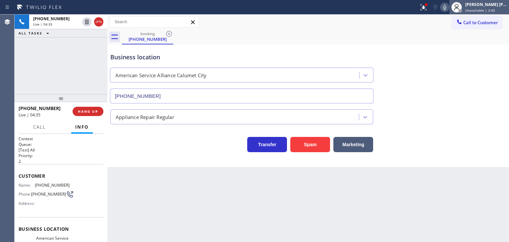
click at [496, 4] on div "[PERSON_NAME] [PERSON_NAME]" at bounding box center [486, 5] width 42 height 6
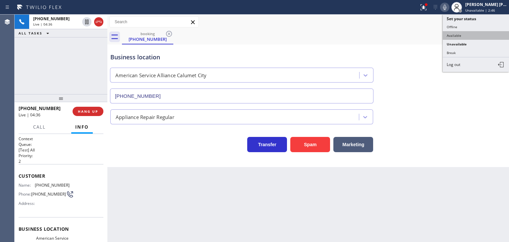
click at [483, 33] on button "Available" at bounding box center [476, 35] width 66 height 9
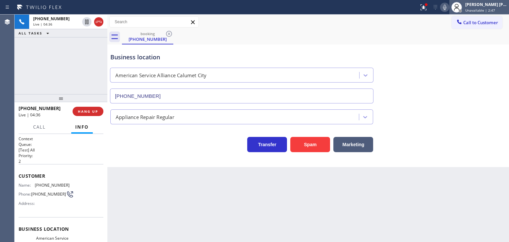
click at [489, 11] on span "Unavailable | 2:47" at bounding box center [480, 10] width 30 height 5
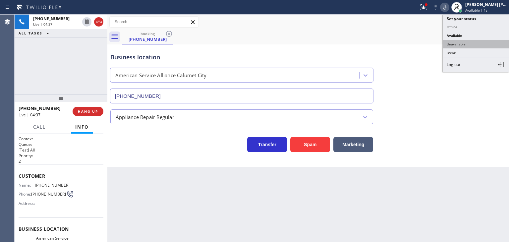
click at [479, 44] on button "Unavailable" at bounding box center [476, 44] width 66 height 9
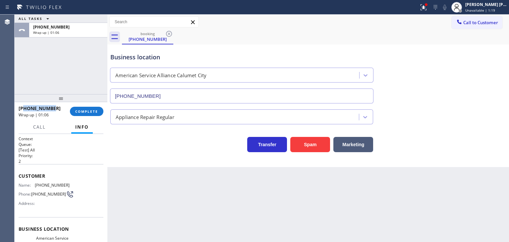
drag, startPoint x: 54, startPoint y: 107, endPoint x: 24, endPoint y: 110, distance: 30.3
click at [24, 110] on div "[PHONE_NUMBER]" at bounding box center [42, 108] width 47 height 6
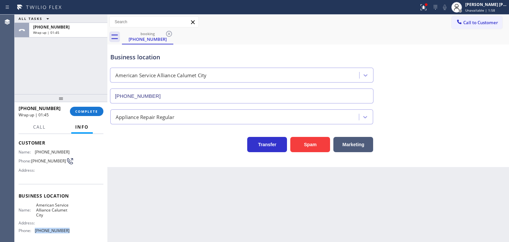
drag, startPoint x: 67, startPoint y: 233, endPoint x: 35, endPoint y: 234, distance: 32.5
click at [35, 234] on div "Name: American Service Alliance Calumet City Address: Phone: [PHONE_NUMBER]" at bounding box center [61, 218] width 85 height 33
click at [98, 110] on button "COMPLETE" at bounding box center [86, 111] width 33 height 9
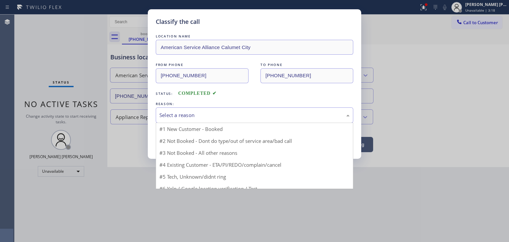
click at [188, 110] on div "Select a reason" at bounding box center [254, 115] width 197 height 16
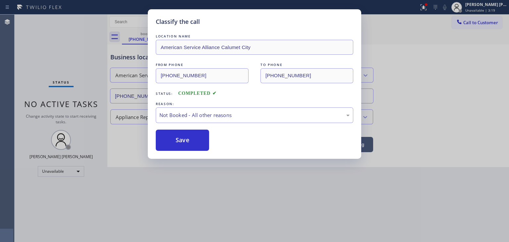
click at [189, 137] on button "Save" at bounding box center [182, 140] width 53 height 21
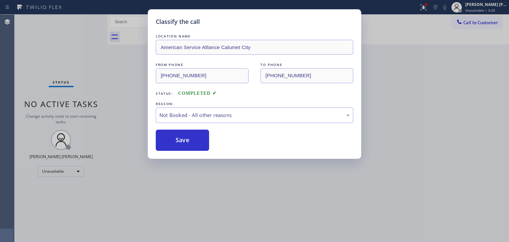
click at [492, 10] on div "Classify the call LOCATION NAME American Service Alliance Calumet City FROM PHO…" at bounding box center [254, 121] width 509 height 242
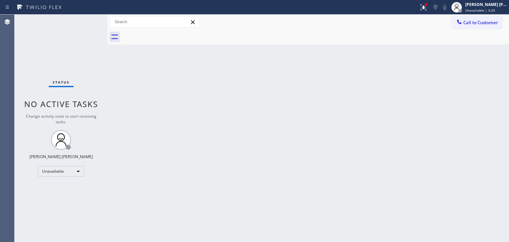
click at [492, 10] on span "Unavailable | 3:20" at bounding box center [480, 10] width 30 height 5
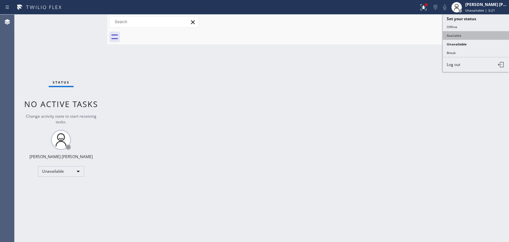
click at [463, 35] on button "Available" at bounding box center [476, 35] width 66 height 9
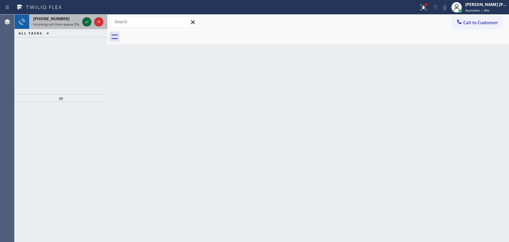
click at [88, 21] on icon at bounding box center [87, 22] width 8 height 8
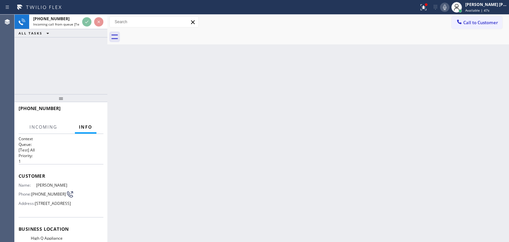
scroll to position [33, 0]
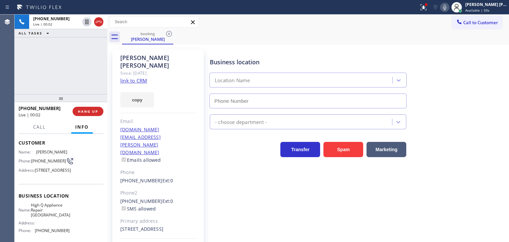
type input "[PHONE_NUMBER]"
click at [124, 77] on link "link to CRM" at bounding box center [133, 80] width 27 height 7
click at [446, 10] on icon at bounding box center [444, 7] width 3 height 5
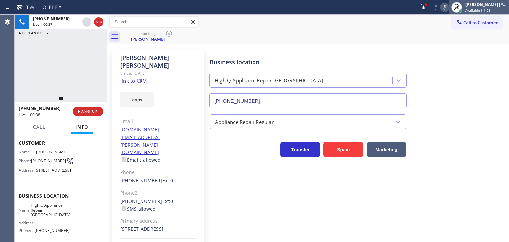
click at [482, 2] on div "[PERSON_NAME] [PERSON_NAME]" at bounding box center [486, 5] width 42 height 6
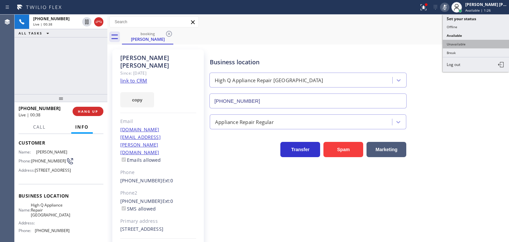
drag, startPoint x: 476, startPoint y: 39, endPoint x: 198, endPoint y: 40, distance: 277.9
click at [476, 40] on button "Unavailable" at bounding box center [476, 44] width 66 height 9
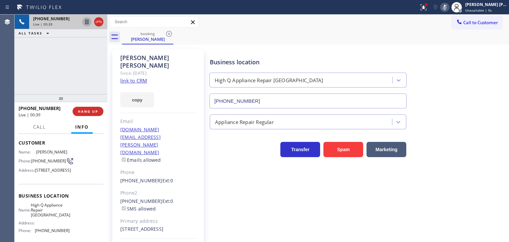
click at [86, 23] on icon at bounding box center [86, 22] width 3 height 5
click at [446, 6] on icon at bounding box center [444, 7] width 3 height 5
click at [87, 22] on icon at bounding box center [86, 22] width 5 height 5
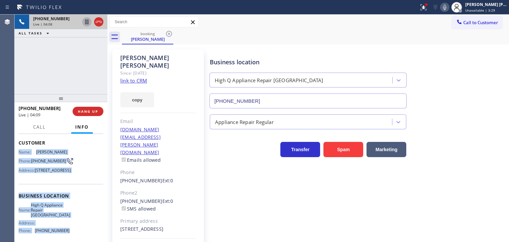
drag, startPoint x: 73, startPoint y: 210, endPoint x: 19, endPoint y: 152, distance: 78.7
click at [19, 152] on div "Context Queue: [Test] All Priority: 1 Customer Name: [PERSON_NAME] Phone: [PHON…" at bounding box center [61, 199] width 85 height 192
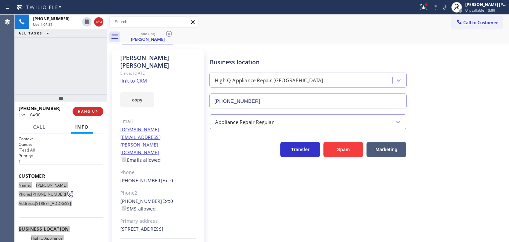
scroll to position [33, 0]
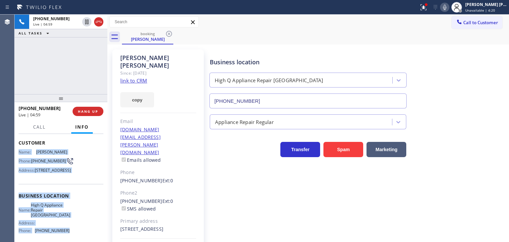
click at [448, 7] on icon at bounding box center [445, 7] width 8 height 8
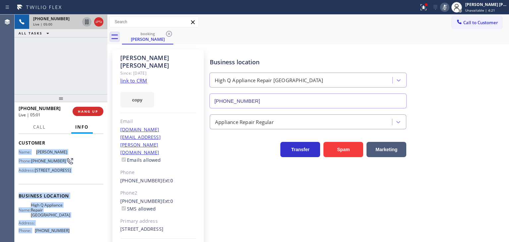
click at [86, 18] on icon at bounding box center [87, 22] width 8 height 8
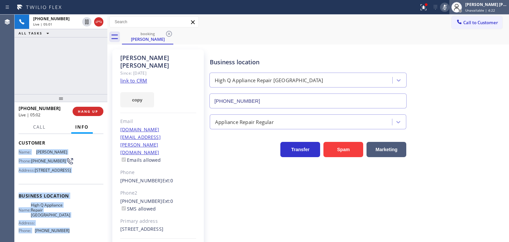
click at [487, 9] on span "Unavailable | 4:22" at bounding box center [480, 10] width 30 height 5
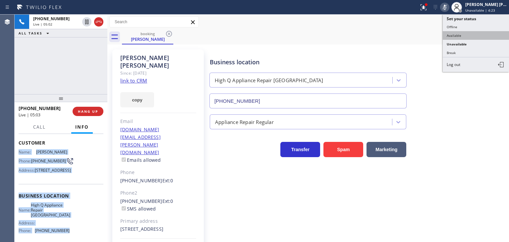
click at [481, 35] on button "Available" at bounding box center [476, 35] width 66 height 9
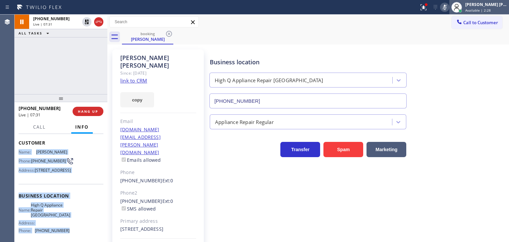
click at [488, 9] on span "Available | 2:28" at bounding box center [478, 10] width 26 height 5
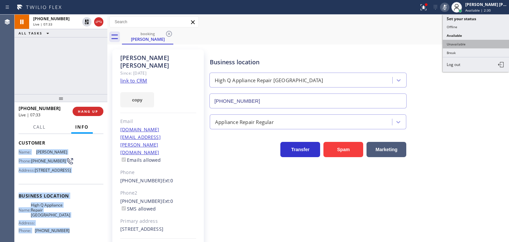
click at [459, 44] on button "Unavailable" at bounding box center [476, 44] width 66 height 9
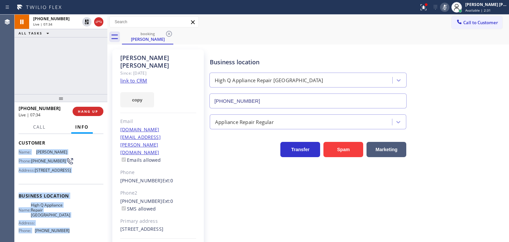
click at [448, 7] on icon at bounding box center [445, 7] width 8 height 8
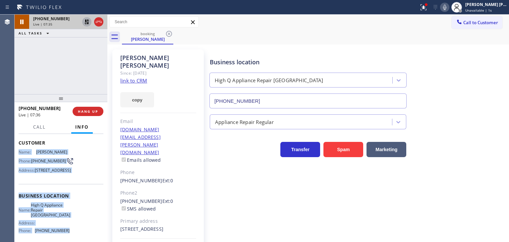
click at [88, 21] on icon at bounding box center [86, 22] width 5 height 5
click at [448, 7] on icon at bounding box center [445, 7] width 8 height 8
click at [501, 3] on div "Edel John Suson" at bounding box center [486, 5] width 42 height 6
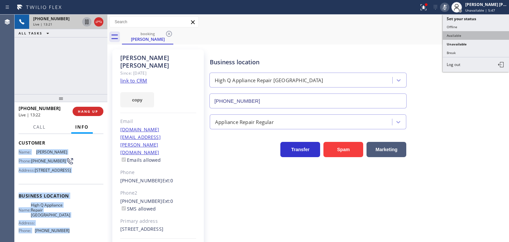
click at [465, 33] on button "Available" at bounding box center [476, 35] width 66 height 9
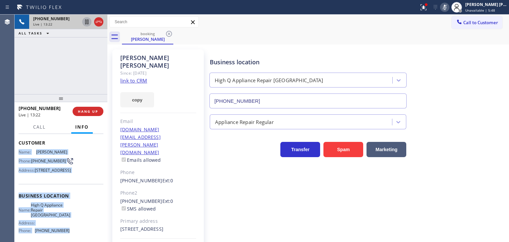
click at [448, 10] on icon at bounding box center [445, 7] width 8 height 8
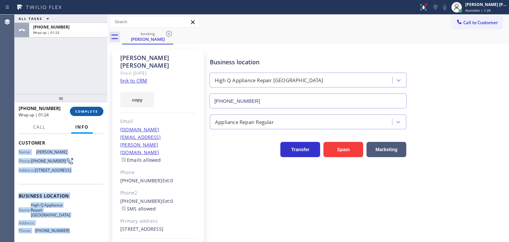
click at [89, 109] on button "COMPLETE" at bounding box center [86, 111] width 33 height 9
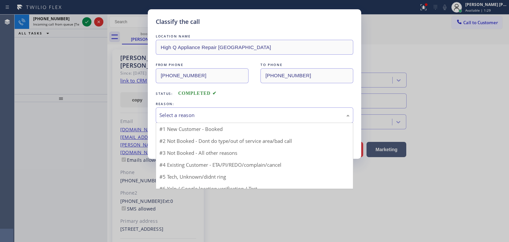
click at [184, 117] on div "Select a reason" at bounding box center [254, 115] width 190 height 8
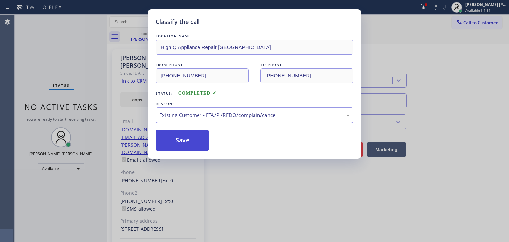
click at [189, 142] on button "Save" at bounding box center [182, 140] width 53 height 21
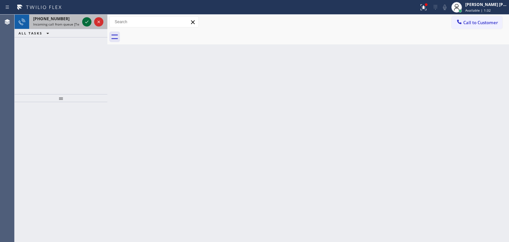
click at [85, 18] on icon at bounding box center [87, 22] width 8 height 8
click at [87, 22] on icon at bounding box center [86, 22] width 3 height 3
click at [87, 20] on icon at bounding box center [87, 22] width 8 height 8
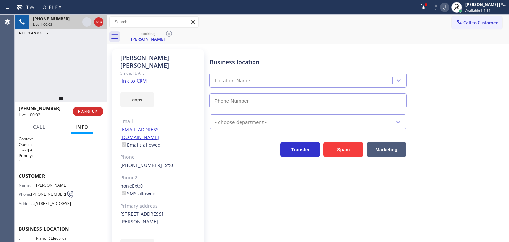
type input "(640) 227-4380"
click at [135, 77] on link "link to CRM" at bounding box center [133, 80] width 27 height 7
click at [448, 10] on icon at bounding box center [445, 7] width 8 height 8
click at [483, 6] on div "[PERSON_NAME] [PERSON_NAME]" at bounding box center [486, 5] width 42 height 6
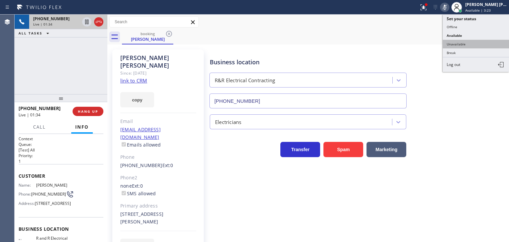
click at [462, 42] on button "Unavailable" at bounding box center [476, 44] width 66 height 9
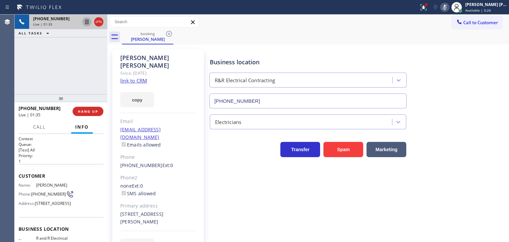
click at [87, 23] on icon at bounding box center [87, 22] width 8 height 8
drag, startPoint x: 456, startPoint y: 7, endPoint x: 430, endPoint y: 4, distance: 25.7
click at [448, 7] on icon at bounding box center [445, 7] width 8 height 8
click at [88, 23] on icon at bounding box center [86, 22] width 5 height 5
click at [493, 5] on div "[PERSON_NAME] [PERSON_NAME]" at bounding box center [486, 5] width 42 height 6
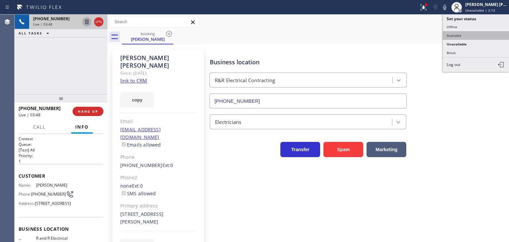
click at [460, 31] on button "Available" at bounding box center [476, 35] width 66 height 9
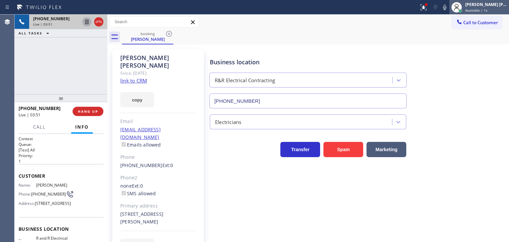
click at [487, 8] on span "Available | 1s" at bounding box center [476, 10] width 22 height 5
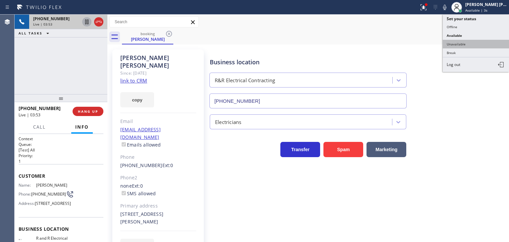
click at [472, 40] on button "Unavailable" at bounding box center [476, 44] width 66 height 9
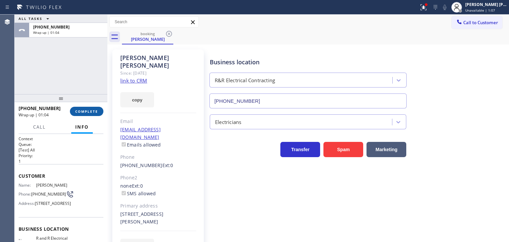
click at [79, 112] on span "COMPLETE" at bounding box center [86, 111] width 23 height 5
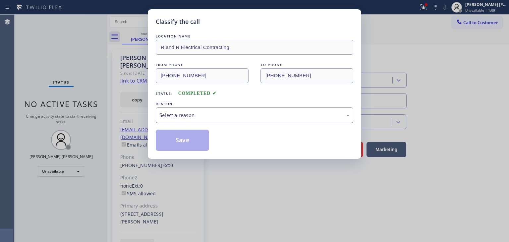
click at [215, 121] on div "Select a reason" at bounding box center [254, 115] width 197 height 16
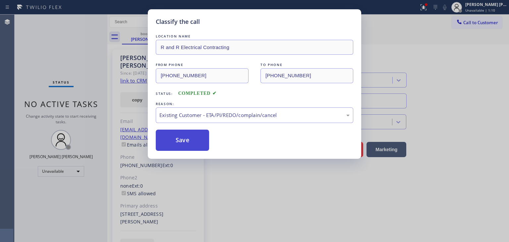
click at [187, 142] on button "Save" at bounding box center [182, 140] width 53 height 21
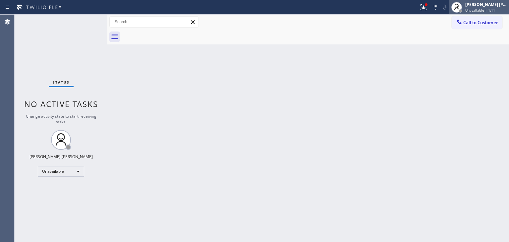
click at [493, 9] on span "Unavailable | 1:11" at bounding box center [480, 10] width 30 height 5
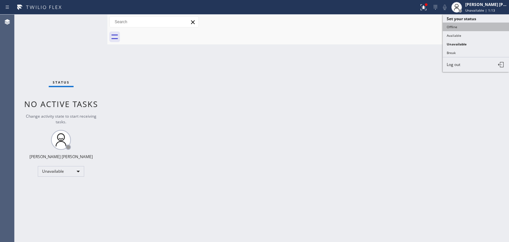
click at [465, 30] on button "Offline" at bounding box center [476, 27] width 66 height 9
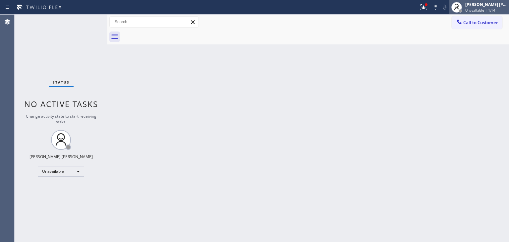
click at [478, 9] on span "Unavailable | 1:14" at bounding box center [480, 10] width 30 height 5
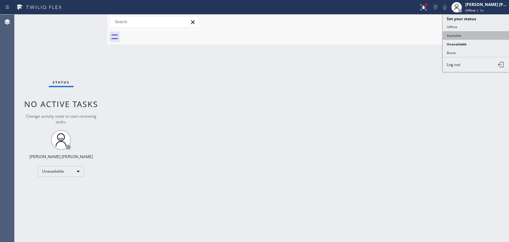
click at [469, 31] on button "Available" at bounding box center [476, 35] width 66 height 9
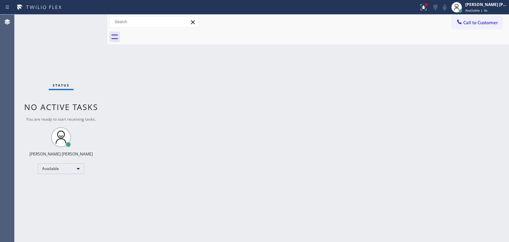
click at [81, 20] on div "Status No active tasks You are ready to start receiving tasks. [PERSON_NAME] [P…" at bounding box center [61, 128] width 93 height 227
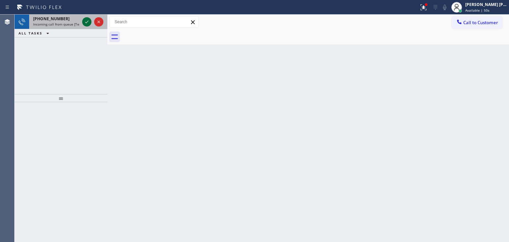
click at [88, 18] on icon at bounding box center [87, 22] width 8 height 8
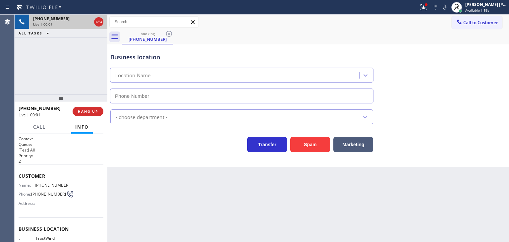
type input "(786) 686-2359"
click at [448, 7] on icon at bounding box center [445, 7] width 8 height 8
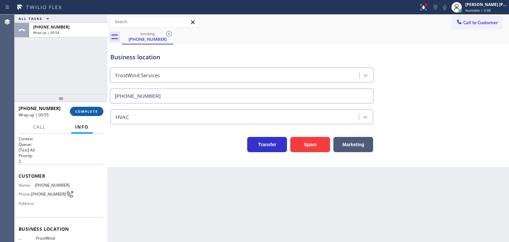
click at [77, 110] on span "COMPLETE" at bounding box center [86, 111] width 23 height 5
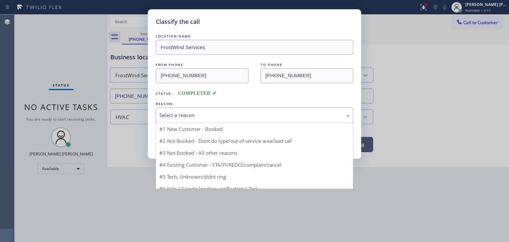
click at [201, 114] on div "Select a reason" at bounding box center [254, 115] width 190 height 8
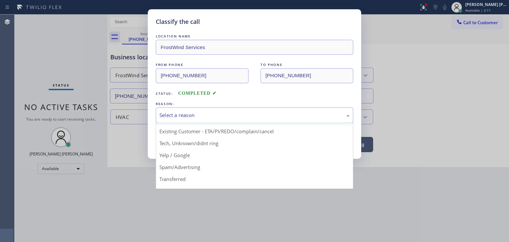
scroll to position [33, 0]
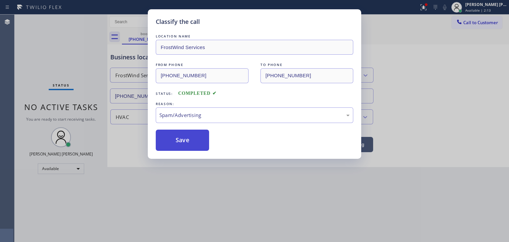
click at [187, 143] on button "Save" at bounding box center [182, 140] width 53 height 21
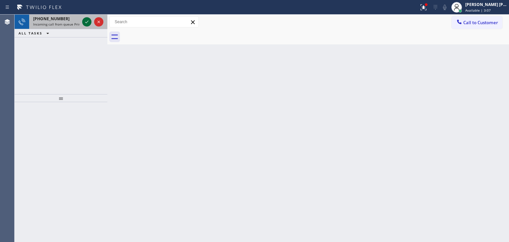
click at [87, 22] on icon at bounding box center [86, 22] width 3 height 3
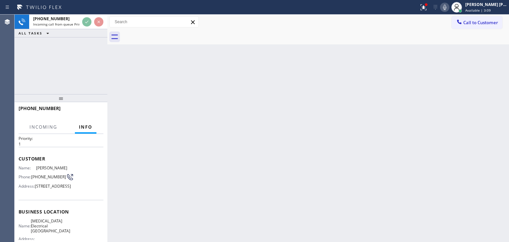
scroll to position [33, 0]
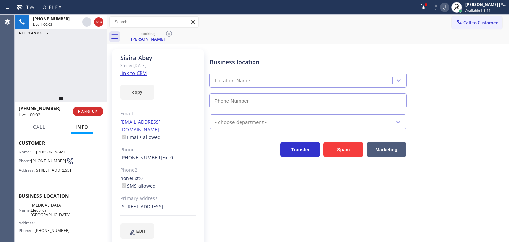
type input "(626) 247-3620"
click at [449, 11] on button at bounding box center [444, 7] width 9 height 9
click at [448, 9] on icon at bounding box center [445, 7] width 8 height 8
click at [138, 73] on link "link to CRM" at bounding box center [133, 73] width 27 height 7
click at [448, 3] on icon at bounding box center [445, 7] width 8 height 8
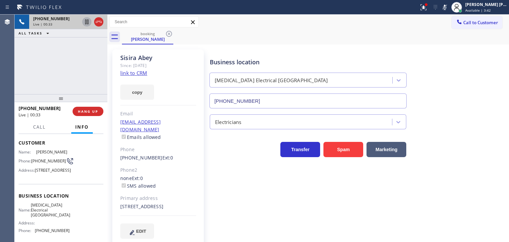
click at [86, 21] on icon at bounding box center [87, 22] width 8 height 8
drag, startPoint x: 454, startPoint y: 8, endPoint x: 68, endPoint y: 12, distance: 386.9
click at [446, 8] on icon at bounding box center [444, 7] width 3 height 5
click at [87, 23] on icon at bounding box center [86, 22] width 5 height 5
click at [54, 48] on div "+13234011127 Live | 01:31 ALL TASKS ALL TASKS ACTIVE TASKS TASKS IN WRAP UP" at bounding box center [61, 54] width 93 height 79
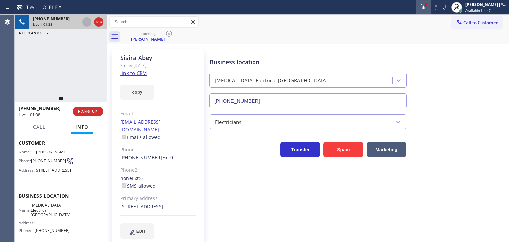
click at [427, 9] on icon at bounding box center [423, 7] width 8 height 8
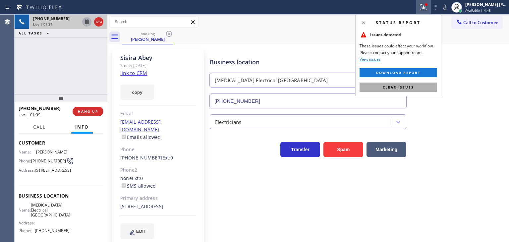
click at [403, 88] on span "Clear issues" at bounding box center [398, 87] width 31 height 5
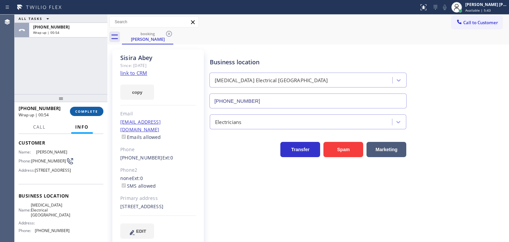
click at [94, 111] on span "COMPLETE" at bounding box center [86, 111] width 23 height 5
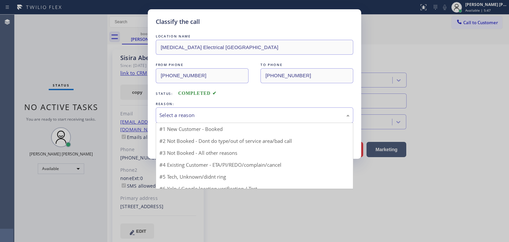
click at [187, 114] on div "Select a reason" at bounding box center [254, 115] width 190 height 8
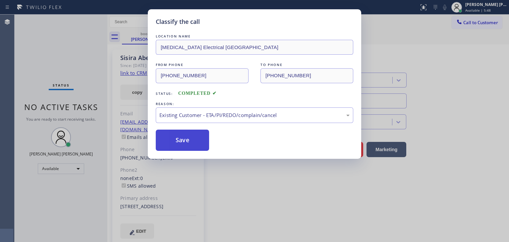
click at [183, 141] on button "Save" at bounding box center [182, 140] width 53 height 21
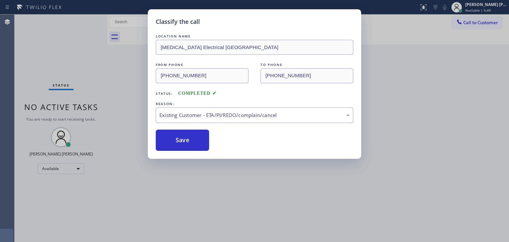
click at [88, 17] on div "Classify the call LOCATION NAME Thermador Repair Group [GEOGRAPHIC_DATA] FROM P…" at bounding box center [262, 128] width 494 height 227
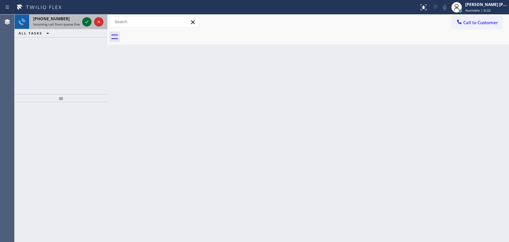
click at [87, 19] on icon at bounding box center [87, 22] width 8 height 8
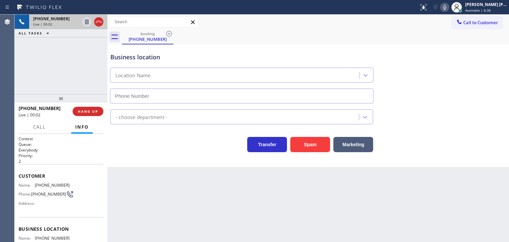
click at [448, 6] on icon at bounding box center [445, 7] width 8 height 8
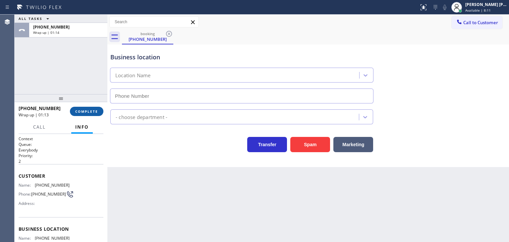
click at [96, 111] on span "COMPLETE" at bounding box center [86, 111] width 23 height 5
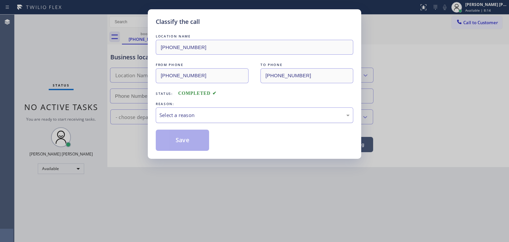
click at [188, 110] on div "Select a reason" at bounding box center [254, 115] width 197 height 16
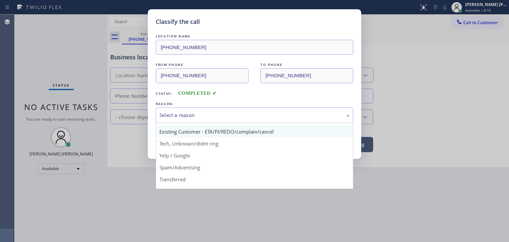
scroll to position [33, 0]
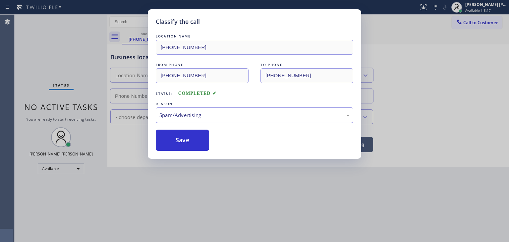
drag, startPoint x: 189, startPoint y: 141, endPoint x: 221, endPoint y: 89, distance: 60.3
click at [189, 141] on button "Save" at bounding box center [182, 140] width 53 height 21
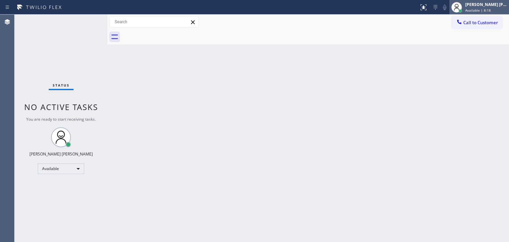
click at [491, 5] on div "[PERSON_NAME] [PERSON_NAME]" at bounding box center [486, 5] width 42 height 6
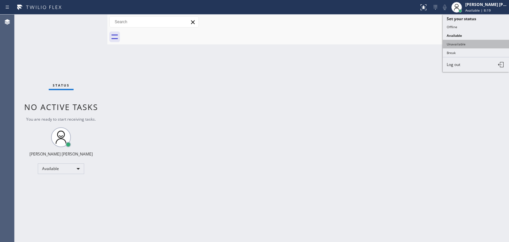
click at [464, 43] on button "Unavailable" at bounding box center [476, 44] width 66 height 9
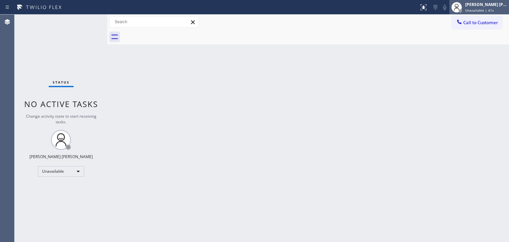
click at [489, 11] on span "Unavailable | 41s" at bounding box center [479, 10] width 28 height 5
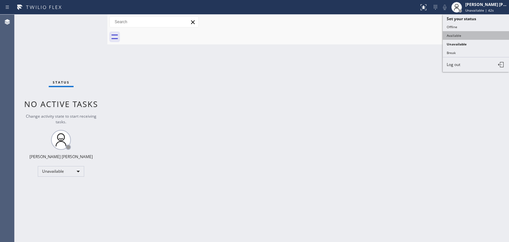
click at [469, 35] on button "Available" at bounding box center [476, 35] width 66 height 9
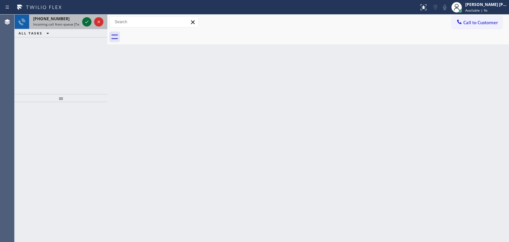
click at [86, 23] on icon at bounding box center [86, 22] width 3 height 3
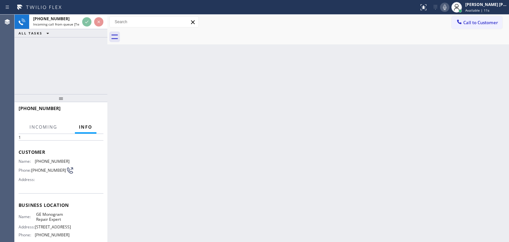
scroll to position [33, 0]
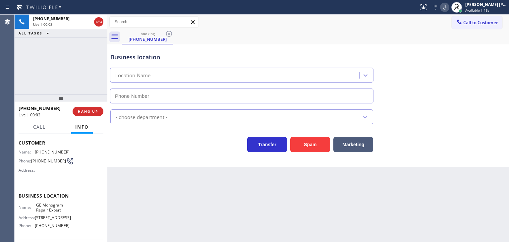
type input "(855) 920-0815"
click at [448, 8] on icon at bounding box center [445, 7] width 8 height 8
click at [446, 8] on icon at bounding box center [444, 7] width 3 height 5
drag, startPoint x: 473, startPoint y: 79, endPoint x: 410, endPoint y: 75, distance: 62.7
click at [473, 79] on div "Business location GE Monogram Repair Expert (855) 920-0815" at bounding box center [308, 73] width 398 height 60
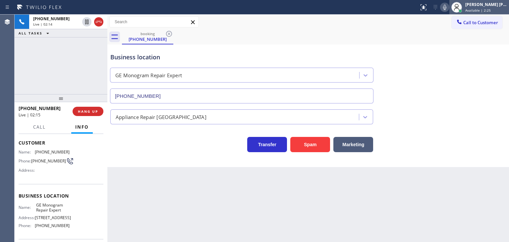
click at [494, 5] on div "[PERSON_NAME] [PERSON_NAME]" at bounding box center [486, 5] width 42 height 6
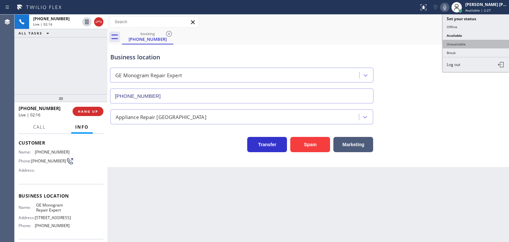
click at [473, 44] on button "Unavailable" at bounding box center [476, 44] width 66 height 9
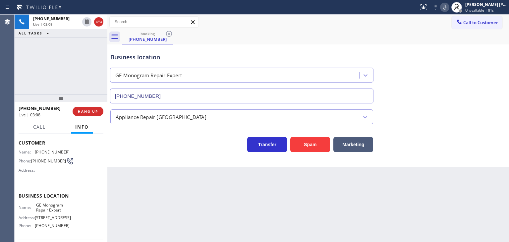
click at [448, 6] on icon at bounding box center [445, 7] width 8 height 8
drag, startPoint x: 60, startPoint y: 109, endPoint x: 24, endPoint y: 110, distance: 36.1
click at [24, 110] on div "+19497010816" at bounding box center [43, 108] width 49 height 6
copy span "9497010816"
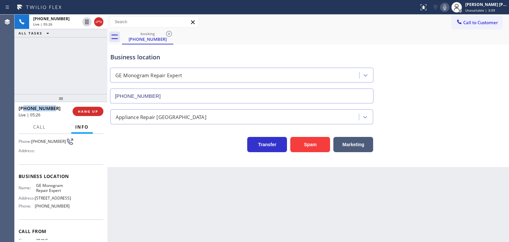
scroll to position [66, 0]
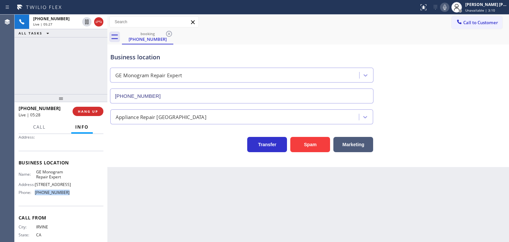
drag, startPoint x: 65, startPoint y: 194, endPoint x: 35, endPoint y: 193, distance: 30.1
click at [35, 193] on div "Name: GE Monogram Repair Expert Address: 6952 Enfield Ave Phone: (855) 920-0815" at bounding box center [61, 183] width 85 height 28
copy span "(855) 920-0815"
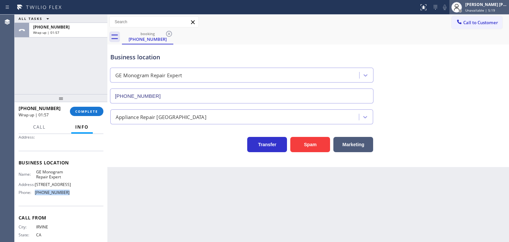
click at [489, 9] on span "Unavailable | 5:19" at bounding box center [480, 10] width 30 height 5
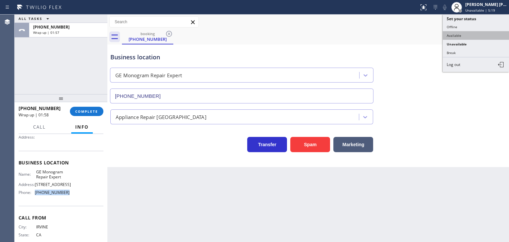
click at [468, 32] on button "Available" at bounding box center [476, 35] width 66 height 9
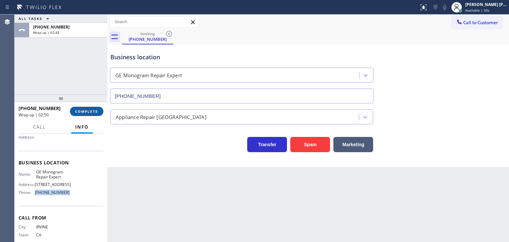
click at [86, 110] on span "COMPLETE" at bounding box center [86, 111] width 23 height 5
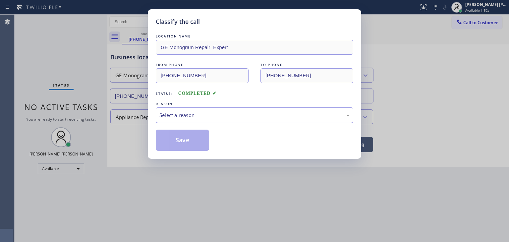
click at [191, 116] on div "Select a reason" at bounding box center [254, 115] width 190 height 8
click at [185, 141] on button "Save" at bounding box center [182, 140] width 53 height 21
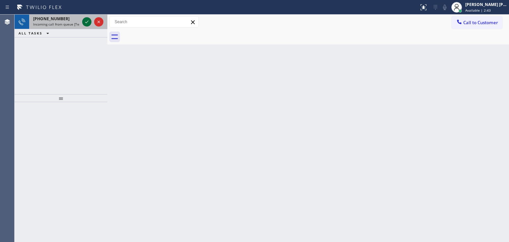
click at [87, 23] on icon at bounding box center [87, 22] width 8 height 8
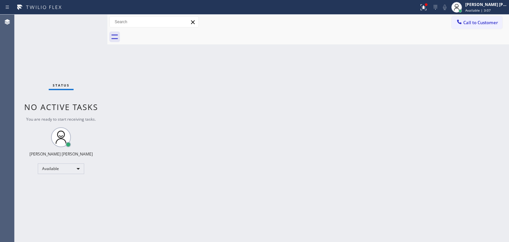
click at [62, 88] on div "Status" at bounding box center [61, 86] width 25 height 7
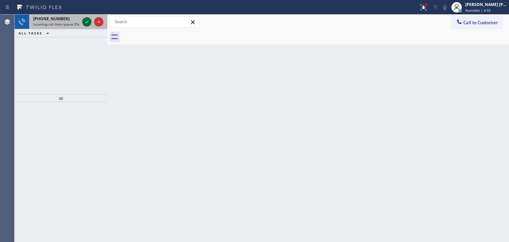
click at [87, 23] on icon at bounding box center [87, 22] width 8 height 8
click at [87, 22] on icon at bounding box center [87, 22] width 8 height 8
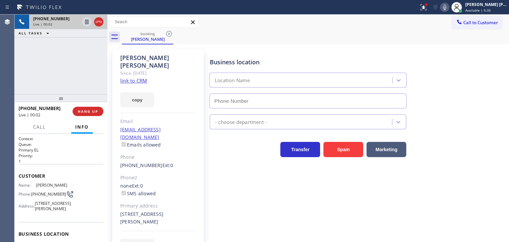
type input "(609) 834-3073"
click at [127, 77] on link "link to CRM" at bounding box center [133, 80] width 27 height 7
click at [36, 124] on span "Call" at bounding box center [39, 127] width 13 height 6
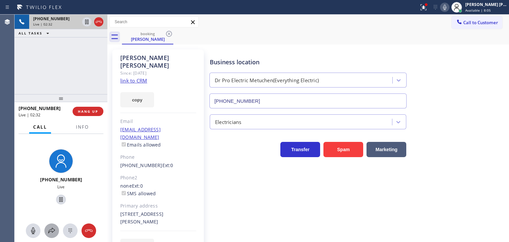
click at [54, 232] on icon at bounding box center [52, 231] width 8 height 8
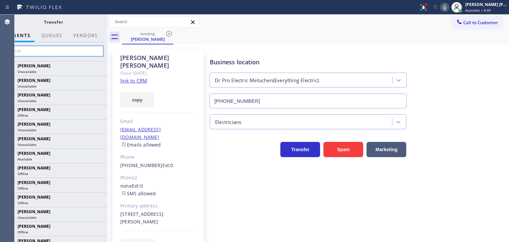
click at [84, 53] on input "text" at bounding box center [54, 51] width 100 height 11
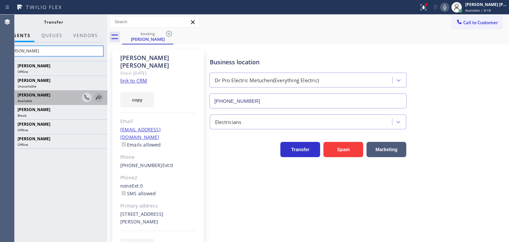
type input "Kate"
click at [99, 98] on icon at bounding box center [99, 97] width 8 height 8
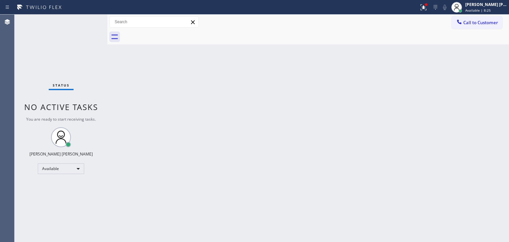
click at [86, 20] on div "Status No active tasks You are ready to start receiving tasks. [PERSON_NAME] [P…" at bounding box center [61, 128] width 93 height 227
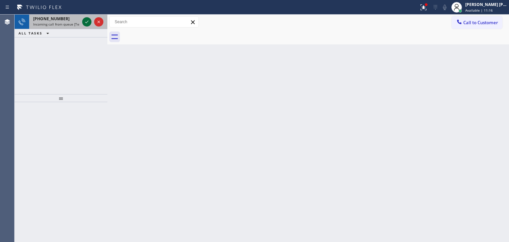
click at [86, 22] on icon at bounding box center [87, 22] width 8 height 8
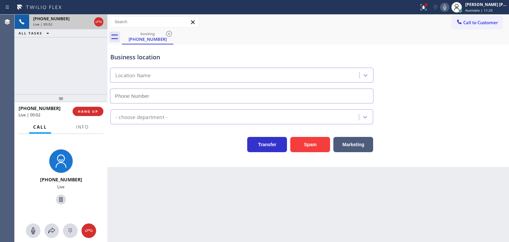
type input "(714) 410-5363"
click at [448, 6] on icon at bounding box center [445, 7] width 8 height 8
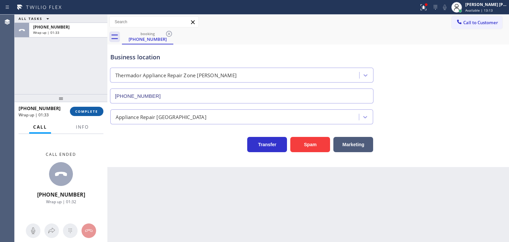
click at [79, 113] on span "COMPLETE" at bounding box center [86, 111] width 23 height 5
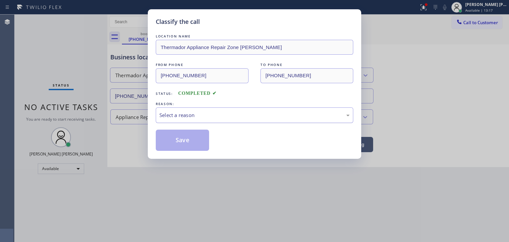
click at [185, 116] on div "Select a reason" at bounding box center [254, 115] width 190 height 8
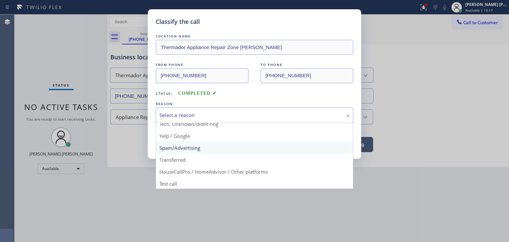
scroll to position [41, 0]
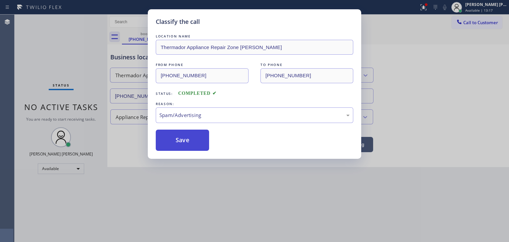
click at [182, 139] on button "Save" at bounding box center [182, 140] width 53 height 21
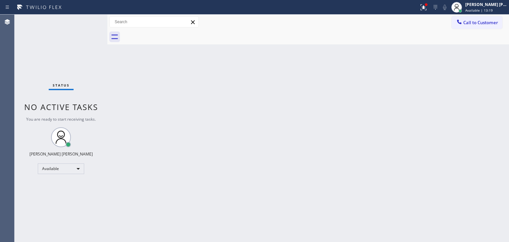
click at [89, 20] on div "Status No active tasks You are ready to start receiving tasks. [PERSON_NAME] [P…" at bounding box center [61, 128] width 93 height 227
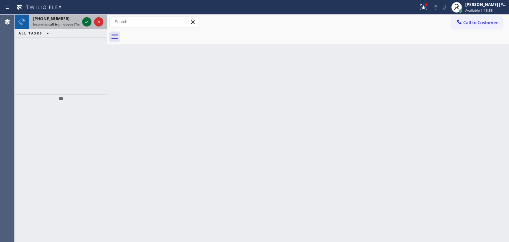
click at [89, 20] on icon at bounding box center [87, 22] width 8 height 8
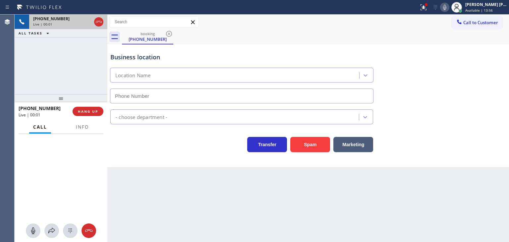
type input "(844) 462-8198"
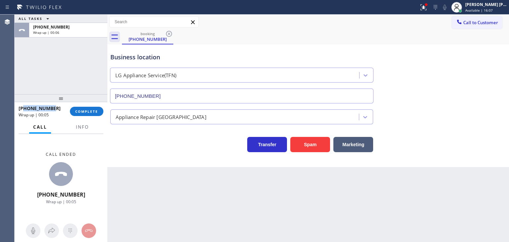
drag, startPoint x: 57, startPoint y: 108, endPoint x: 25, endPoint y: 105, distance: 32.2
click at [25, 105] on div "+13308420799" at bounding box center [42, 108] width 47 height 6
copy span "3308420799"
drag, startPoint x: 44, startPoint y: 111, endPoint x: 43, endPoint y: 105, distance: 6.0
copy span "3308420799"
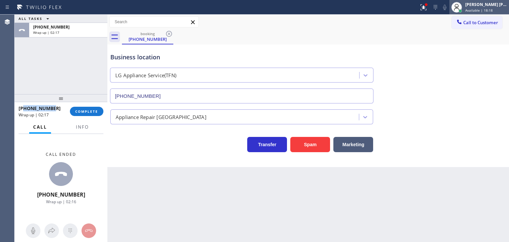
click at [504, 5] on div "[PERSON_NAME] [PERSON_NAME]" at bounding box center [486, 5] width 42 height 6
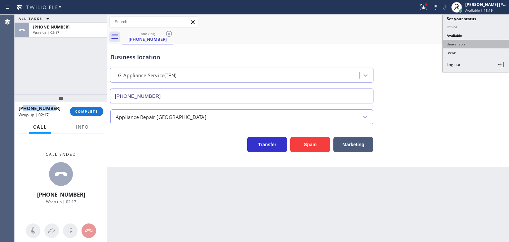
click at [473, 40] on button "Unavailable" at bounding box center [476, 44] width 66 height 9
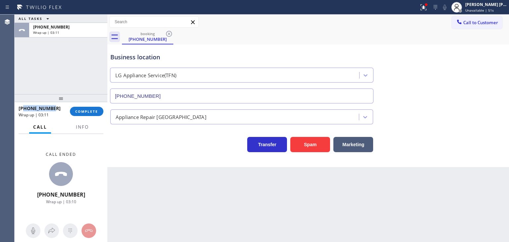
copy span "3308420799"
click at [81, 129] on span "Info" at bounding box center [82, 127] width 13 height 6
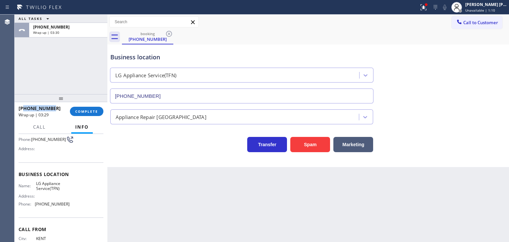
scroll to position [66, 0]
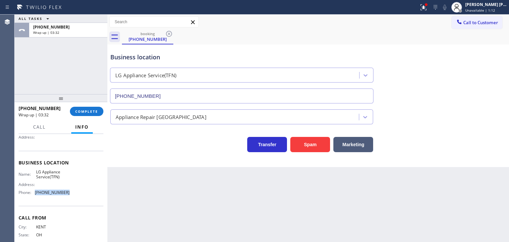
drag, startPoint x: 73, startPoint y: 195, endPoint x: 36, endPoint y: 192, distance: 37.2
click at [36, 192] on div "Name: LG Appliance Service(TFN) Address: Phone: (844) 462-8198" at bounding box center [61, 183] width 85 height 28
copy span "(844) 462-8198"
click at [88, 108] on button "COMPLETE" at bounding box center [86, 111] width 33 height 9
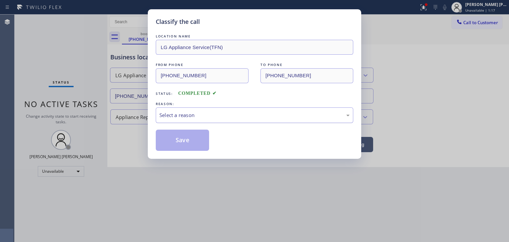
click at [181, 116] on div "Select a reason" at bounding box center [254, 115] width 190 height 8
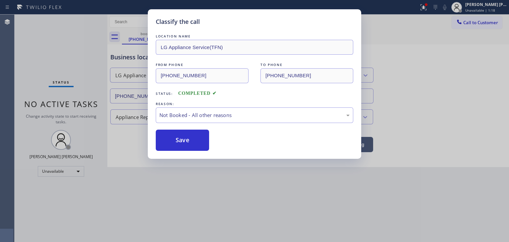
click at [182, 143] on button "Save" at bounding box center [182, 140] width 53 height 21
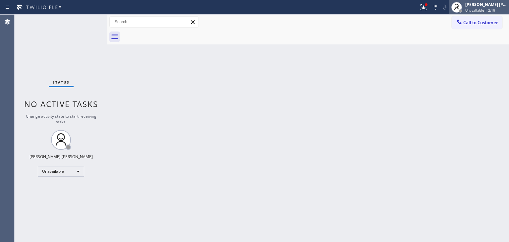
click at [493, 8] on span "Unavailable | 2:10" at bounding box center [480, 10] width 30 height 5
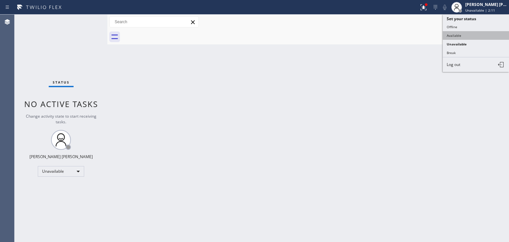
click at [458, 36] on button "Available" at bounding box center [476, 35] width 66 height 9
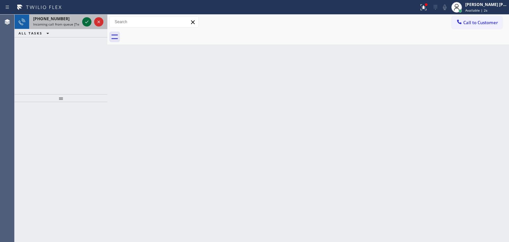
click at [87, 23] on icon at bounding box center [87, 22] width 8 height 8
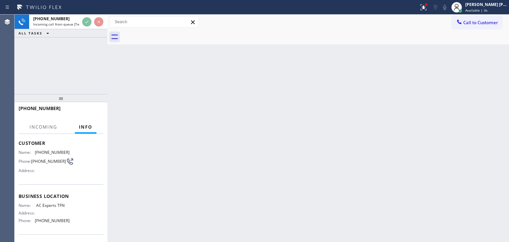
scroll to position [33, 0]
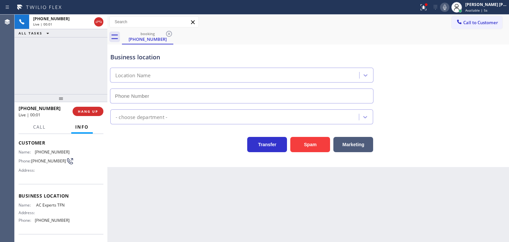
type input "(888) 493-2313"
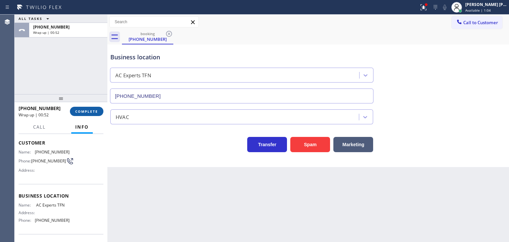
click at [80, 111] on span "COMPLETE" at bounding box center [86, 111] width 23 height 5
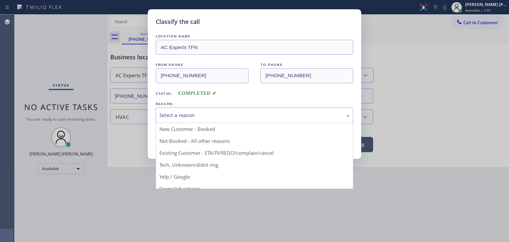
click at [186, 110] on div "Select a reason" at bounding box center [254, 115] width 197 height 16
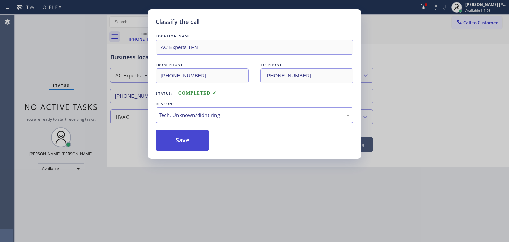
click at [193, 142] on button "Save" at bounding box center [182, 140] width 53 height 21
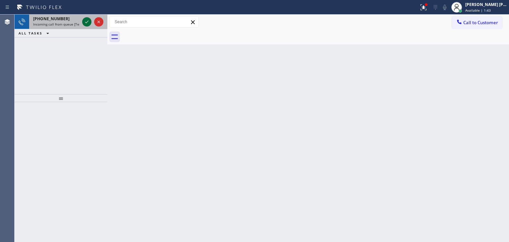
click at [86, 22] on icon at bounding box center [87, 22] width 8 height 8
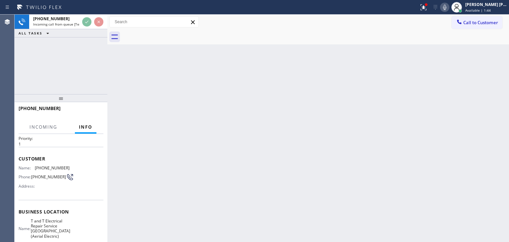
scroll to position [33, 0]
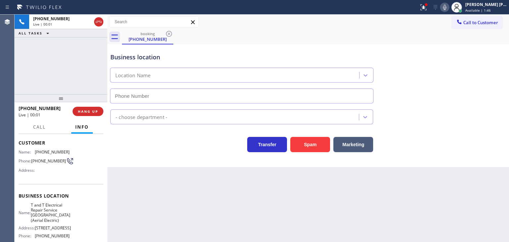
type input "(973) 791-4828"
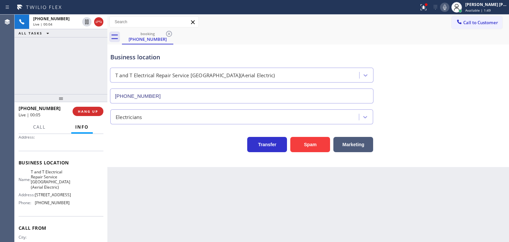
click at [448, 5] on icon at bounding box center [445, 7] width 8 height 8
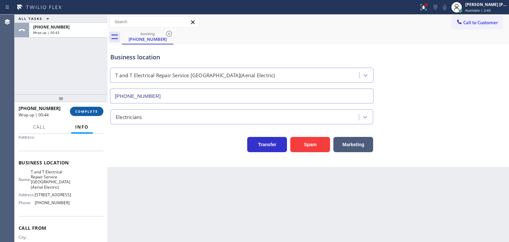
click at [85, 112] on span "COMPLETE" at bounding box center [86, 111] width 23 height 5
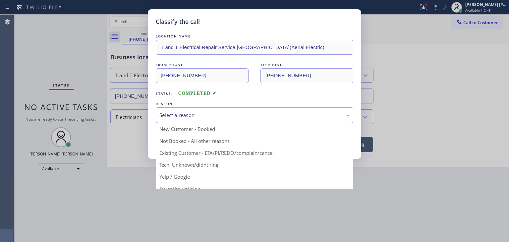
click at [186, 117] on div "Select a reason" at bounding box center [254, 115] width 190 height 8
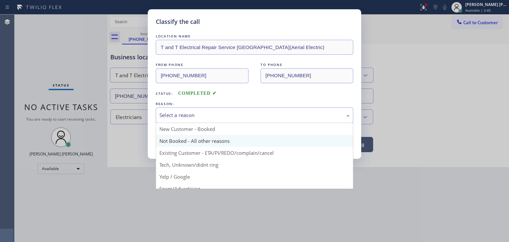
scroll to position [33, 0]
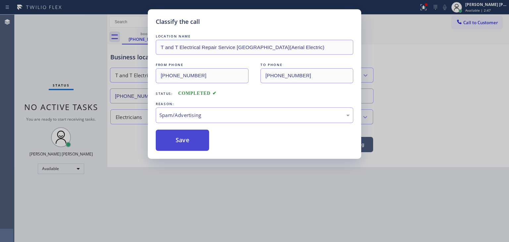
click at [185, 135] on button "Save" at bounding box center [182, 140] width 53 height 21
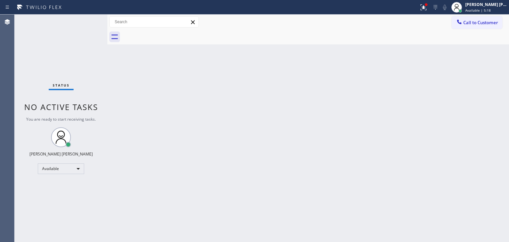
click at [87, 21] on div "Status No active tasks You are ready to start receiving tasks. [PERSON_NAME] [P…" at bounding box center [61, 128] width 93 height 227
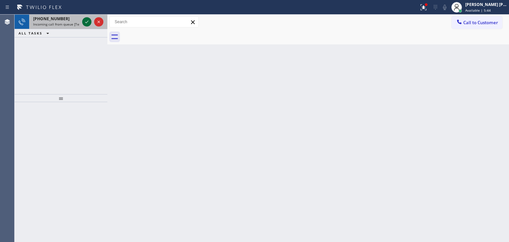
click at [87, 21] on icon at bounding box center [87, 22] width 8 height 8
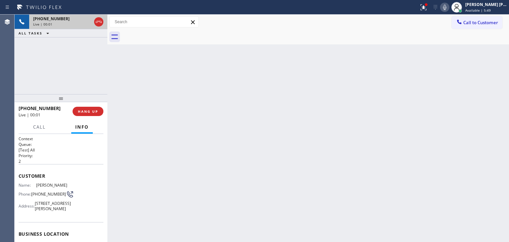
scroll to position [66, 0]
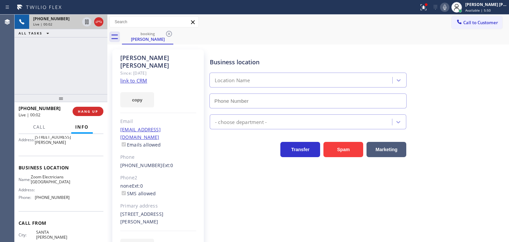
type input "(714) 485-4516"
click at [136, 77] on link "link to CRM" at bounding box center [133, 80] width 27 height 7
click at [448, 6] on icon at bounding box center [445, 7] width 8 height 8
click at [86, 19] on icon at bounding box center [87, 22] width 8 height 8
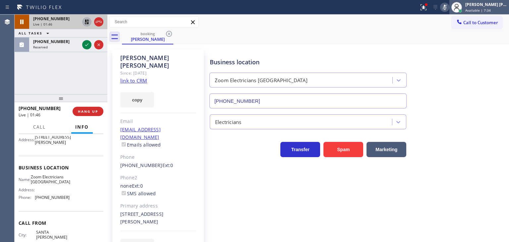
click at [491, 9] on span "Available | 7:34" at bounding box center [478, 10] width 26 height 5
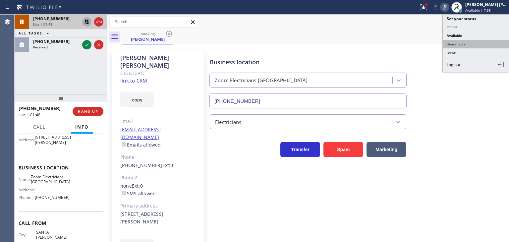
click at [477, 42] on button "Unavailable" at bounding box center [476, 44] width 66 height 9
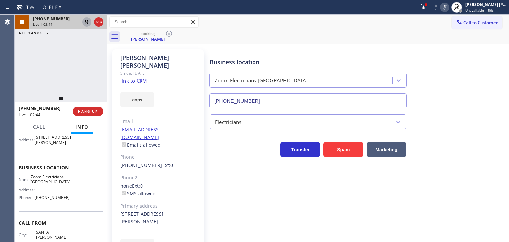
click at [448, 5] on icon at bounding box center [445, 7] width 8 height 8
click at [87, 20] on icon at bounding box center [86, 22] width 5 height 5
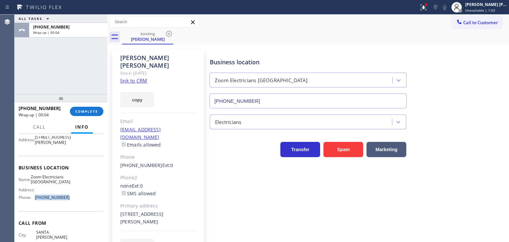
drag, startPoint x: 54, startPoint y: 219, endPoint x: 33, endPoint y: 219, distance: 20.9
click at [33, 203] on div "Name: Zoom Electricians Huntington Beach Address: Phone: (714) 485-4516" at bounding box center [61, 188] width 85 height 28
copy div "(714) 485-4516"
click at [480, 24] on span "Call to Customer" at bounding box center [480, 23] width 35 height 6
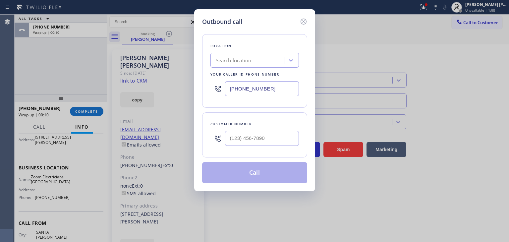
drag, startPoint x: 272, startPoint y: 88, endPoint x: 217, endPoint y: 88, distance: 55.0
click at [217, 88] on div "(424) 324-3931" at bounding box center [254, 89] width 88 height 22
drag, startPoint x: 256, startPoint y: 89, endPoint x: 215, endPoint y: 93, distance: 41.3
click at [215, 93] on div "(___) 324-3931" at bounding box center [254, 89] width 88 height 22
paste input "714) 485-4516"
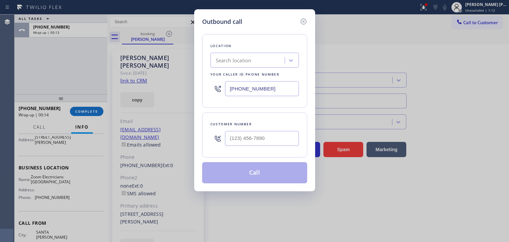
type input "(714) 485-4516"
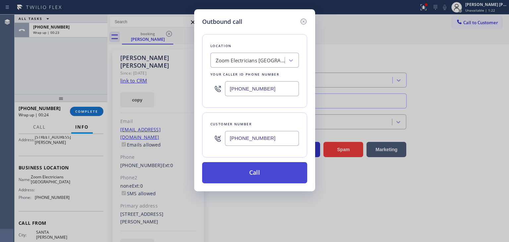
type input "(714) 724-2872"
click at [263, 168] on button "Call" at bounding box center [254, 172] width 105 height 21
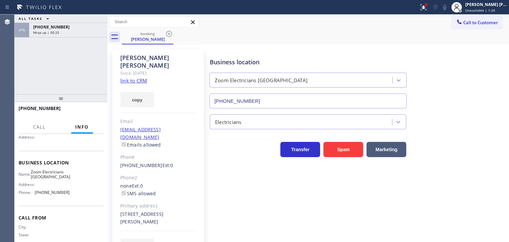
scroll to position [58, 0]
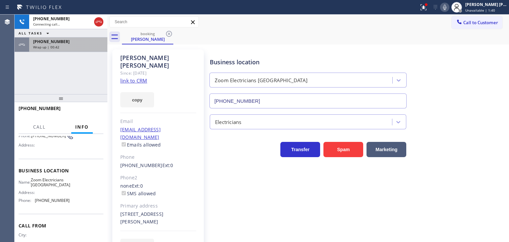
click at [66, 46] on div "Wrap up | 00:42" at bounding box center [68, 47] width 70 height 5
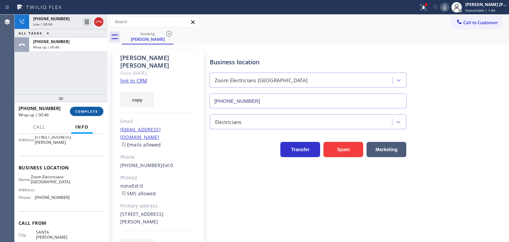
click at [94, 112] on span "COMPLETE" at bounding box center [86, 111] width 23 height 5
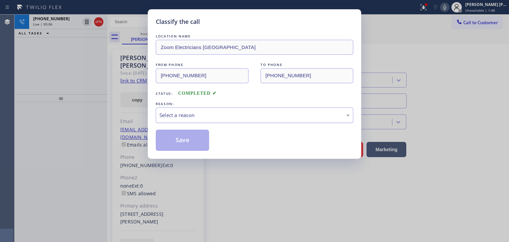
click at [187, 119] on div "Select a reason" at bounding box center [254, 115] width 197 height 16
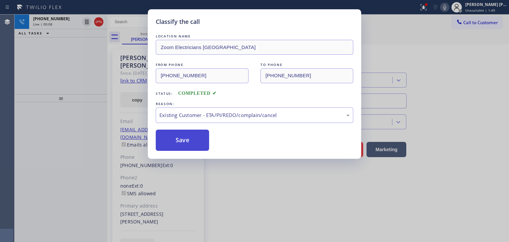
click at [188, 141] on button "Save" at bounding box center [182, 140] width 53 height 21
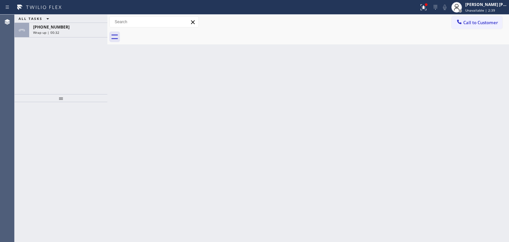
click at [59, 18] on div "ALL TASKS ALL TASKS ACTIVE TASKS TASKS IN WRAP UP" at bounding box center [61, 19] width 93 height 8
click at [59, 26] on span "+17147242872" at bounding box center [51, 27] width 36 height 6
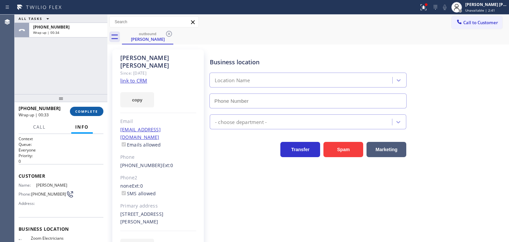
click at [86, 113] on span "COMPLETE" at bounding box center [86, 111] width 23 height 5
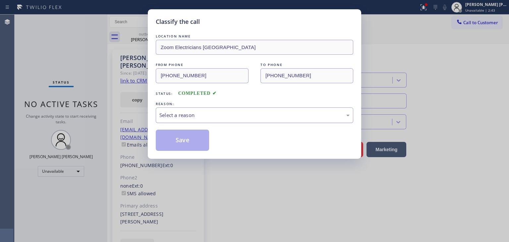
type input "(714) 485-4516"
click at [185, 114] on div "Select a reason" at bounding box center [254, 115] width 190 height 8
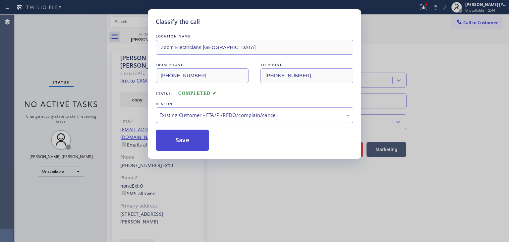
click at [182, 142] on button "Save" at bounding box center [182, 140] width 53 height 21
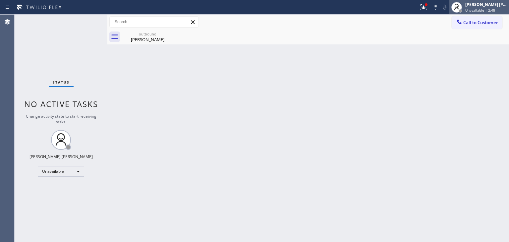
drag, startPoint x: 481, startPoint y: 8, endPoint x: 477, endPoint y: 12, distance: 5.4
click at [481, 8] on span "Unavailable | 2:45" at bounding box center [480, 10] width 30 height 5
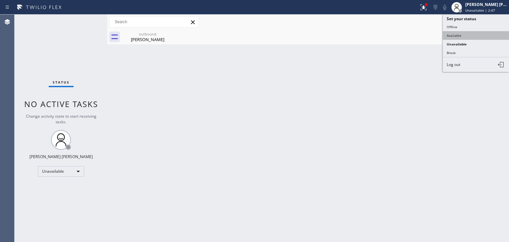
click at [458, 34] on button "Available" at bounding box center [476, 35] width 66 height 9
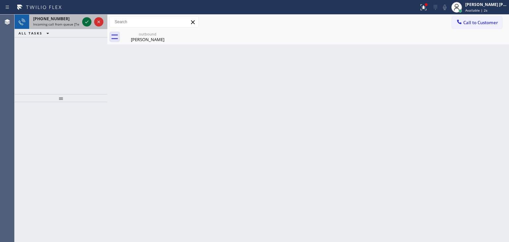
click at [85, 19] on icon at bounding box center [87, 22] width 8 height 8
click at [89, 22] on icon at bounding box center [87, 22] width 8 height 8
click at [91, 26] on div at bounding box center [93, 22] width 24 height 15
click at [90, 25] on icon at bounding box center [87, 22] width 8 height 8
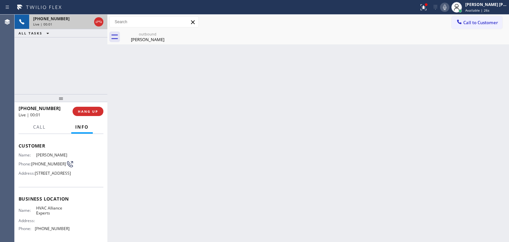
scroll to position [66, 0]
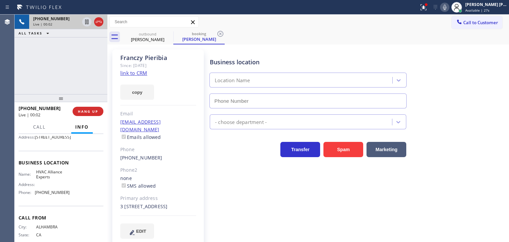
type input "(833) 558-1241"
click at [141, 74] on link "link to CRM" at bounding box center [133, 73] width 27 height 7
click at [487, 9] on span "Available | 49s" at bounding box center [477, 10] width 24 height 5
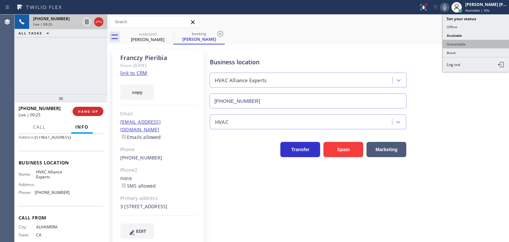
click at [474, 43] on button "Unavailable" at bounding box center [476, 44] width 66 height 9
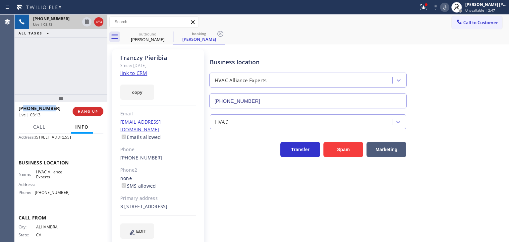
drag, startPoint x: 54, startPoint y: 110, endPoint x: 25, endPoint y: 108, distance: 29.5
click at [25, 108] on div "+16264228121" at bounding box center [43, 108] width 49 height 6
drag, startPoint x: 68, startPoint y: 207, endPoint x: 34, endPoint y: 207, distance: 34.1
click at [34, 198] on div "Name: HVAC Alliance Experts Address: Phone: (833) 558-1241" at bounding box center [61, 183] width 85 height 28
copy div "(833) 558-1241"
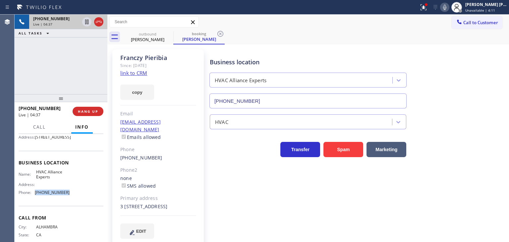
click at [448, 8] on icon at bounding box center [445, 7] width 8 height 8
click at [448, 6] on icon at bounding box center [445, 7] width 8 height 8
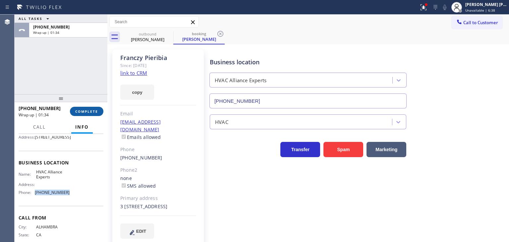
click at [85, 111] on span "COMPLETE" at bounding box center [86, 111] width 23 height 5
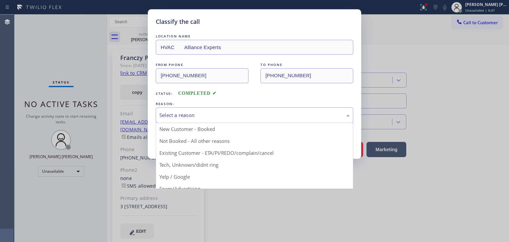
click at [191, 109] on div "Select a reason" at bounding box center [254, 115] width 197 height 16
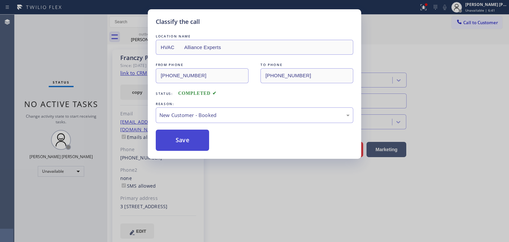
click at [183, 142] on button "Save" at bounding box center [182, 140] width 53 height 21
type input "(714) 485-4516"
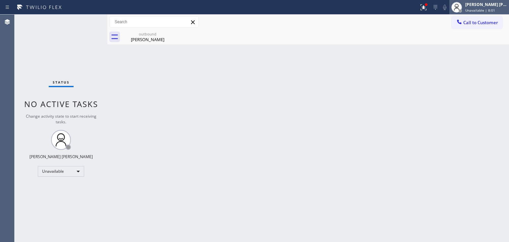
click at [495, 3] on div "[PERSON_NAME] [PERSON_NAME]" at bounding box center [486, 5] width 42 height 6
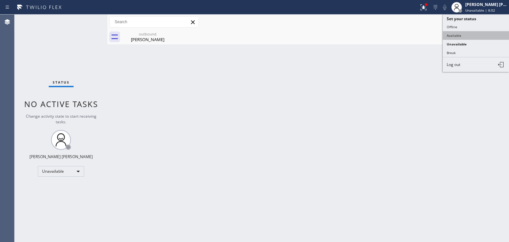
click at [467, 35] on button "Available" at bounding box center [476, 35] width 66 height 9
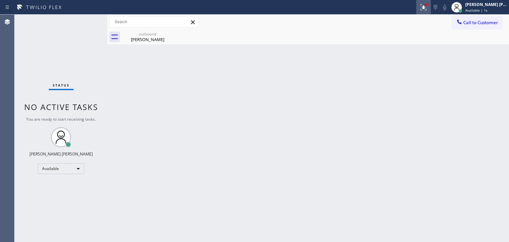
click at [427, 9] on icon at bounding box center [423, 7] width 8 height 8
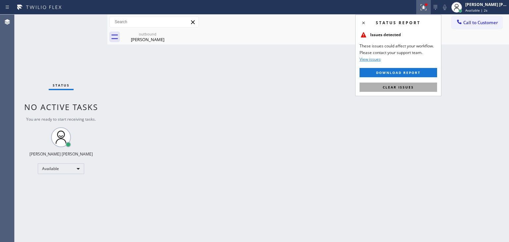
click at [395, 90] on button "Clear issues" at bounding box center [398, 86] width 78 height 9
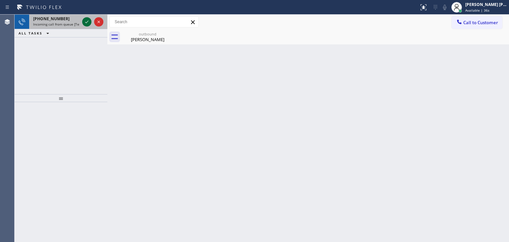
click at [89, 23] on icon at bounding box center [87, 22] width 8 height 8
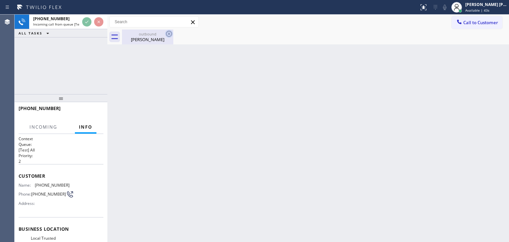
click at [169, 32] on icon at bounding box center [169, 34] width 8 height 8
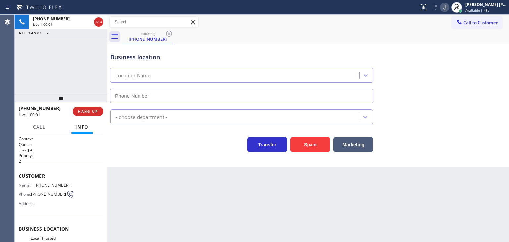
type input "(949) 334-2844"
click at [448, 7] on icon at bounding box center [445, 7] width 8 height 8
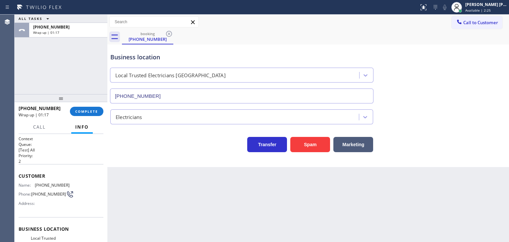
click at [89, 118] on div "+19497823360 Wrap up | 01:17 COMPLETE" at bounding box center [61, 111] width 85 height 17
click at [89, 116] on div "+19497823360 Wrap up | 01:17 COMPLETE" at bounding box center [61, 111] width 85 height 17
click at [84, 111] on span "COMPLETE" at bounding box center [86, 111] width 23 height 5
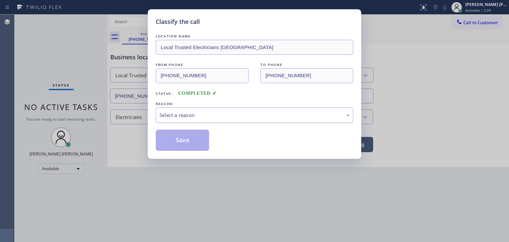
click at [216, 110] on div "Select a reason" at bounding box center [254, 115] width 197 height 16
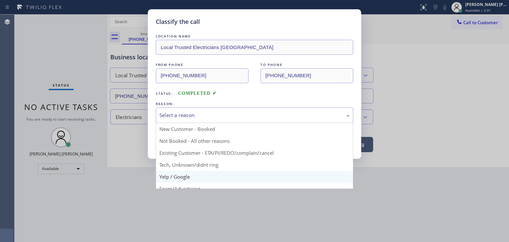
scroll to position [33, 0]
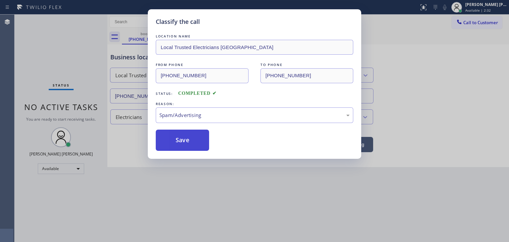
click at [180, 143] on button "Save" at bounding box center [182, 140] width 53 height 21
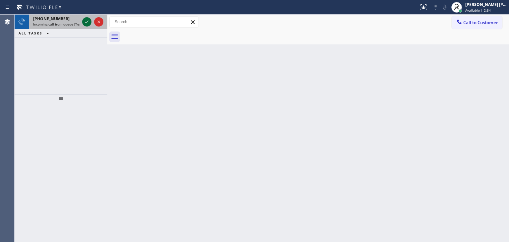
click at [89, 22] on icon at bounding box center [87, 22] width 8 height 8
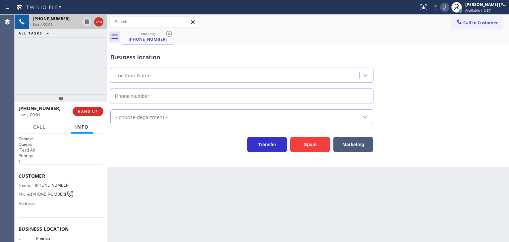
type input "(909) 442-0089"
click at [100, 23] on icon at bounding box center [99, 22] width 8 height 8
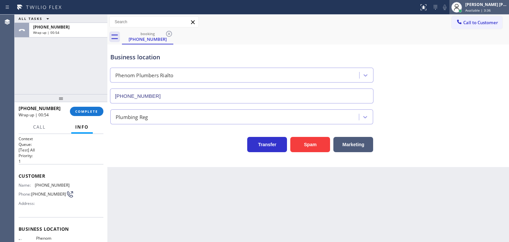
click at [489, 8] on span "Available | 3:36" at bounding box center [478, 10] width 26 height 5
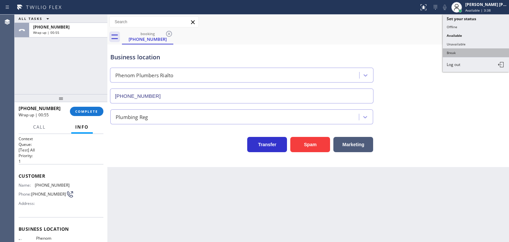
click at [451, 53] on button "Break" at bounding box center [476, 52] width 66 height 9
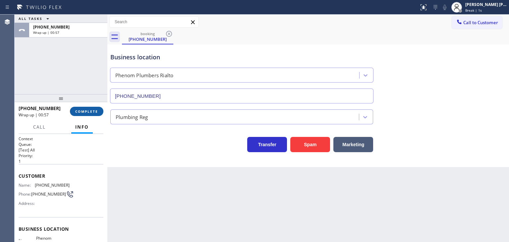
click at [101, 112] on button "COMPLETE" at bounding box center [86, 111] width 33 height 9
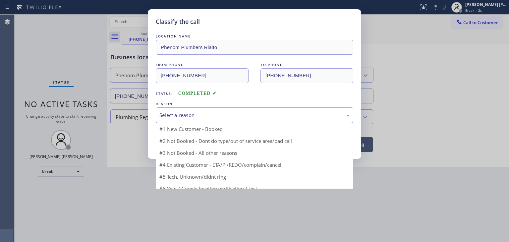
click at [191, 121] on div "Select a reason" at bounding box center [254, 115] width 197 height 16
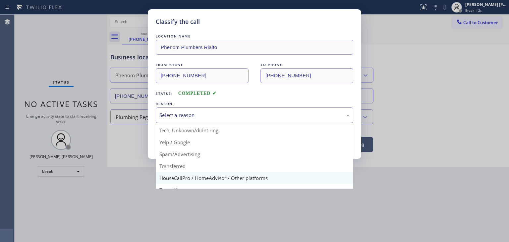
scroll to position [41, 0]
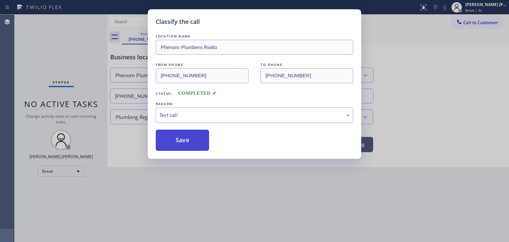
click at [190, 138] on button "Save" at bounding box center [182, 140] width 53 height 21
